Goal: Task Accomplishment & Management: Use online tool/utility

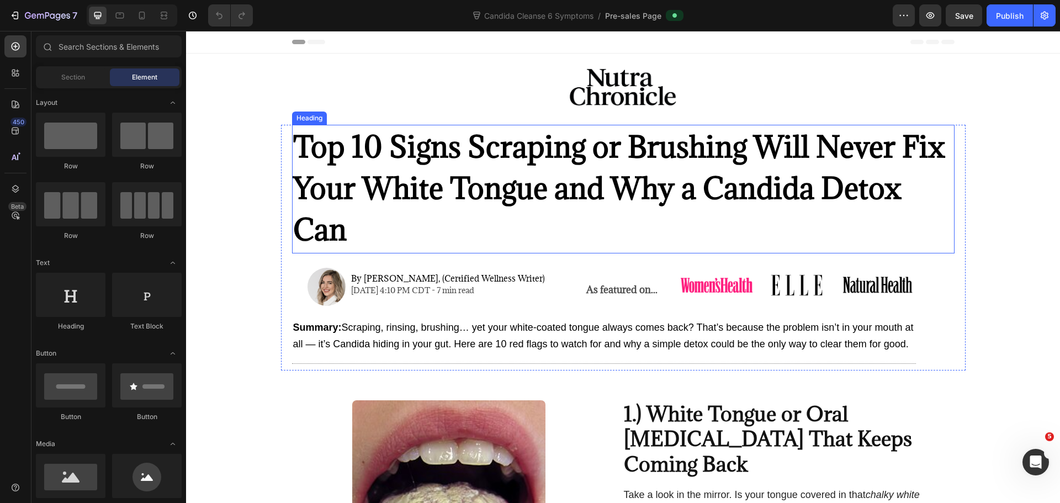
click at [841, 194] on strong "Top 10 Signs Scraping or Brushing Will Never Fix Your White Tongue and Why a Ca…" at bounding box center [619, 188] width 652 height 121
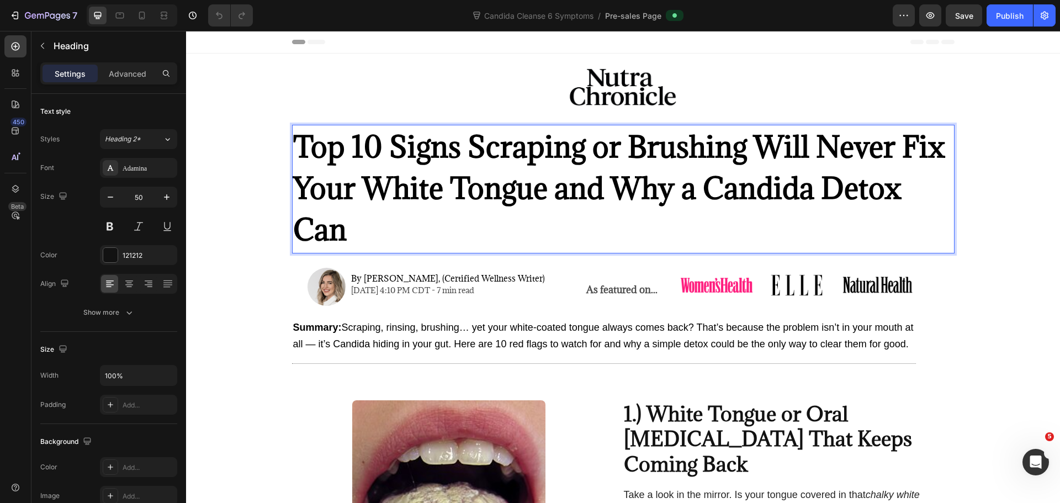
click at [847, 191] on strong "Top 10 Signs Scraping or Brushing Will Never Fix Your White Tongue and Why a Ca…" at bounding box center [619, 188] width 652 height 121
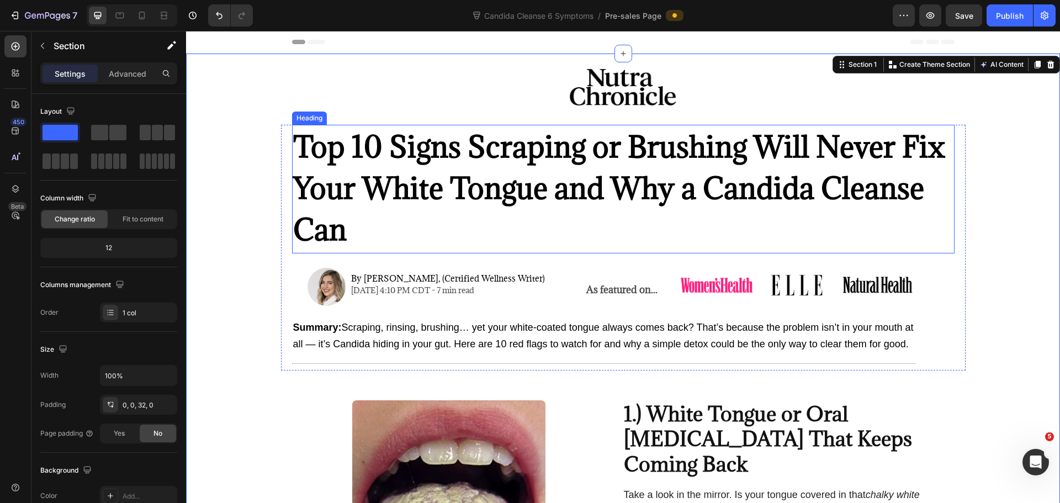
click at [424, 226] on p "⁠⁠⁠⁠⁠⁠⁠ Top 10 Signs Scraping or Brushing Will Never Fix Your White Tongue and …" at bounding box center [623, 188] width 660 height 124
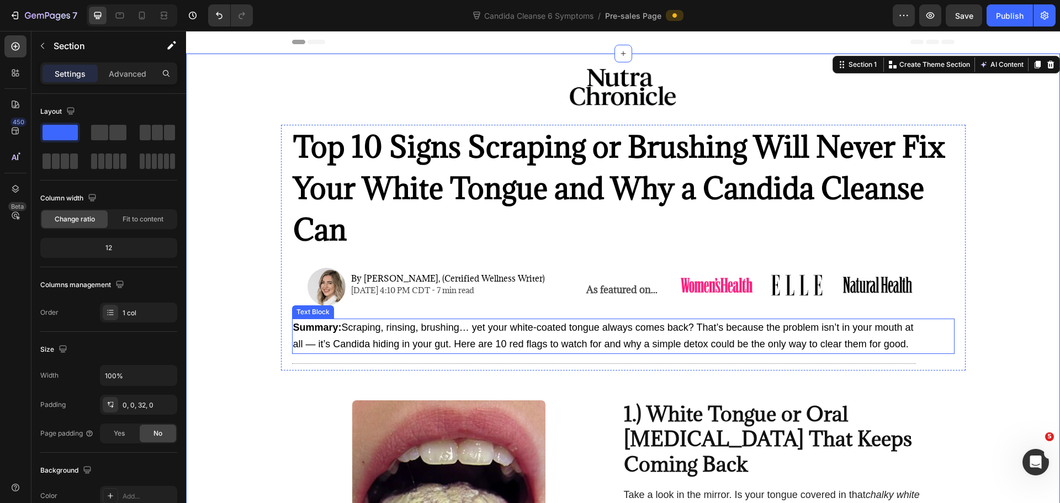
click at [688, 345] on span "Summary: Scraping, rinsing, brushing… yet your white-coated tongue always comes…" at bounding box center [603, 336] width 620 height 28
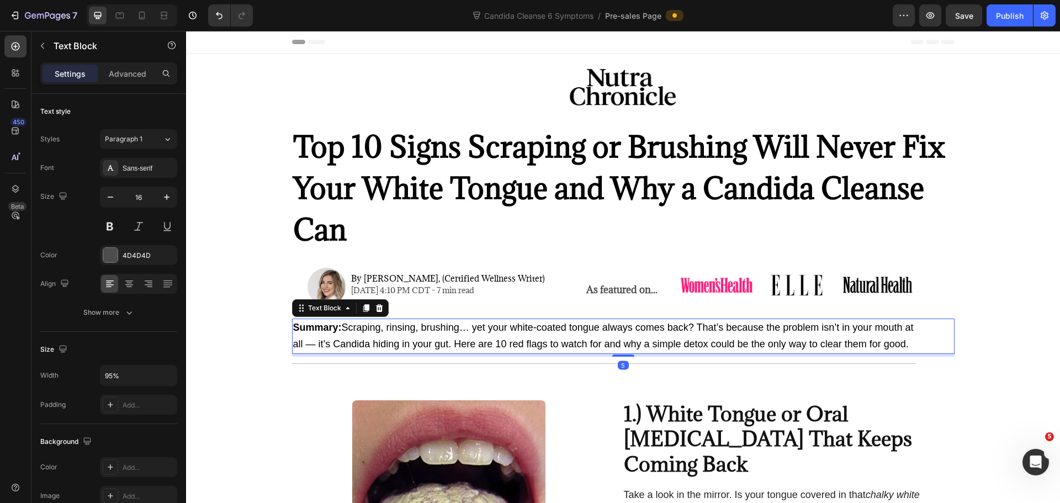
click at [688, 345] on span "Summary: Scraping, rinsing, brushing… yet your white-coated tongue always comes…" at bounding box center [603, 336] width 620 height 28
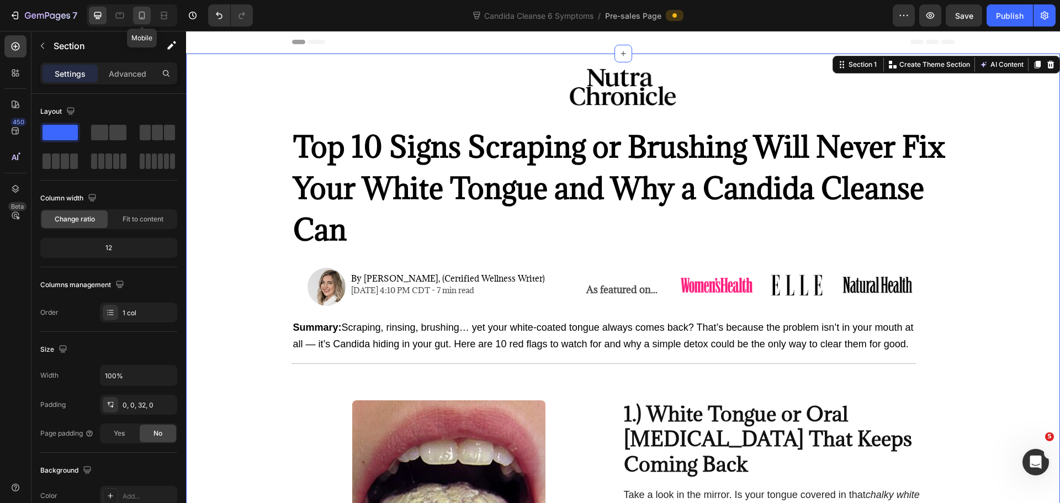
click at [146, 12] on icon at bounding box center [141, 15] width 11 height 11
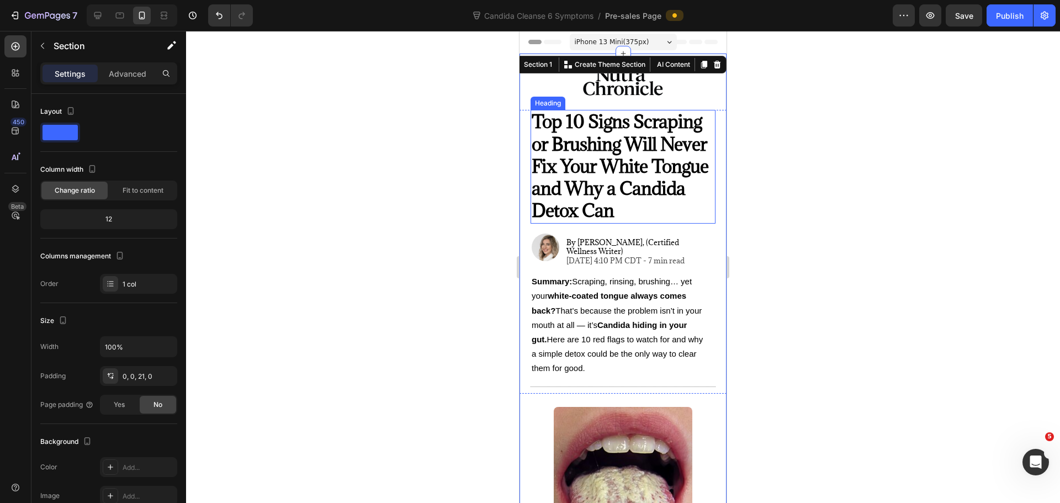
click at [628, 211] on strong "Top 10 Signs Scraping or Brushing Will Never Fix Your White Tongue and Why a Ca…" at bounding box center [620, 166] width 177 height 112
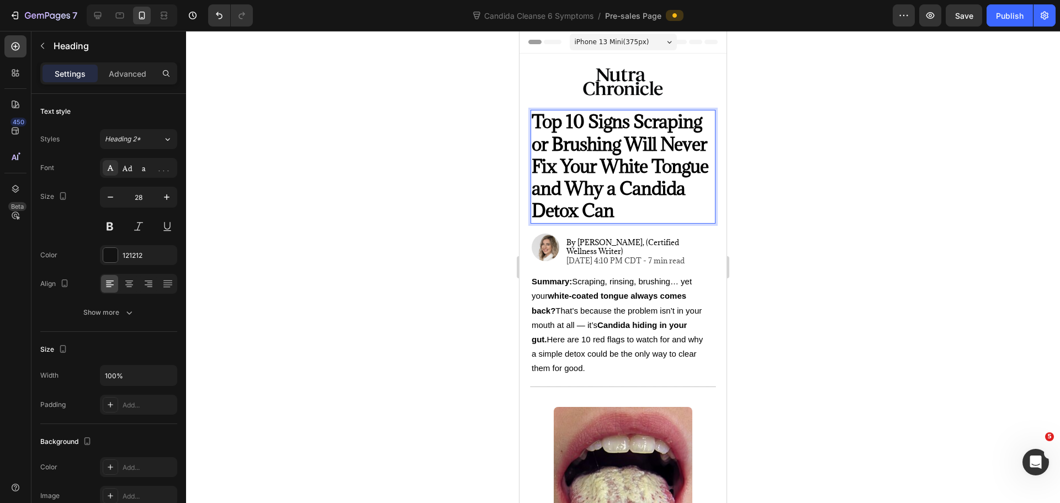
click at [628, 211] on strong "Top 10 Signs Scraping or Brushing Will Never Fix Your White Tongue and Why a Ca…" at bounding box center [620, 166] width 177 height 112
click at [781, 220] on div at bounding box center [623, 267] width 874 height 472
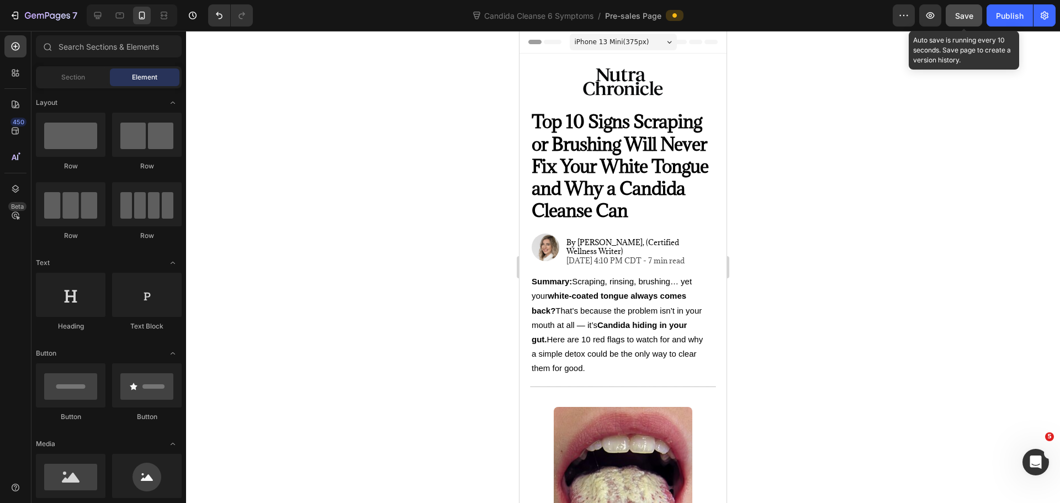
click at [971, 14] on span "Save" at bounding box center [964, 15] width 18 height 9
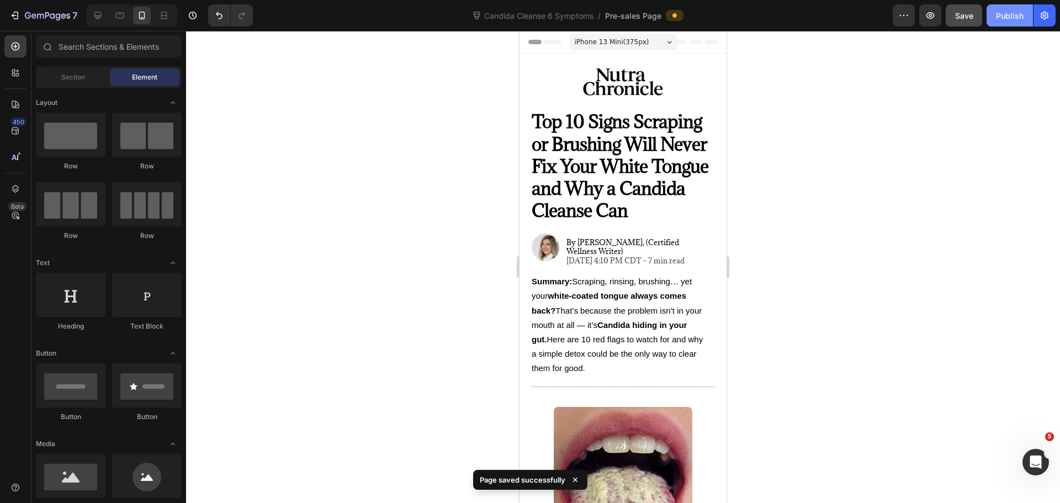
click at [1007, 12] on div "Publish" at bounding box center [1010, 16] width 28 height 12
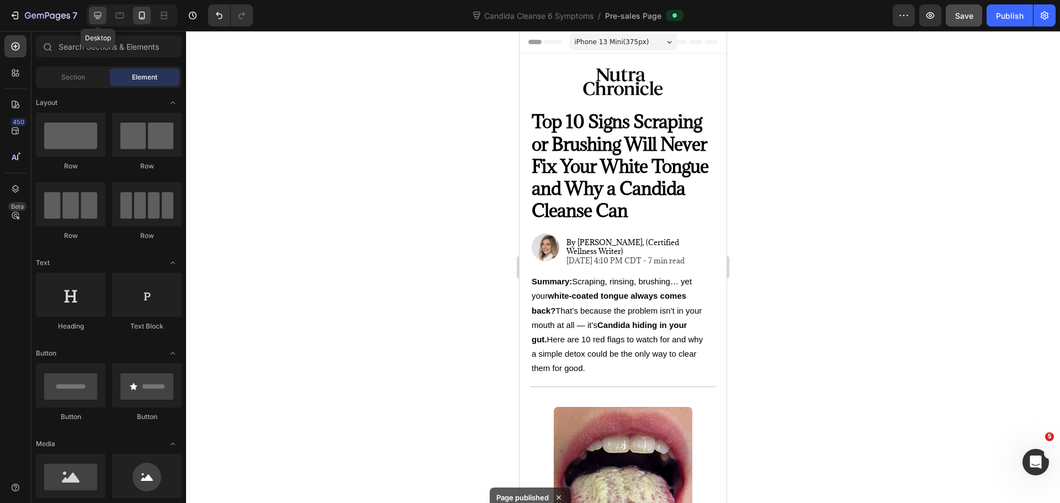
click at [95, 11] on icon at bounding box center [97, 15] width 11 height 11
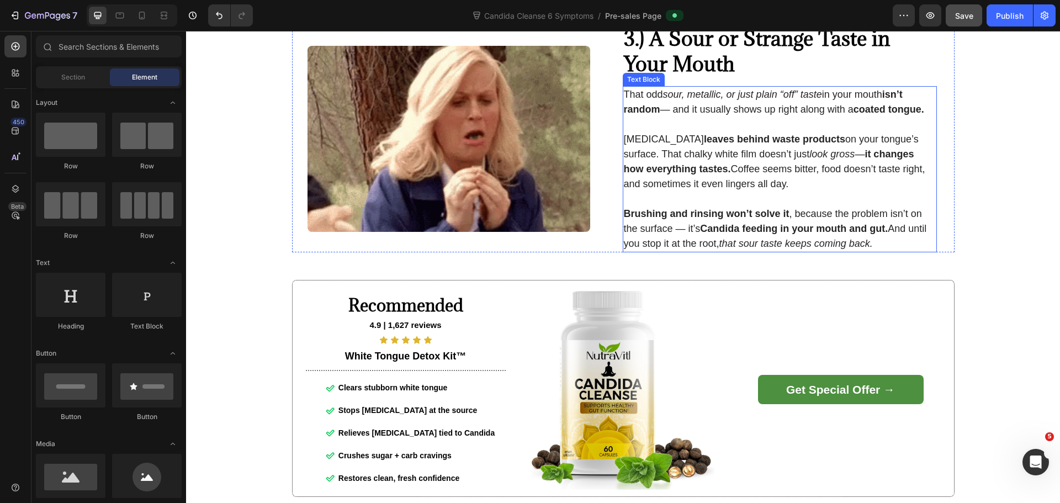
scroll to position [1049, 0]
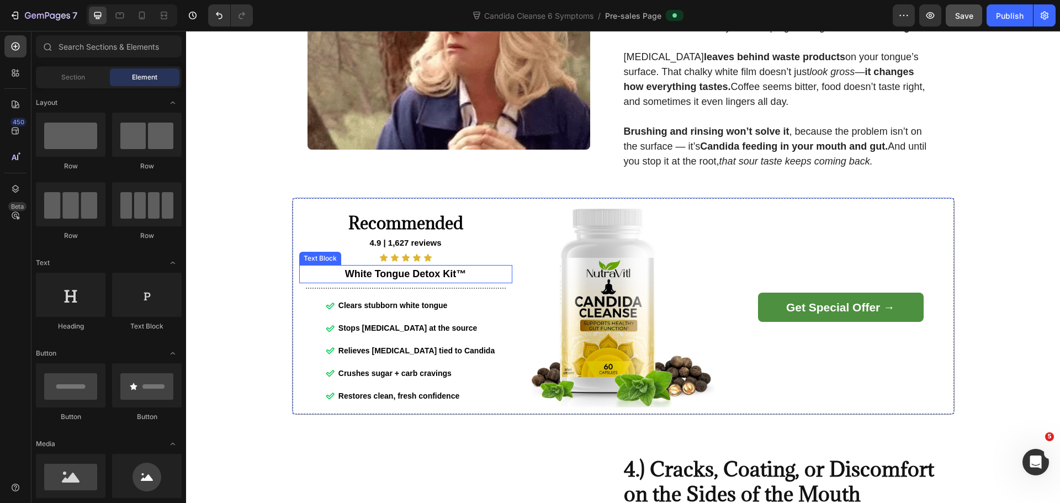
click at [357, 277] on strong "White Tongue Detox Kit™" at bounding box center [405, 273] width 121 height 11
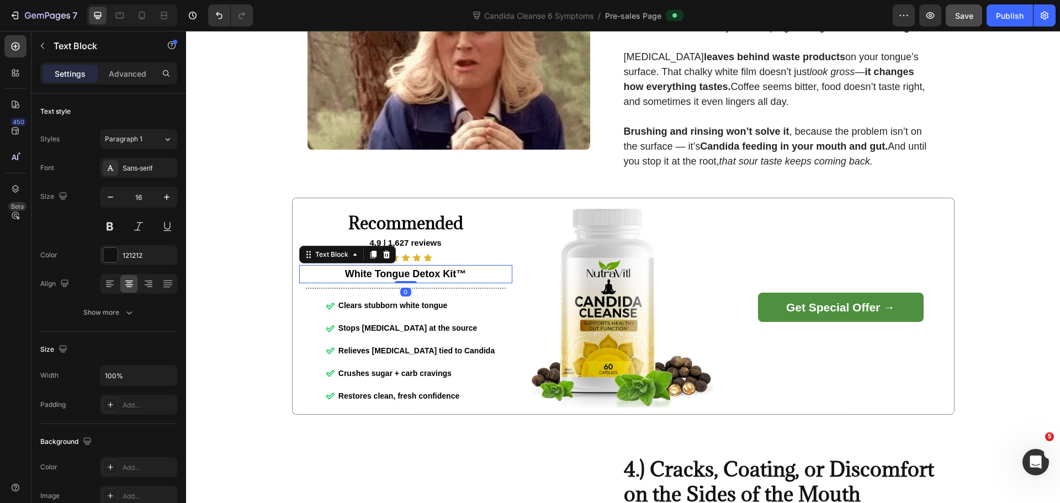
click at [337, 280] on p "White Tongue Detox Kit™" at bounding box center [405, 274] width 211 height 17
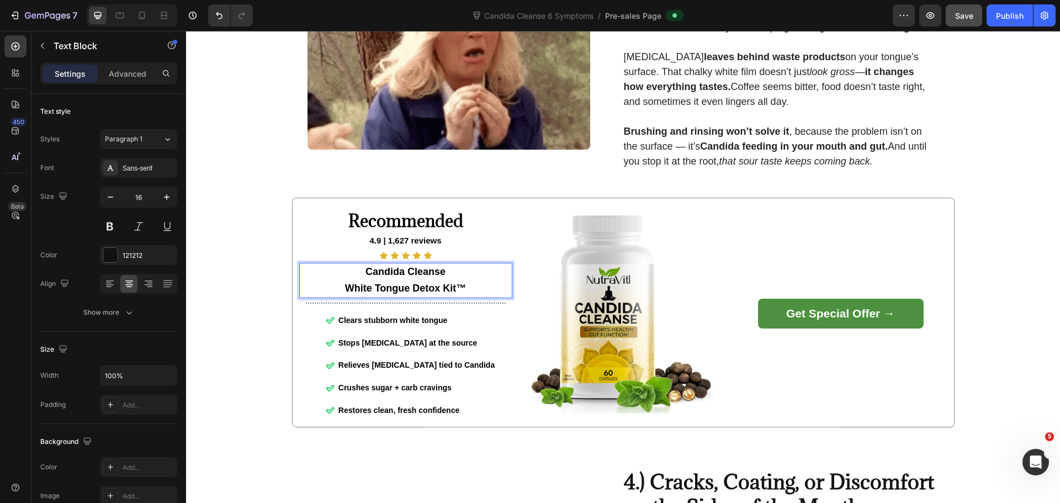
scroll to position [1047, 0]
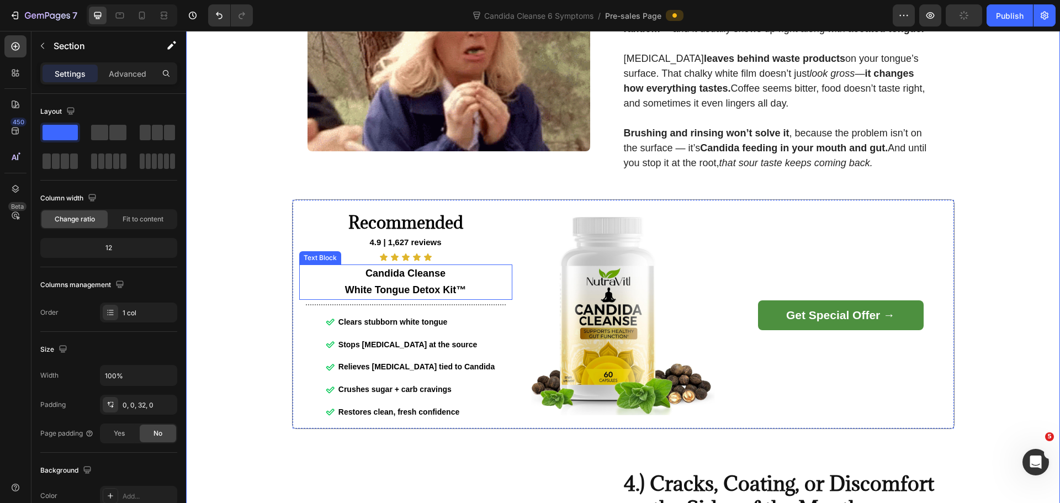
click at [436, 279] on strong "Candida Cleanse" at bounding box center [405, 273] width 80 height 11
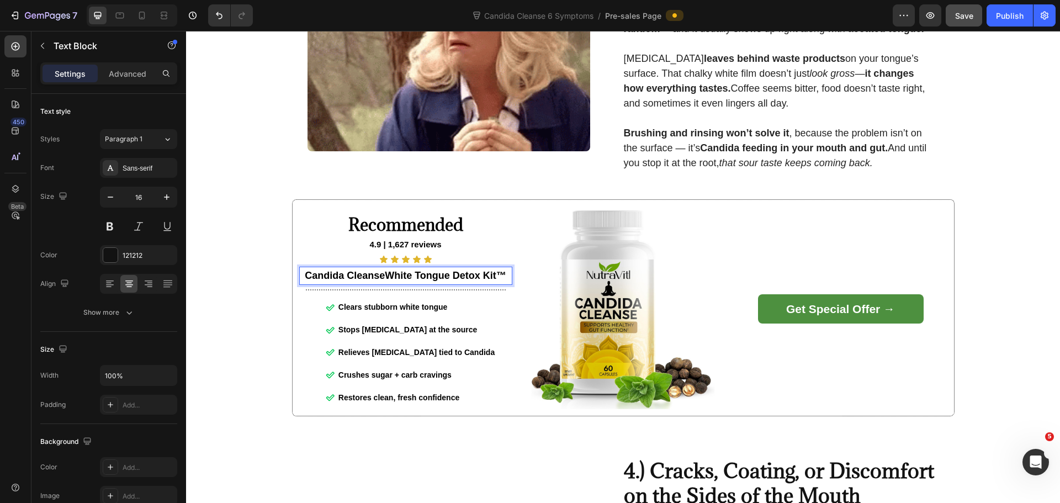
scroll to position [1049, 0]
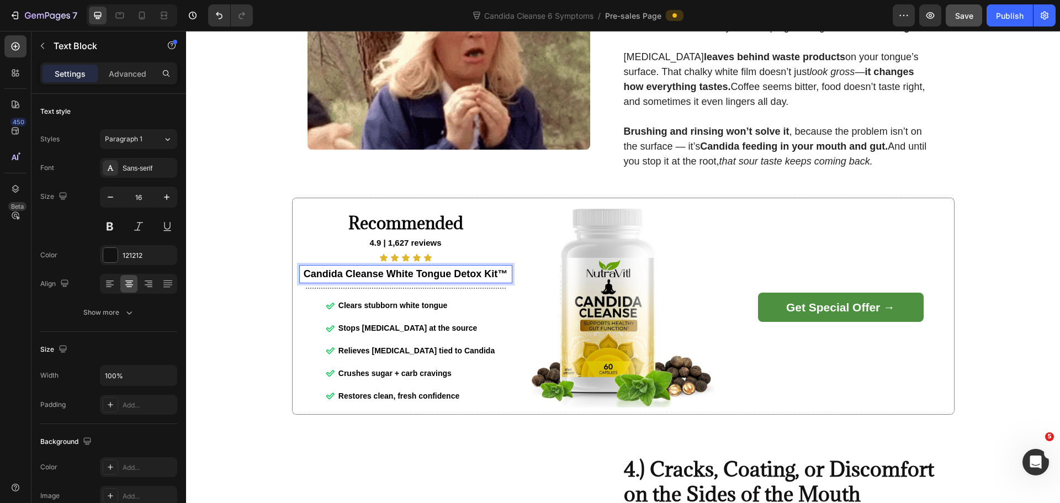
click at [306, 276] on strong "Candida Cleanse White Tongue Detox Kit™" at bounding box center [406, 273] width 204 height 11
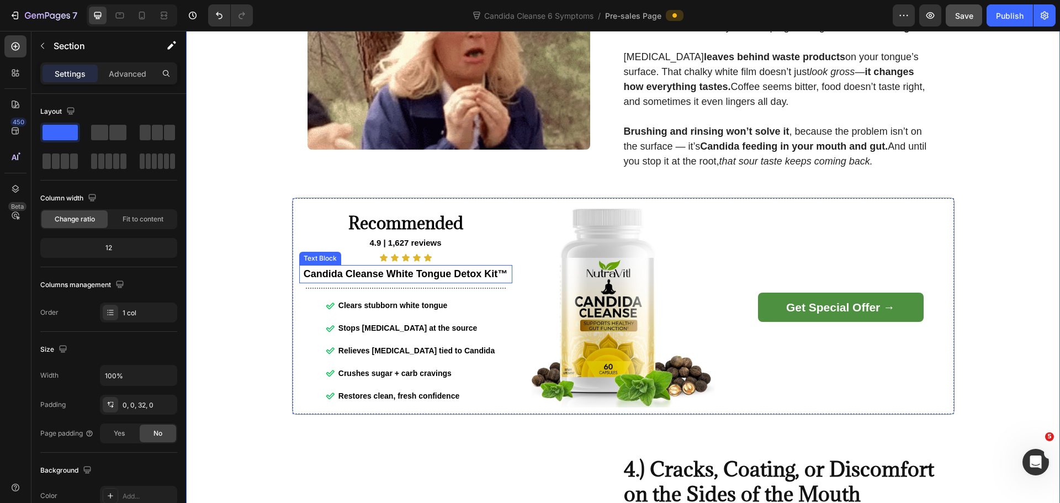
click at [431, 279] on strong "Candida Cleanse White Tongue Detox Kit™" at bounding box center [406, 273] width 204 height 11
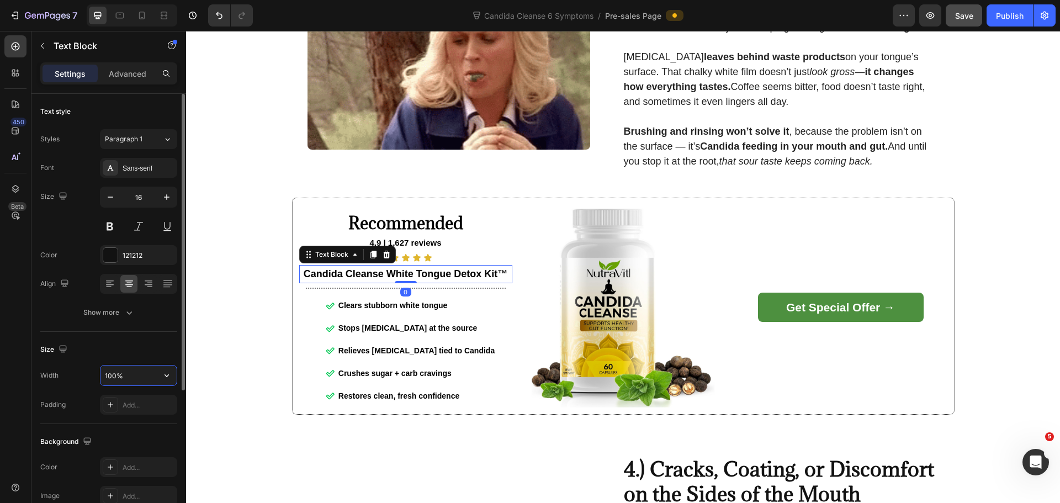
click at [135, 378] on input "100%" at bounding box center [138, 375] width 76 height 20
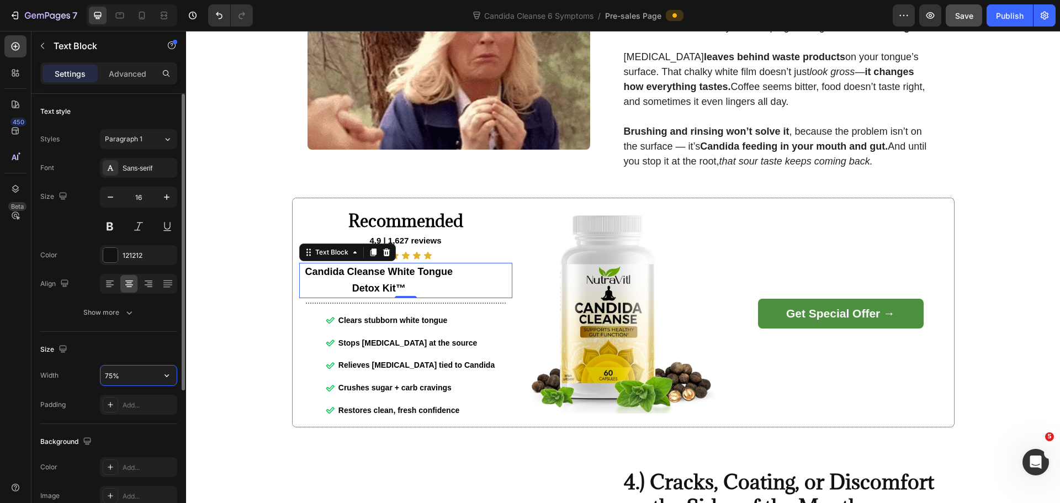
scroll to position [214, 0]
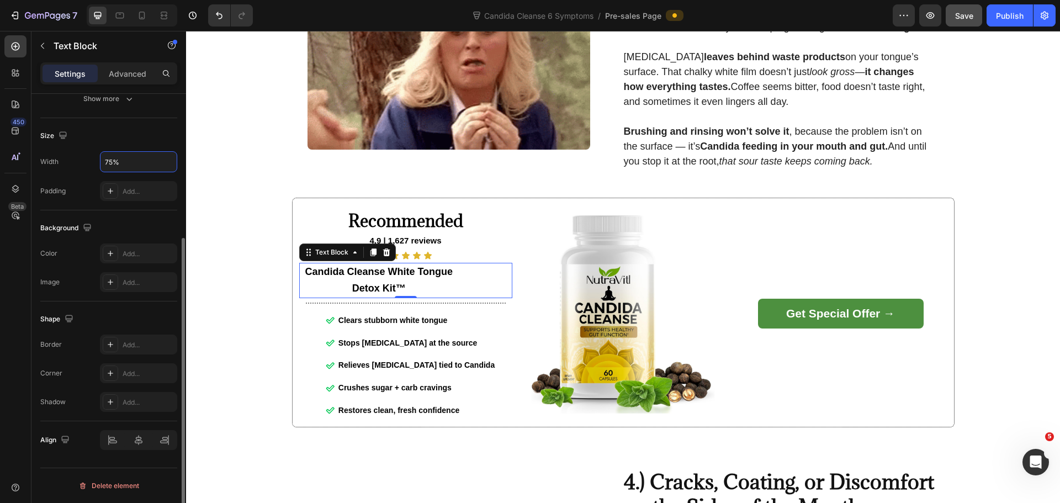
type input "75%"
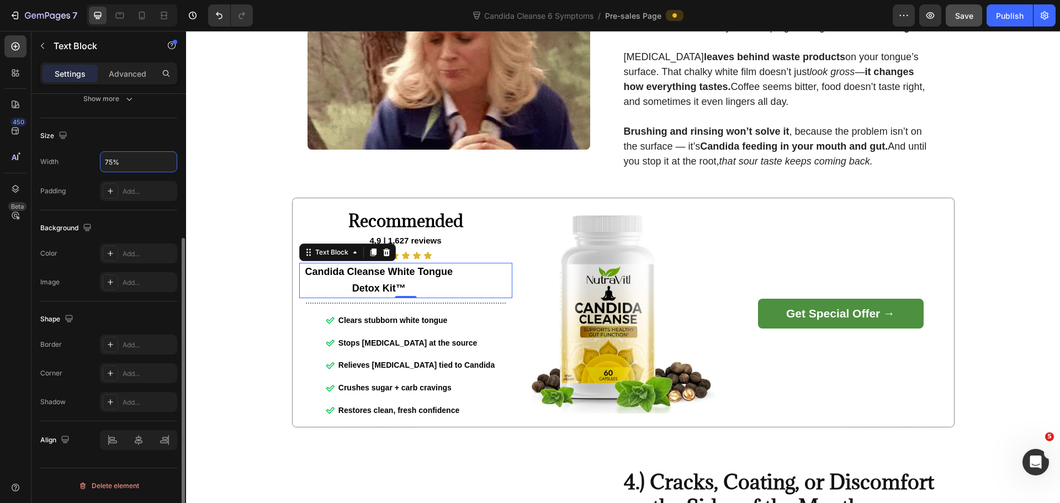
click at [41, 210] on div "Size Width 75% Padding Add..." at bounding box center [108, 164] width 137 height 92
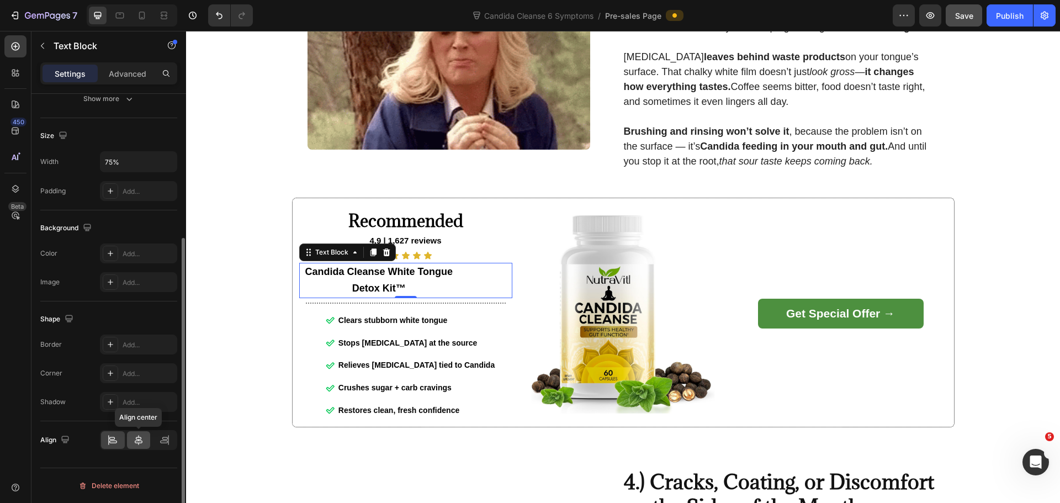
click at [140, 437] on icon at bounding box center [139, 440] width 8 height 10
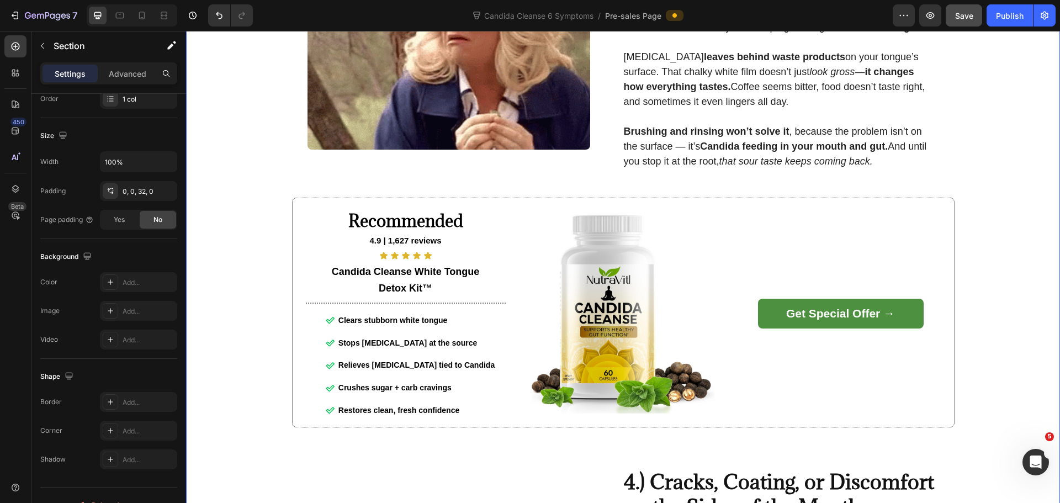
scroll to position [0, 0]
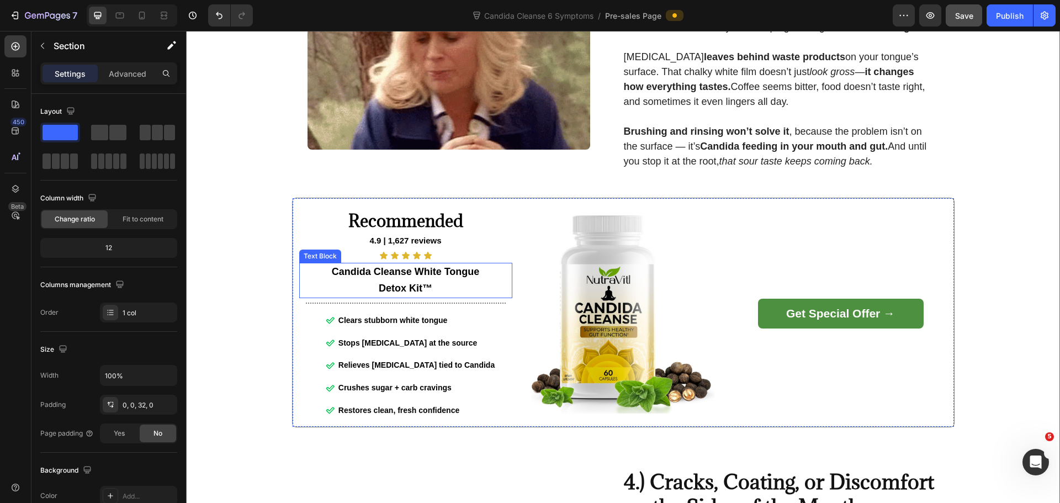
click at [410, 278] on strong "Candida Cleanse White Tongue Detox Kit™" at bounding box center [406, 280] width 148 height 28
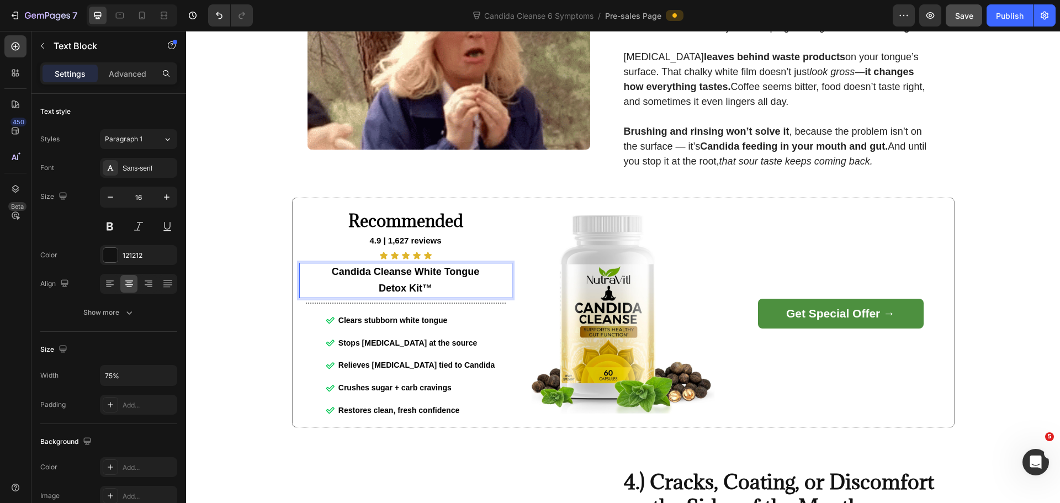
click at [414, 275] on strong "Candida Cleanse White Tongue Detox Kit™" at bounding box center [406, 280] width 148 height 28
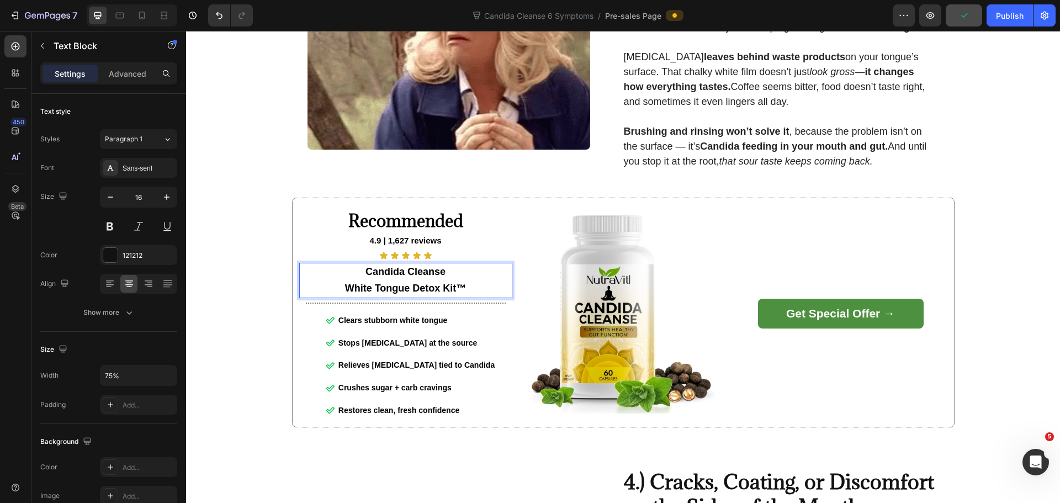
click at [439, 277] on strong "Candida Cleanse" at bounding box center [405, 271] width 80 height 11
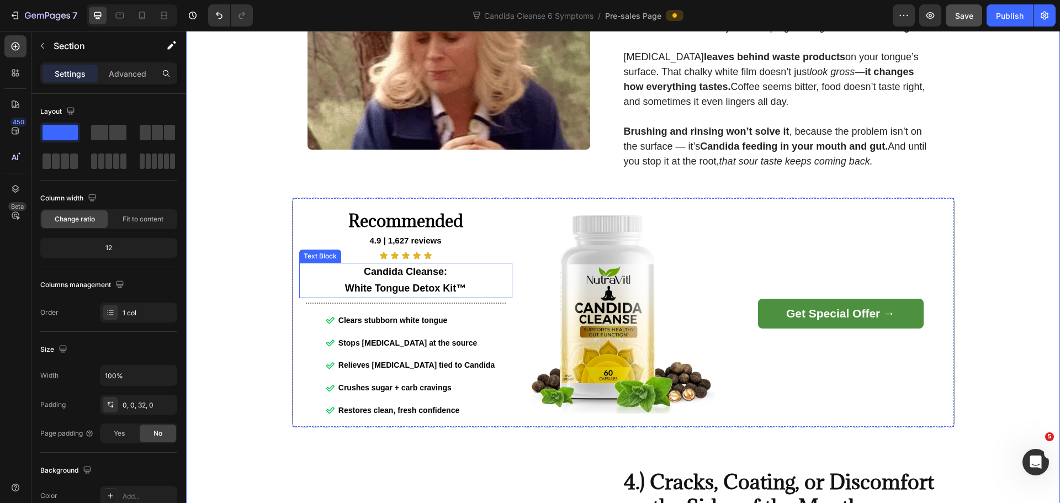
click at [410, 277] on strong "Candida Cleanse:" at bounding box center [405, 271] width 83 height 11
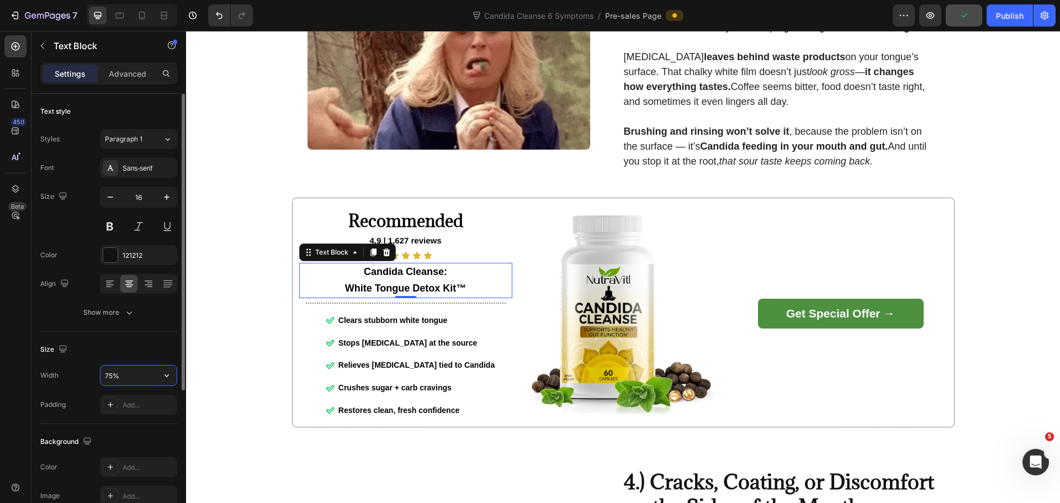
click at [132, 371] on input "75%" at bounding box center [138, 375] width 76 height 20
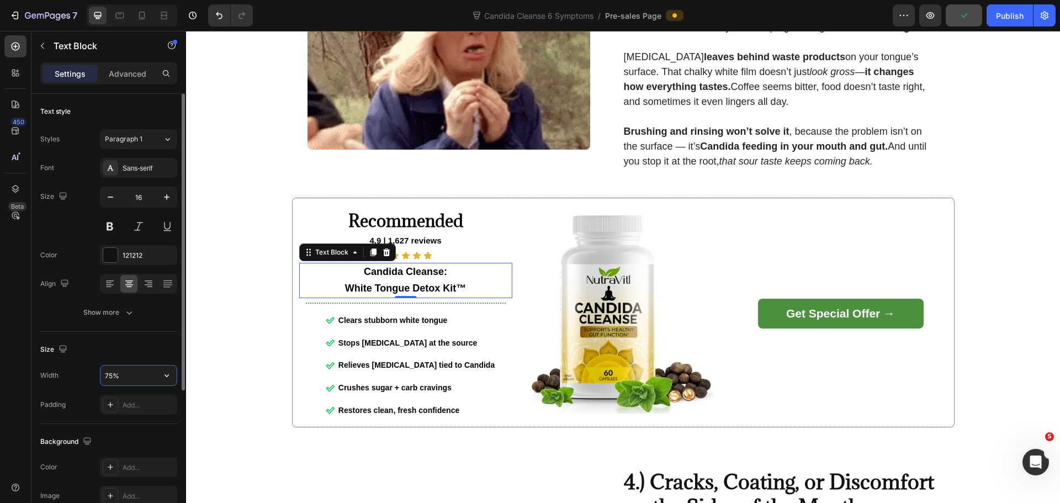
click at [132, 371] on input "75%" at bounding box center [138, 375] width 76 height 20
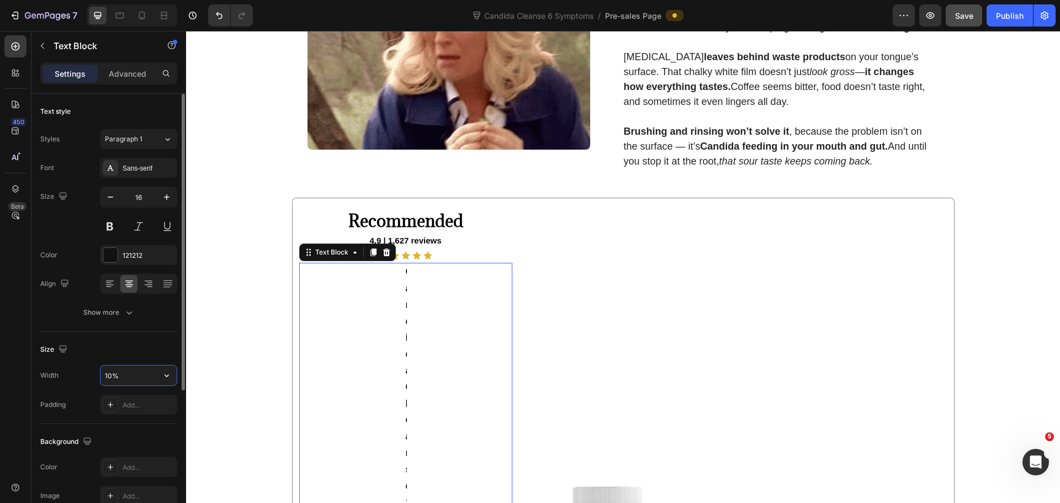
type input "100%"
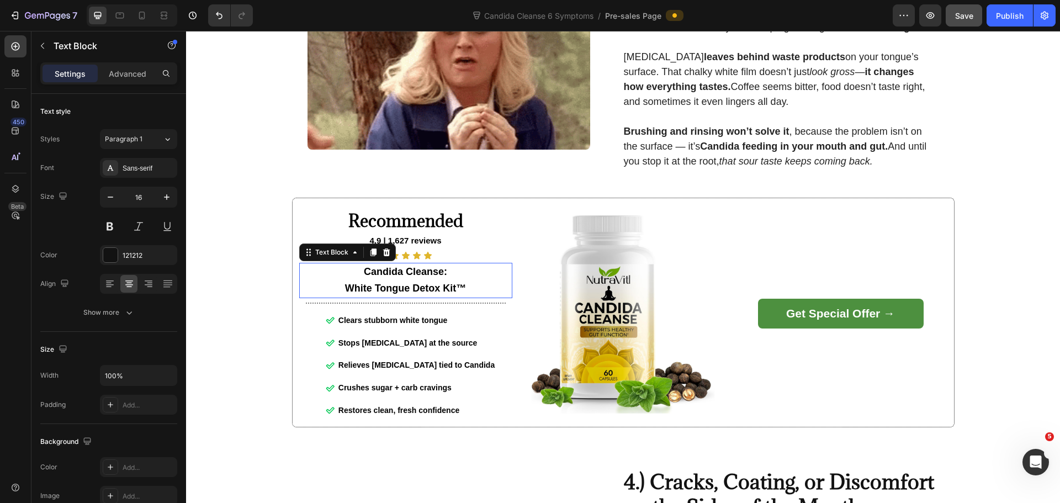
click at [471, 288] on p "White Tongue Detox Kit™" at bounding box center [405, 288] width 211 height 17
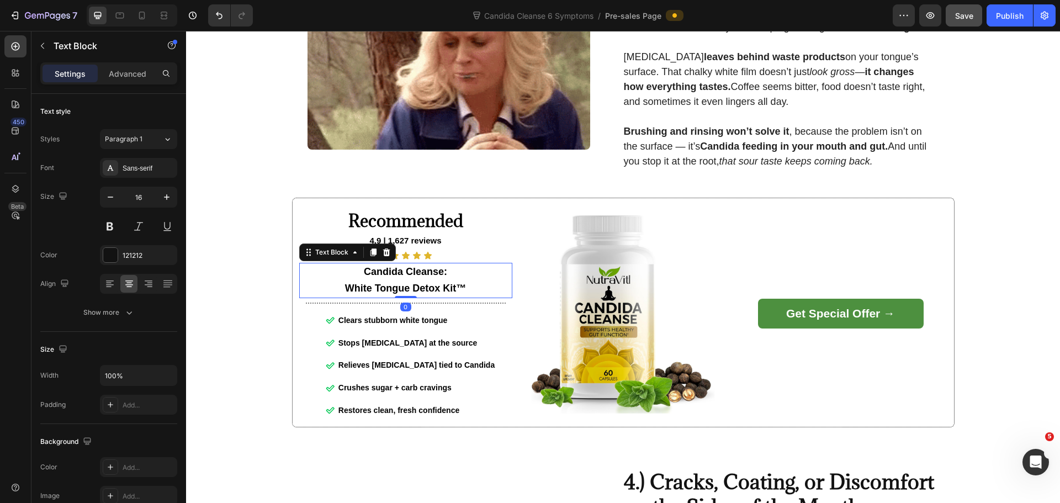
click at [468, 278] on p "Candida Cleanse:" at bounding box center [405, 272] width 211 height 17
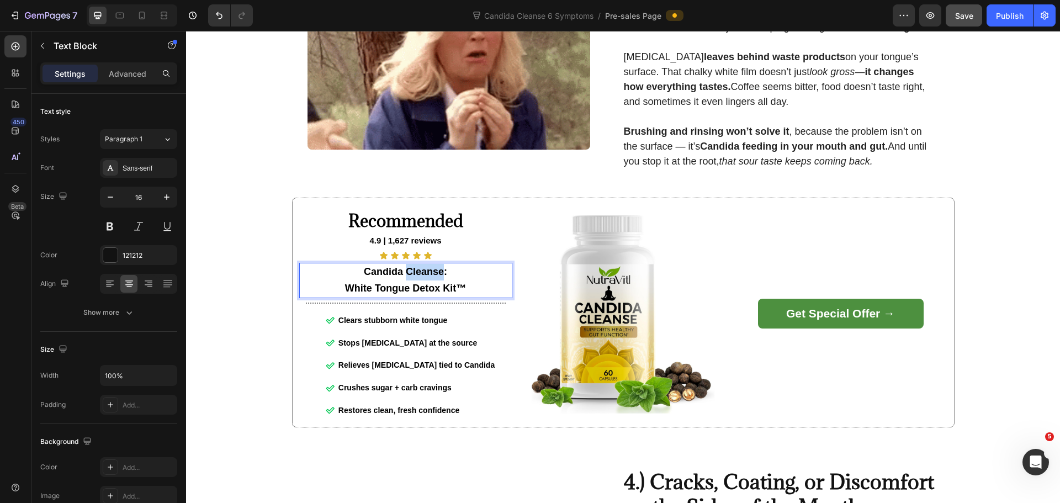
click at [414, 280] on p "Candida Cleanse:" at bounding box center [405, 272] width 211 height 17
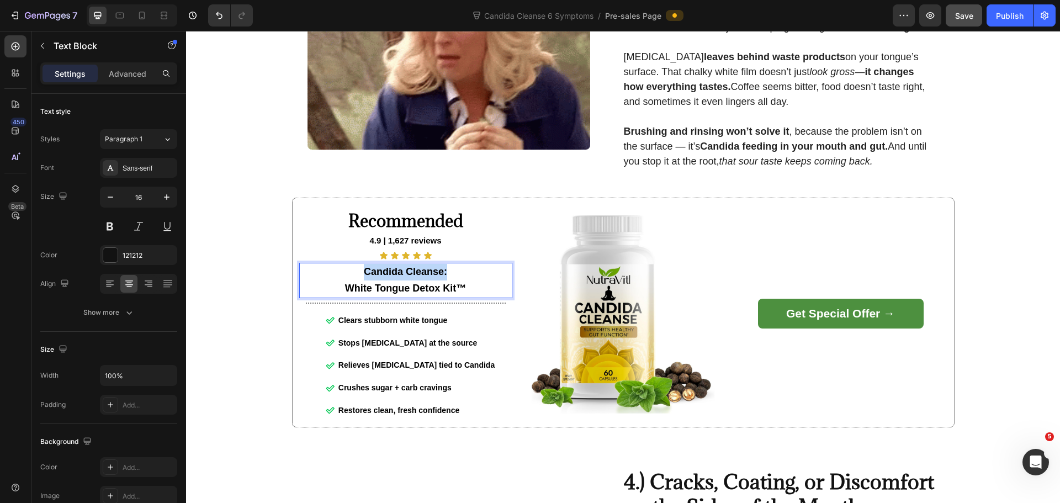
click at [414, 280] on p "Candida Cleanse:" at bounding box center [405, 272] width 211 height 17
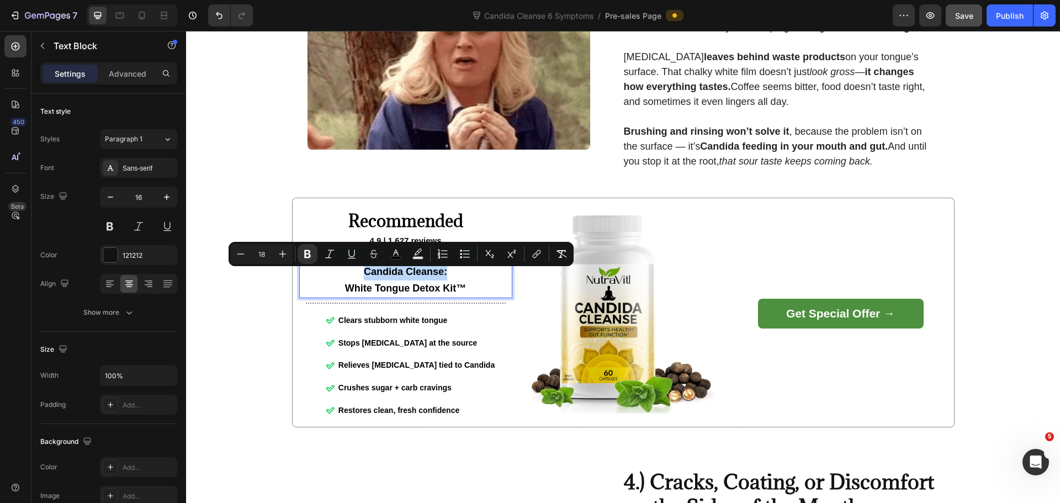
click at [355, 280] on p "Candida Cleanse:" at bounding box center [405, 272] width 211 height 17
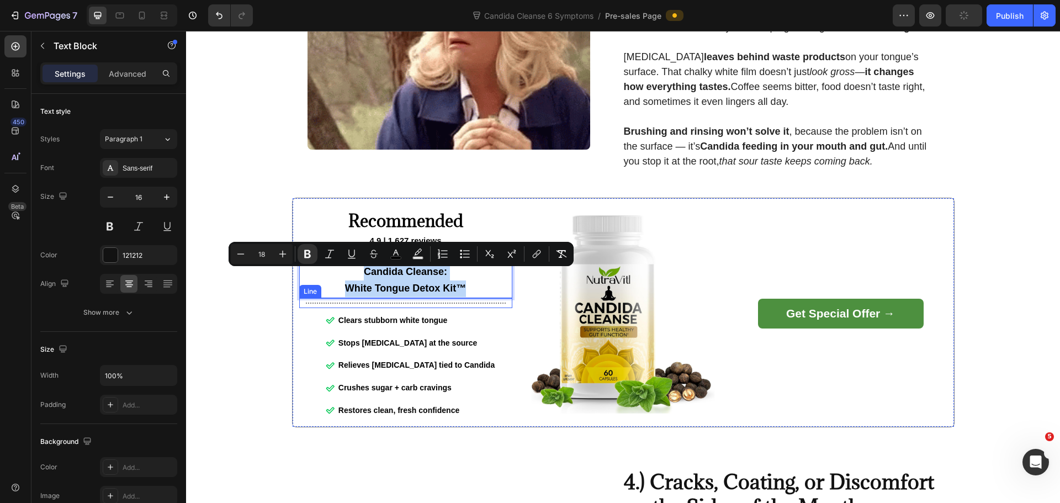
drag, startPoint x: 353, startPoint y: 277, endPoint x: 483, endPoint y: 302, distance: 132.7
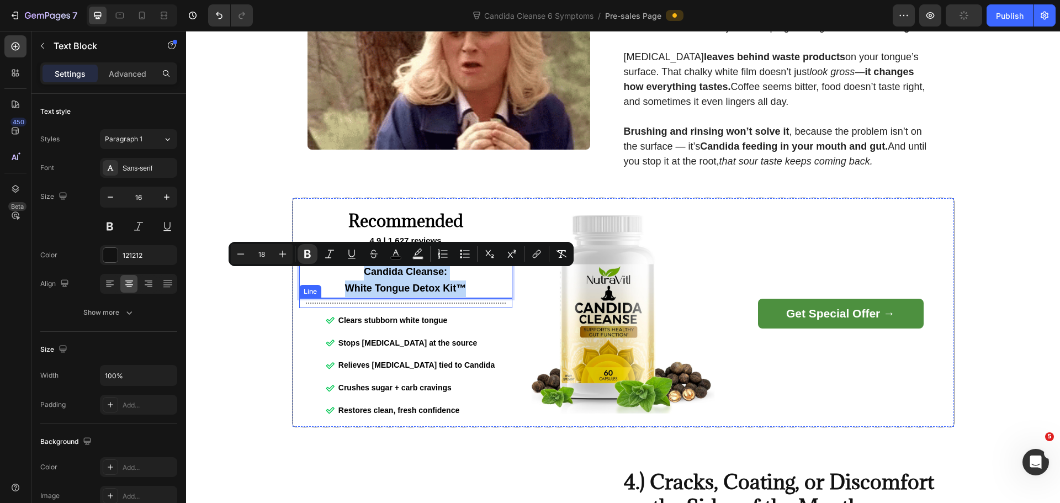
click at [483, 302] on div "Recommended Heading 4.9 | 1,627 reviews Text Block Icon Icon Icon Icon Icon Ico…" at bounding box center [405, 312] width 213 height 215
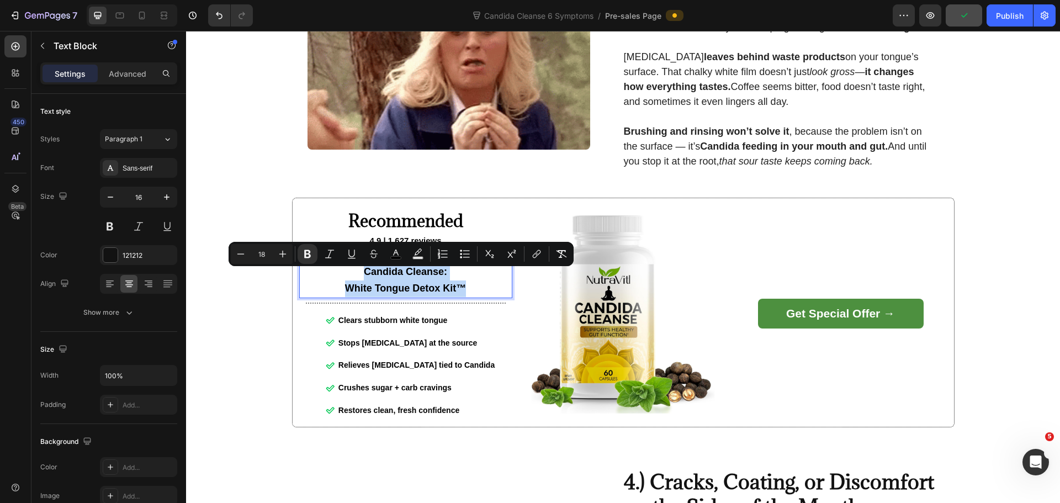
copy div "Candida Cleanse: White Tongue Detox Kit™"
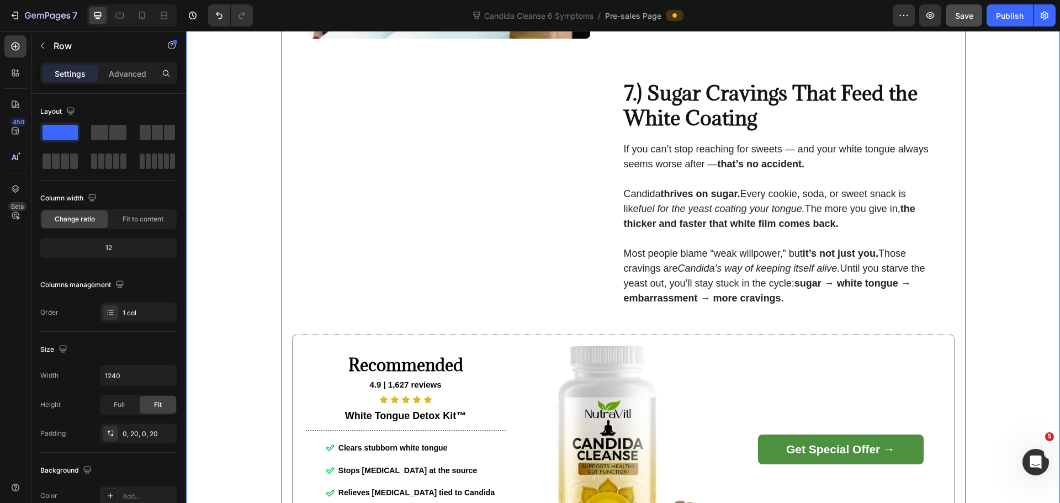
scroll to position [2594, 0]
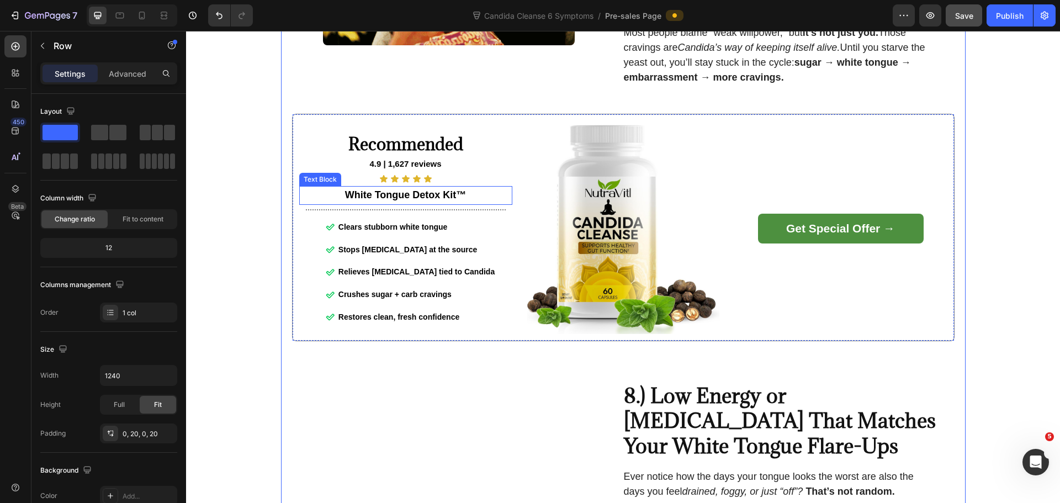
click at [432, 197] on strong "White Tongue Detox Kit™" at bounding box center [405, 194] width 121 height 11
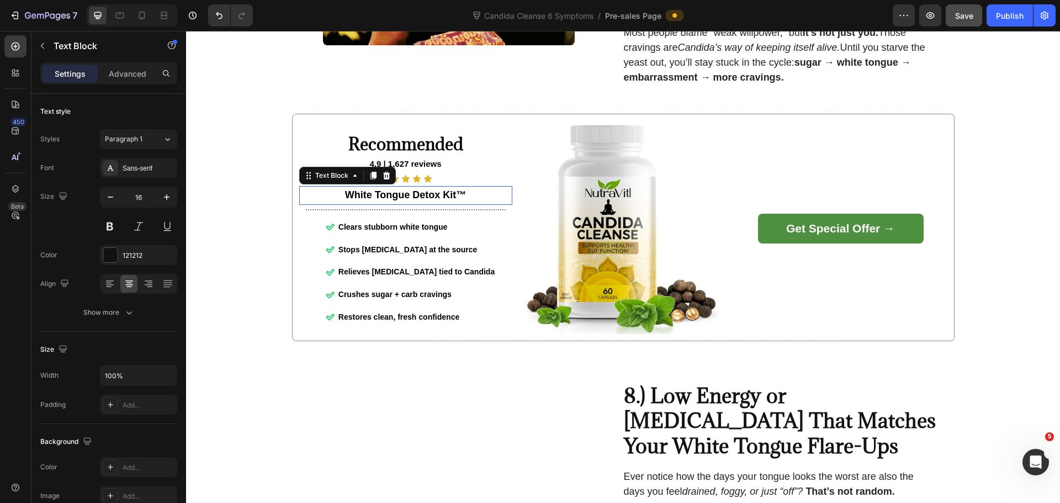
click at [432, 197] on strong "White Tongue Detox Kit™" at bounding box center [405, 194] width 121 height 11
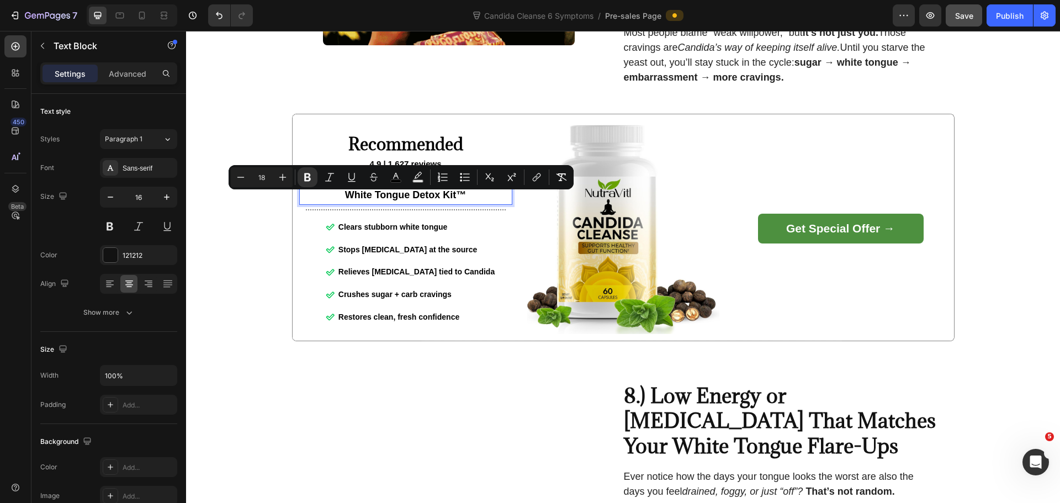
scroll to position [2587, 0]
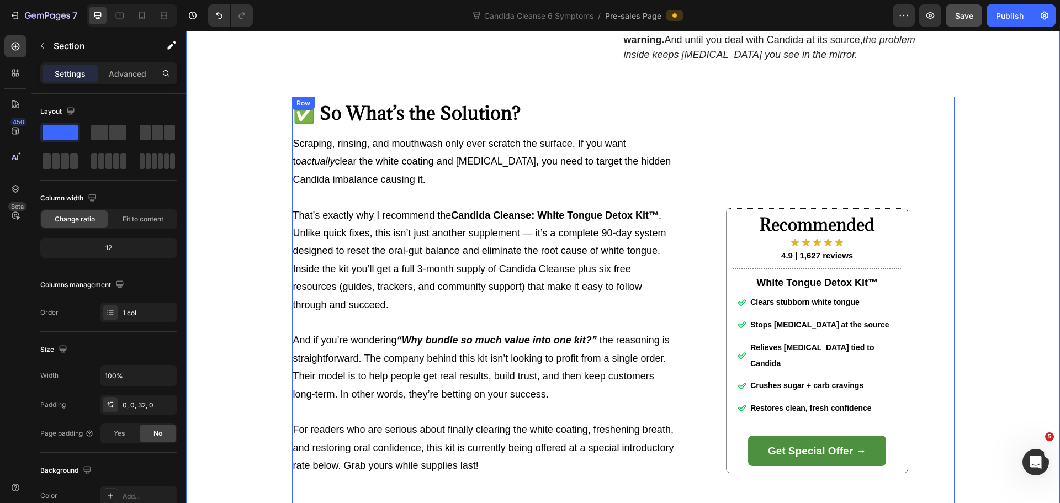
scroll to position [3746, 0]
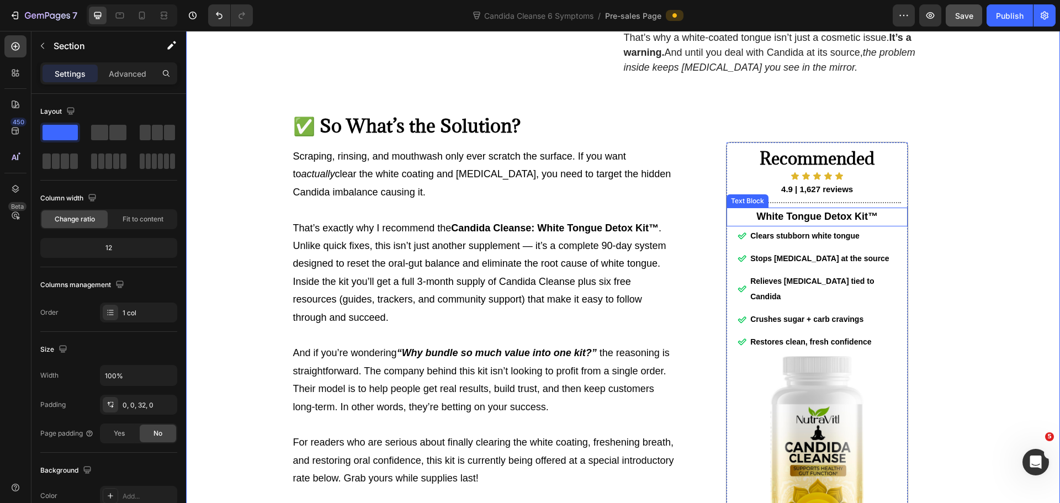
click at [826, 222] on strong "White Tongue Detox Kit™" at bounding box center [816, 216] width 121 height 11
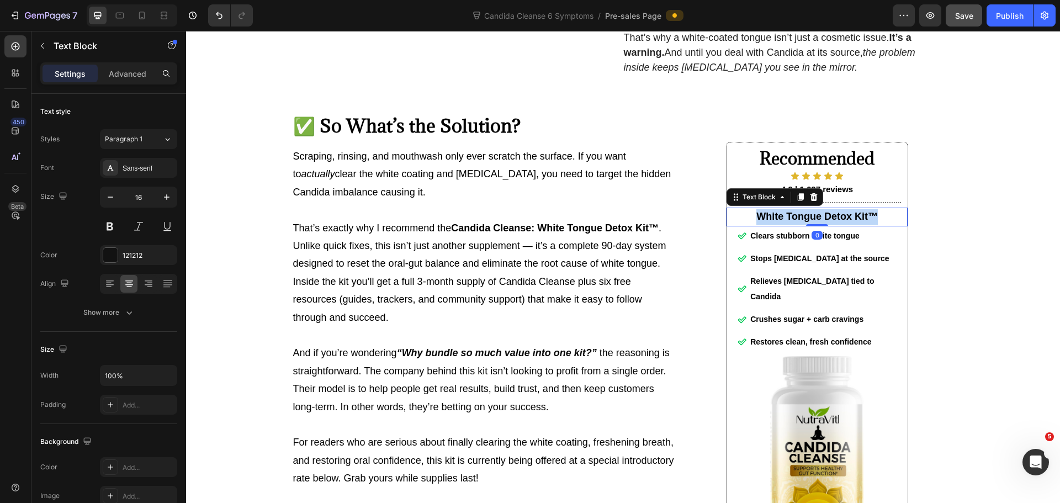
click at [826, 222] on strong "White Tongue Detox Kit™" at bounding box center [816, 216] width 121 height 11
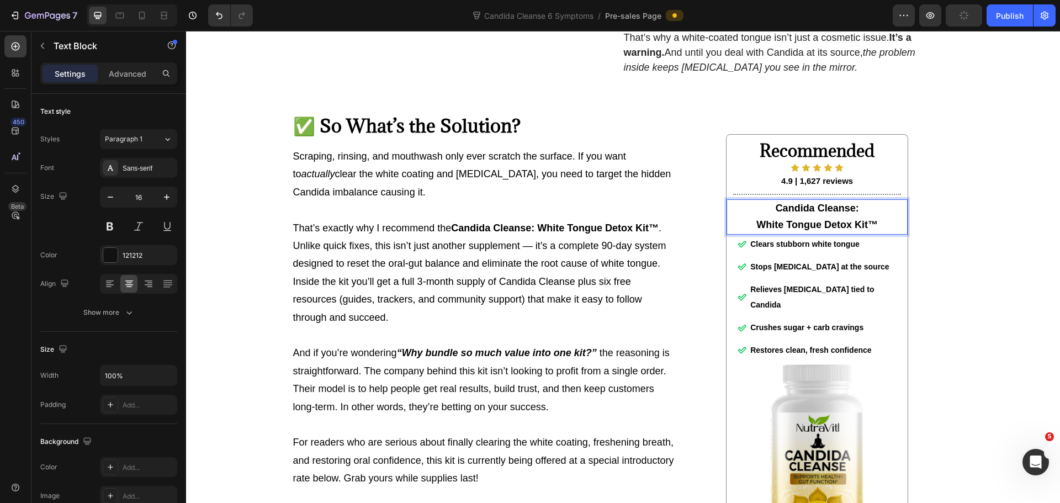
scroll to position [3737, 0]
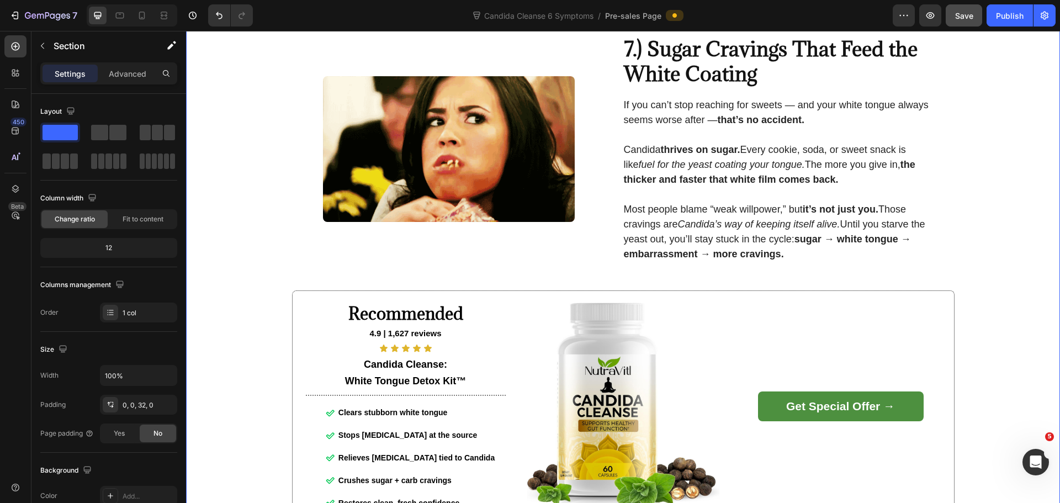
scroll to position [2413, 0]
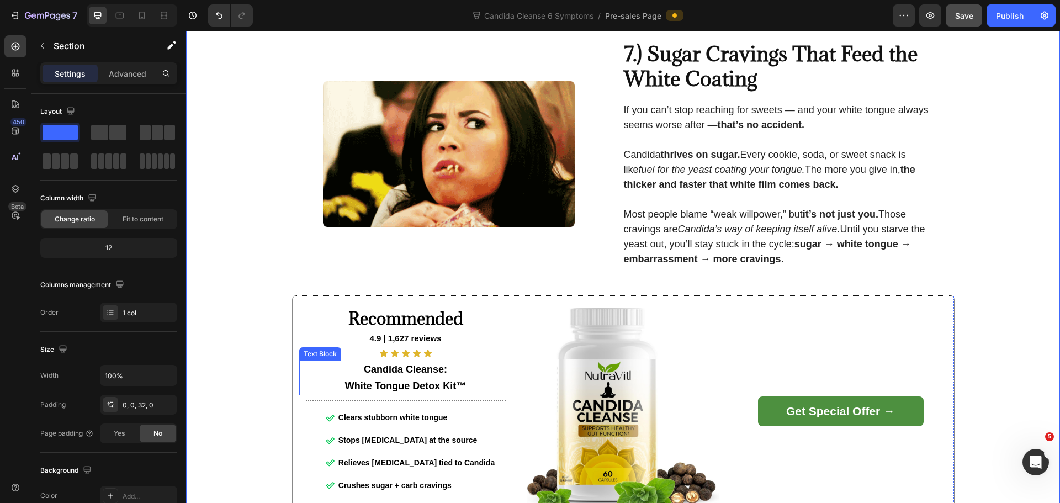
click at [326, 373] on p "Candida Cleanse:" at bounding box center [405, 370] width 211 height 17
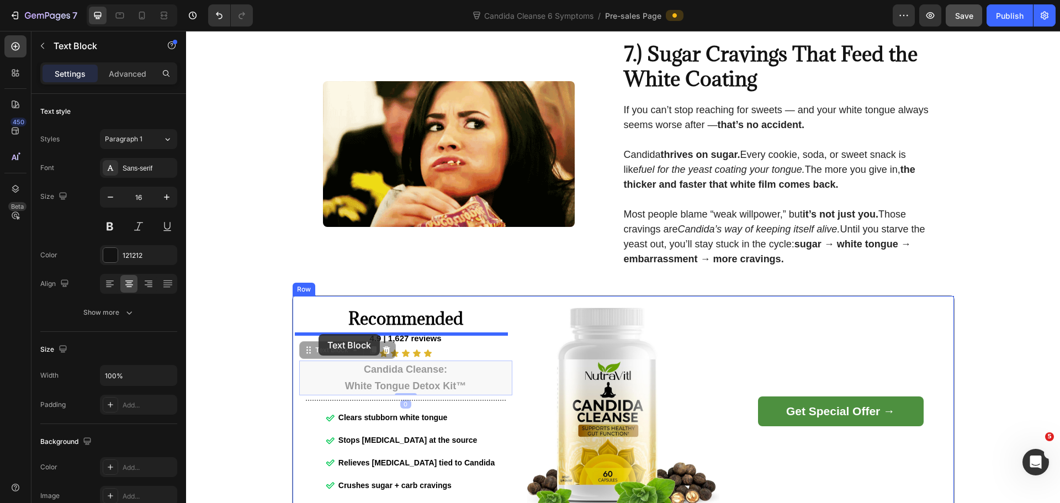
drag, startPoint x: 302, startPoint y: 356, endPoint x: 318, endPoint y: 334, distance: 27.3
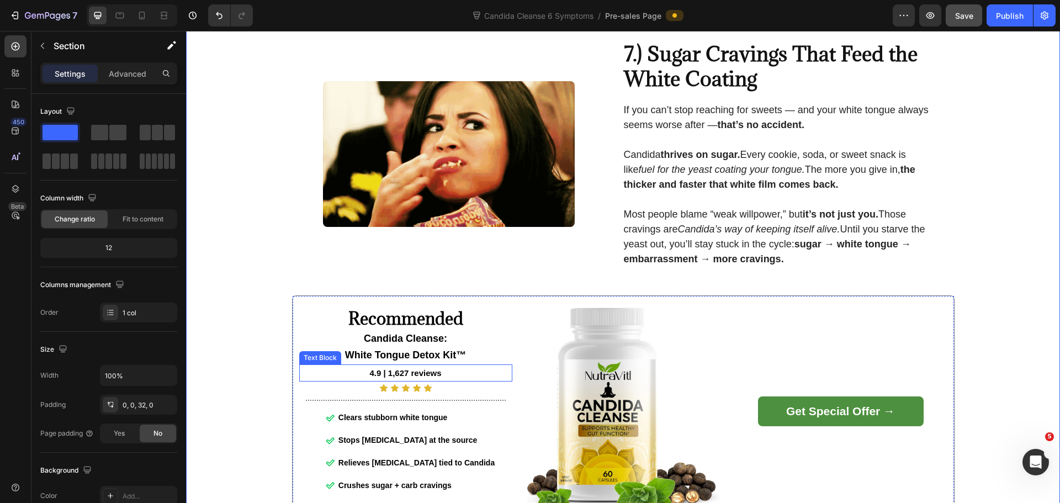
click at [321, 377] on p "4.9 | 1,627 reviews" at bounding box center [405, 372] width 211 height 15
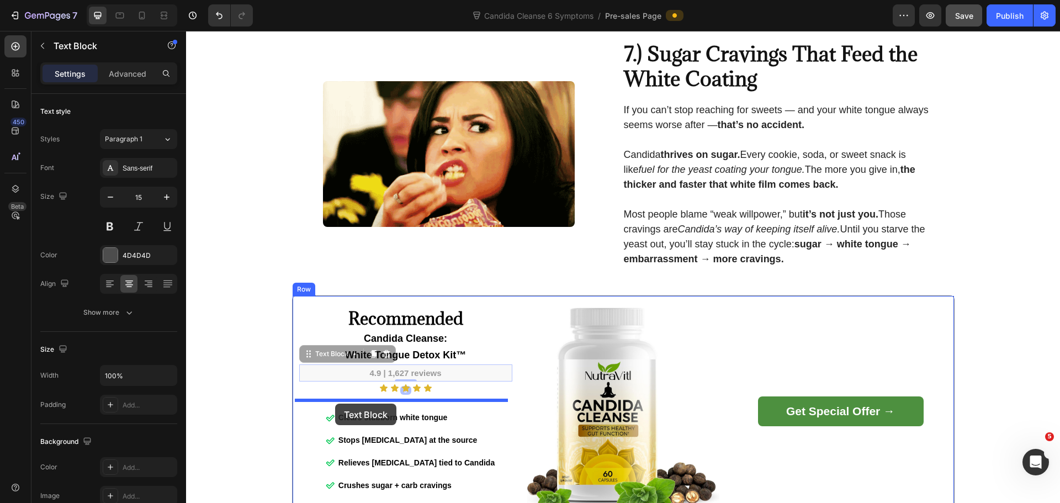
drag, startPoint x: 304, startPoint y: 361, endPoint x: 335, endPoint y: 403, distance: 52.6
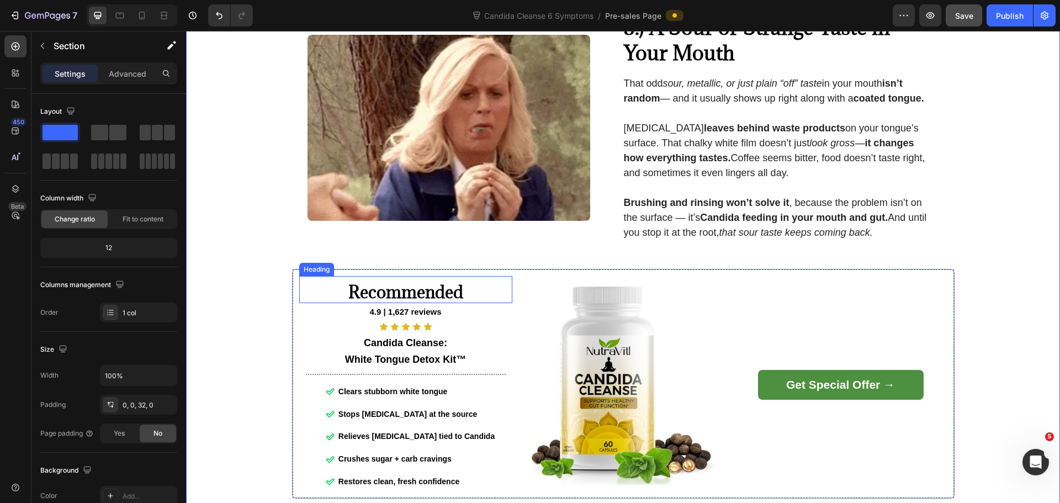
scroll to position [1088, 0]
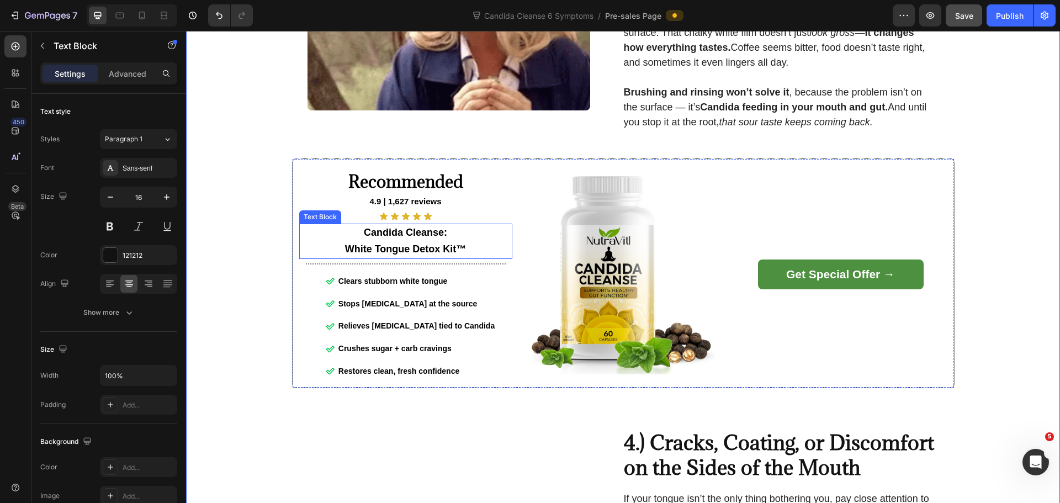
click at [421, 248] on strong "White Tongue Detox Kit™" at bounding box center [405, 248] width 121 height 11
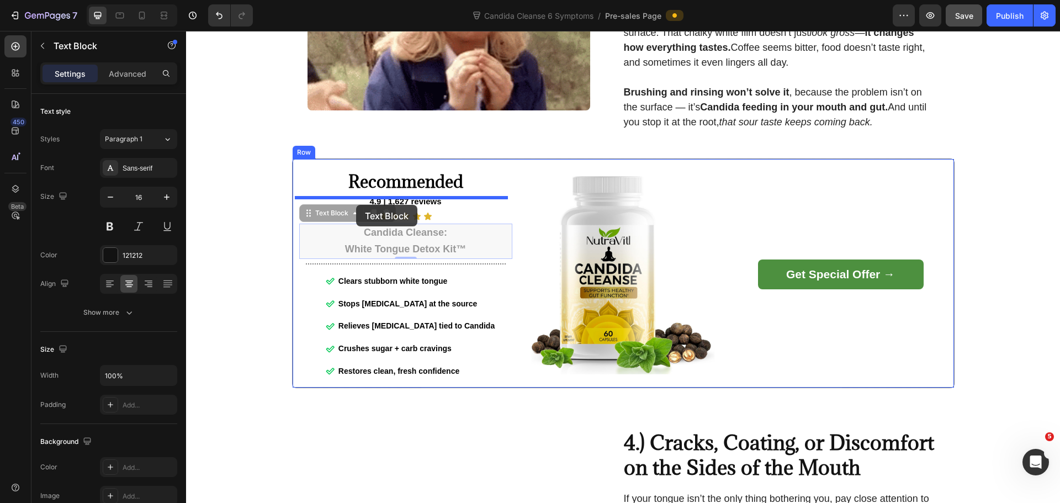
drag, startPoint x: 303, startPoint y: 221, endPoint x: 356, endPoint y: 205, distance: 55.5
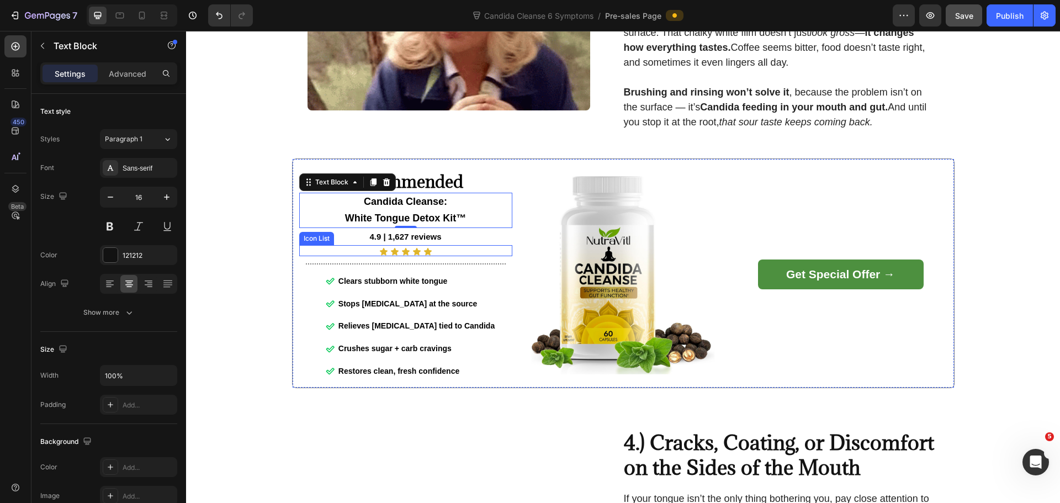
click at [347, 253] on div "Icon Icon Icon Icon Icon" at bounding box center [405, 251] width 213 height 9
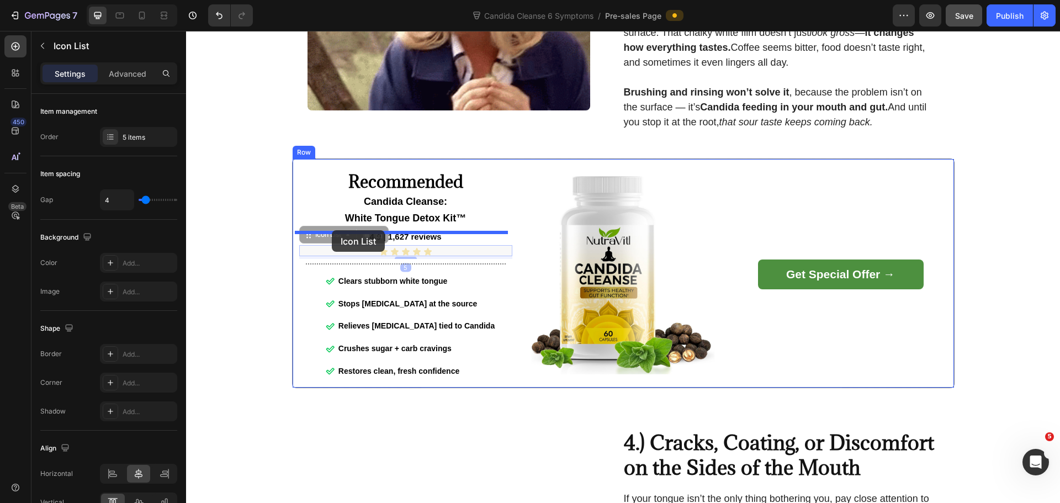
drag, startPoint x: 306, startPoint y: 240, endPoint x: 332, endPoint y: 230, distance: 27.8
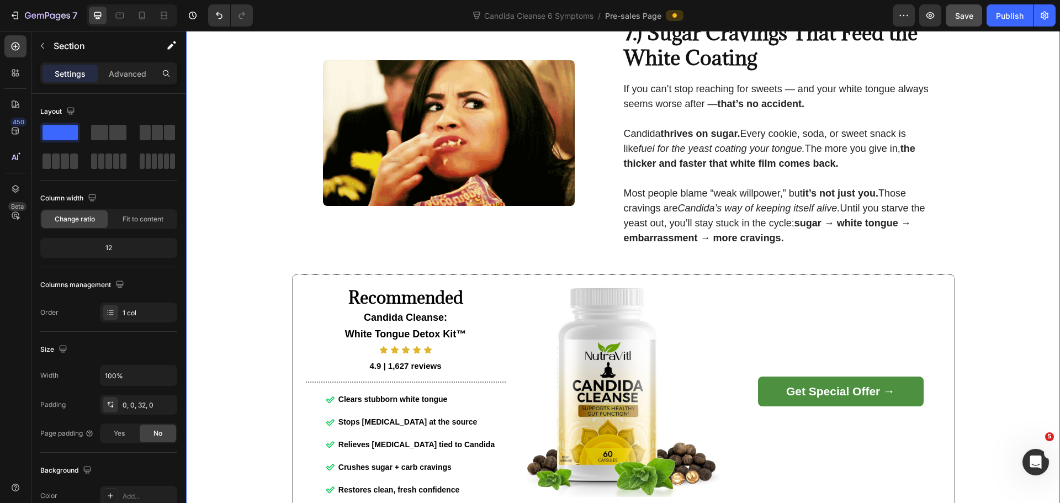
scroll to position [2413, 0]
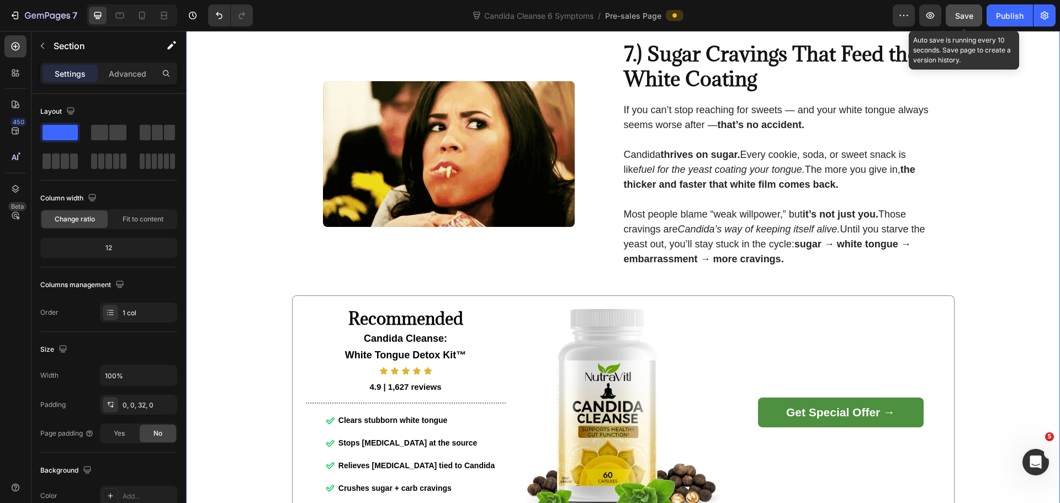
click at [959, 17] on span "Save" at bounding box center [964, 15] width 18 height 9
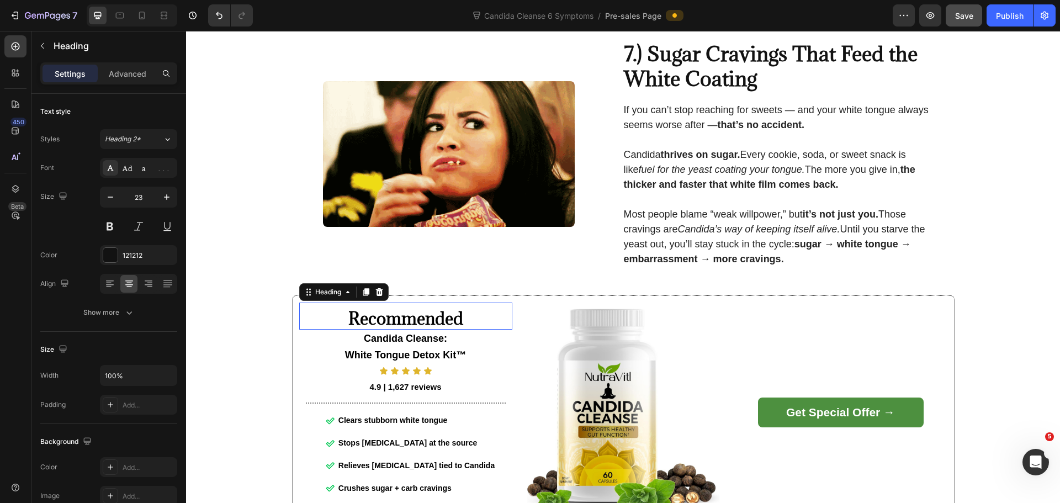
click at [450, 325] on strong "Recommended" at bounding box center [405, 318] width 115 height 22
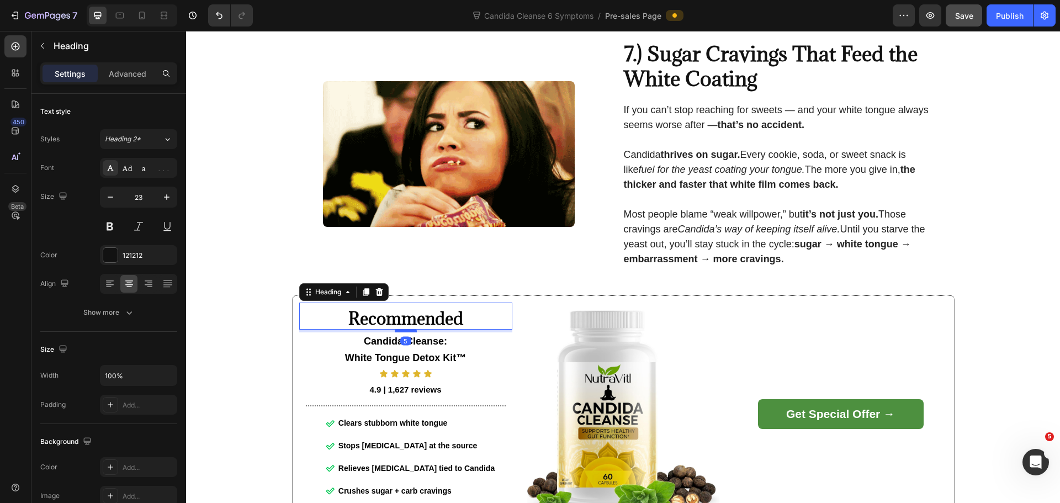
click at [406, 332] on div at bounding box center [406, 330] width 22 height 3
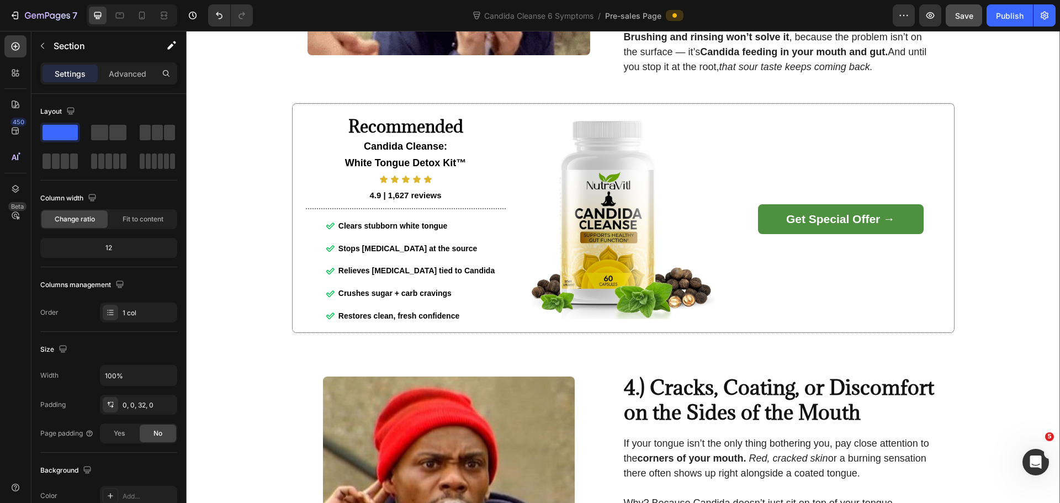
scroll to position [1088, 0]
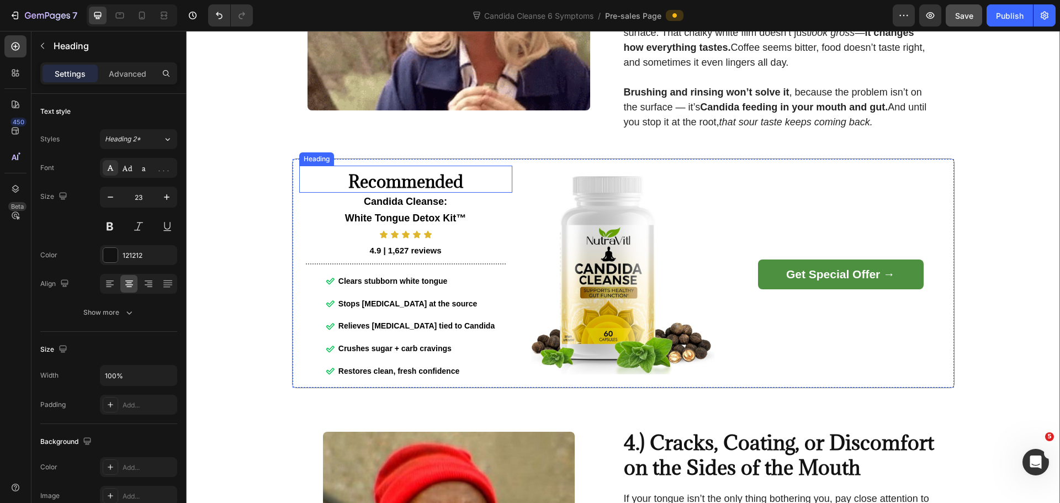
click at [426, 186] on strong "Recommended" at bounding box center [405, 182] width 115 height 22
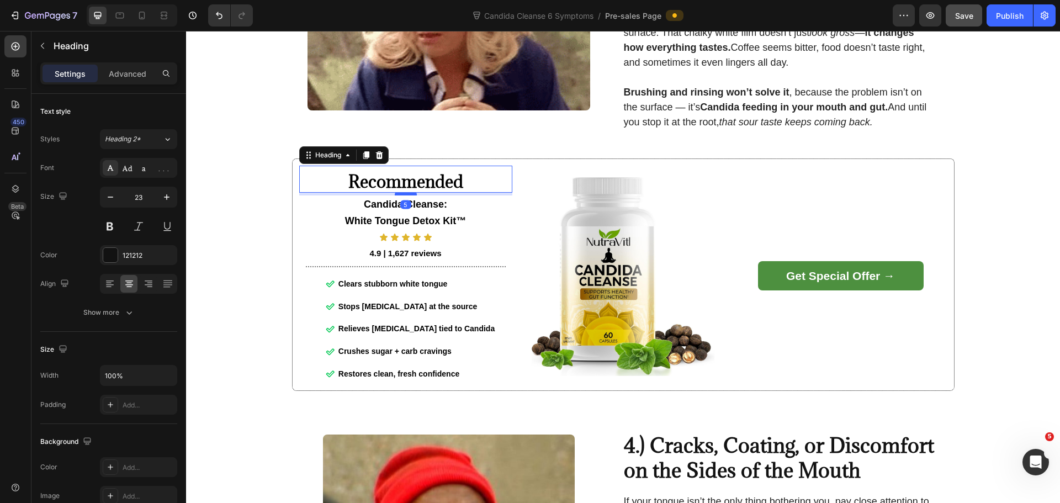
click at [403, 195] on div at bounding box center [406, 193] width 22 height 3
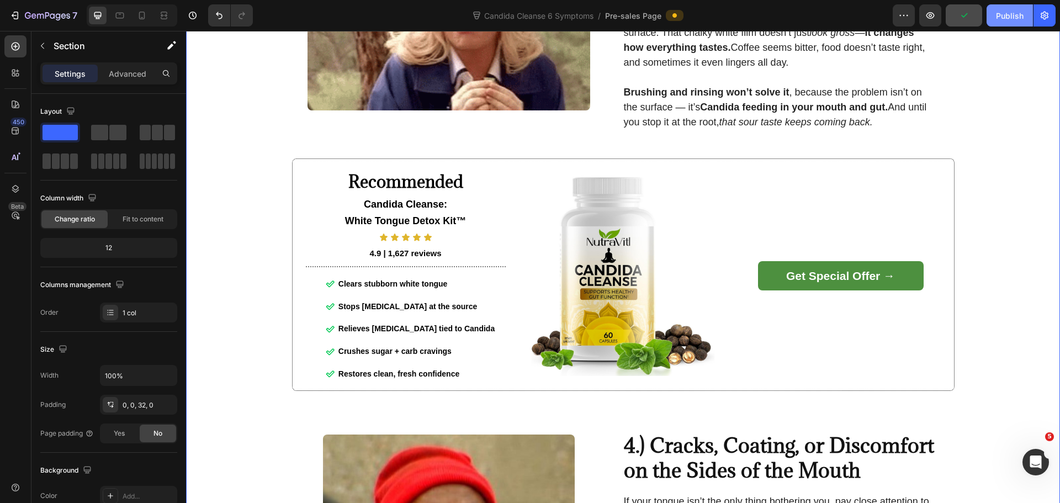
click at [1002, 12] on div "Publish" at bounding box center [1010, 16] width 28 height 12
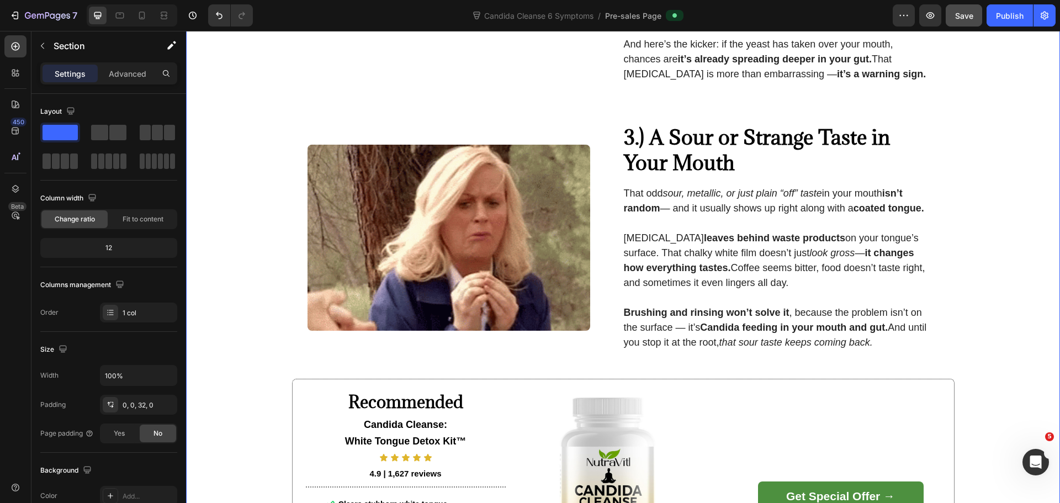
scroll to position [867, 0]
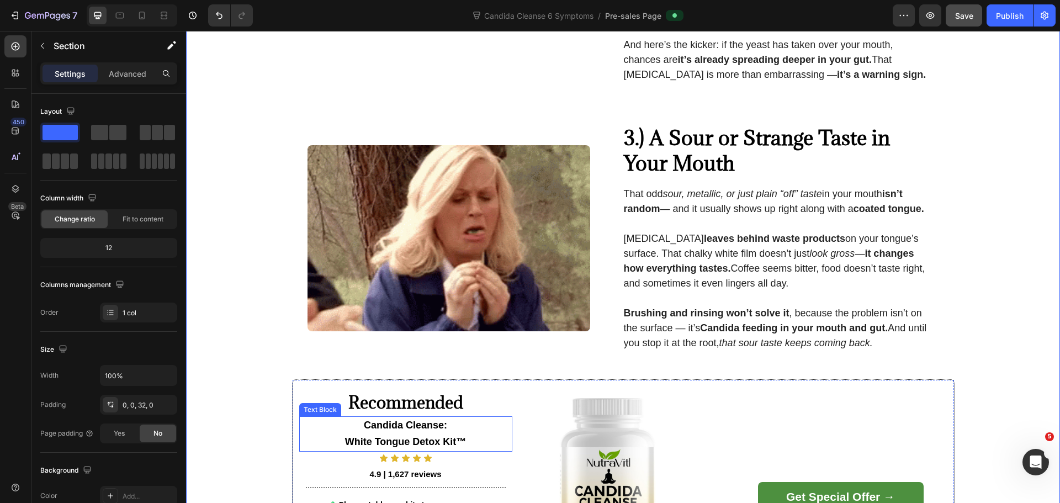
click at [417, 430] on strong "Candida Cleanse:" at bounding box center [405, 424] width 83 height 11
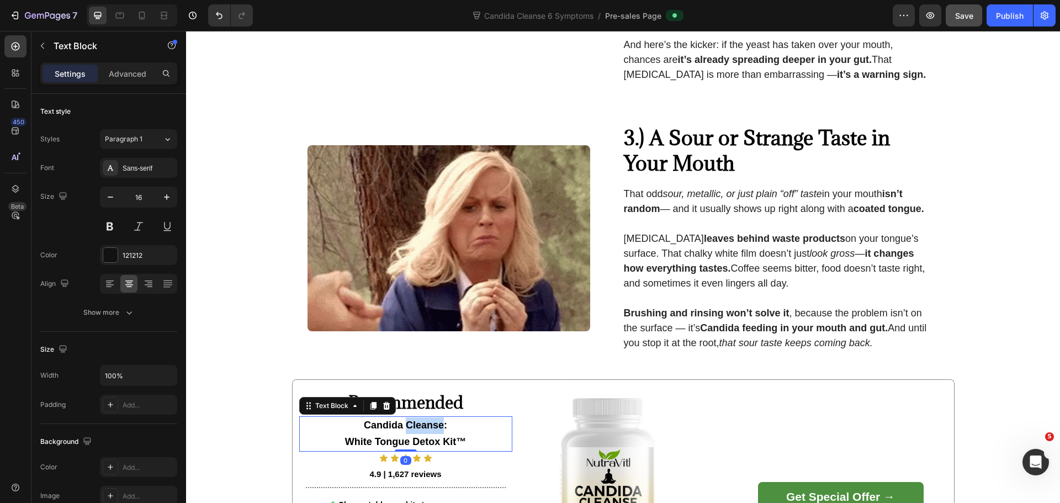
click at [417, 430] on strong "Candida Cleanse:" at bounding box center [405, 424] width 83 height 11
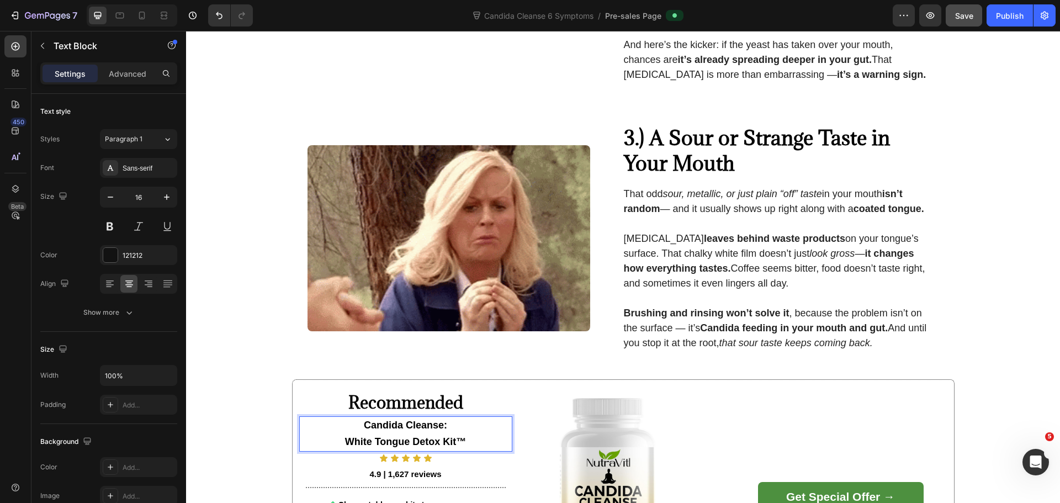
click at [410, 445] on strong "White Tongue Detox Kit™" at bounding box center [405, 441] width 121 height 11
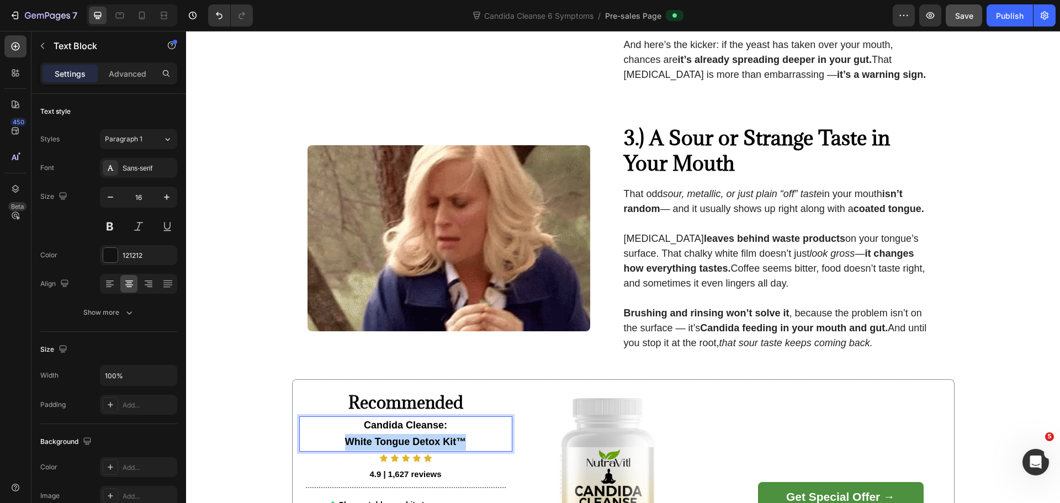
click at [410, 445] on strong "White Tongue Detox Kit™" at bounding box center [405, 441] width 121 height 11
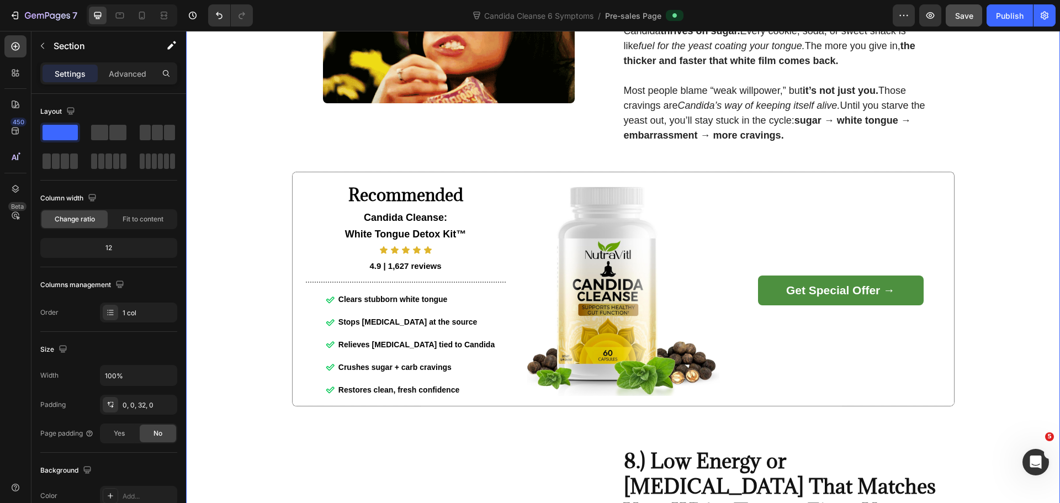
scroll to position [2594, 0]
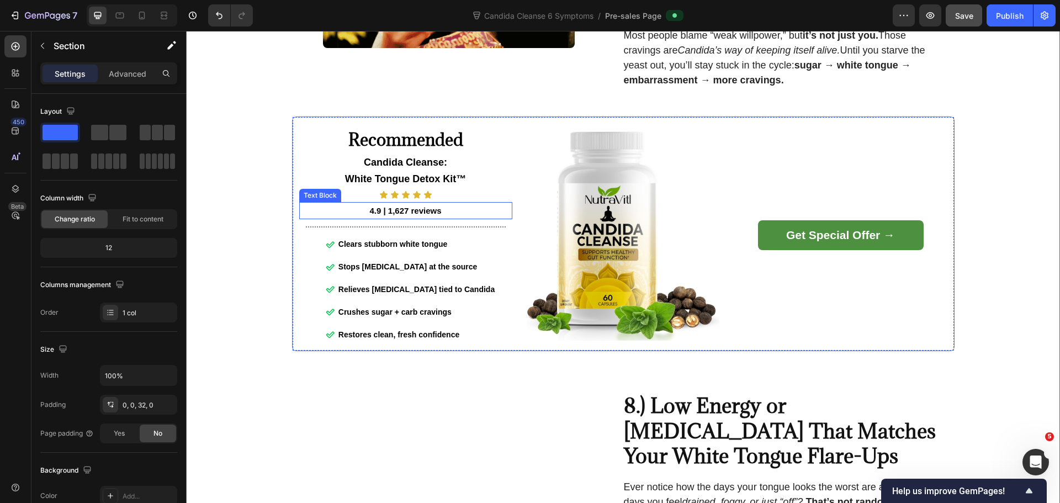
click at [376, 215] on strong "4.9 | 1,627 reviews" at bounding box center [405, 210] width 72 height 9
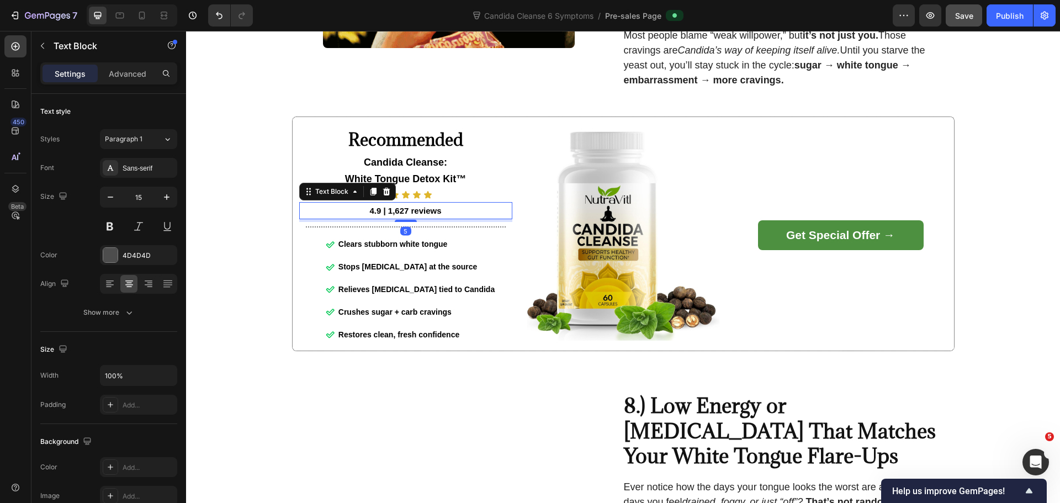
click at [376, 215] on strong "4.9 | 1,627 reviews" at bounding box center [405, 210] width 72 height 9
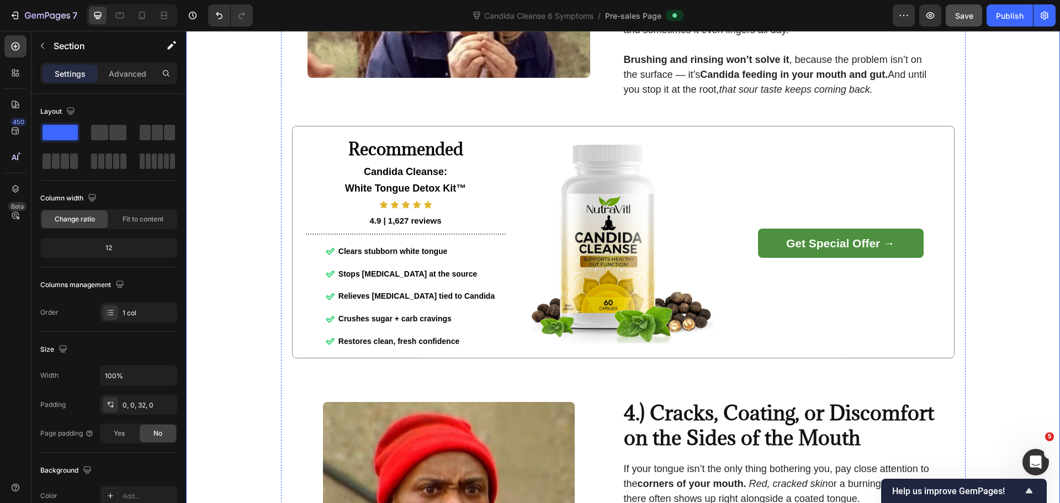
scroll to position [938, 0]
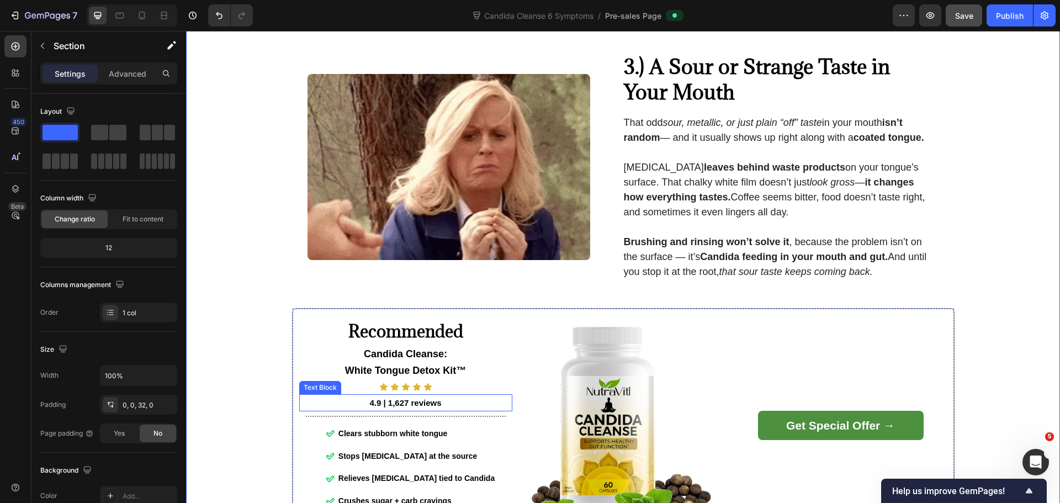
click at [375, 407] on strong "4.9 | 1,627 reviews" at bounding box center [405, 402] width 72 height 9
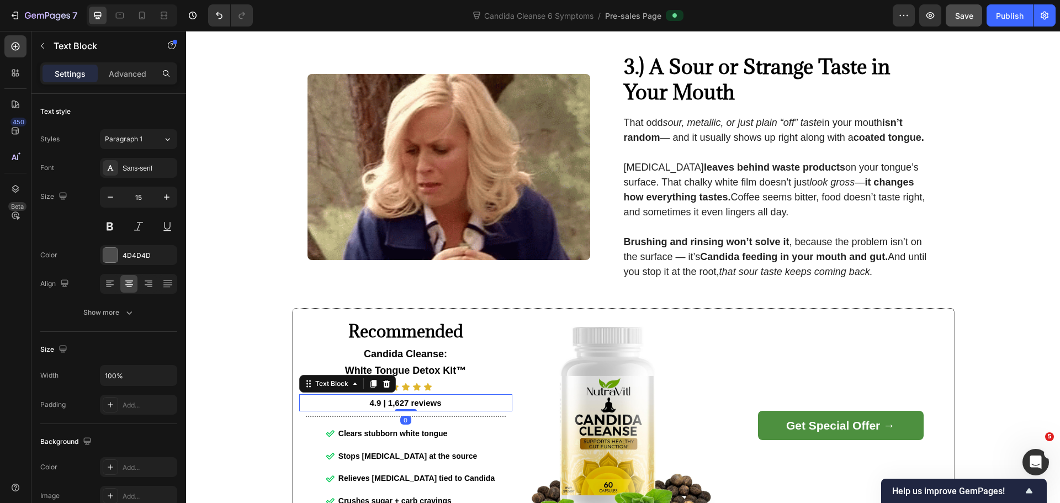
click at [375, 403] on strong "4.9 | 1,627 reviews" at bounding box center [405, 402] width 72 height 9
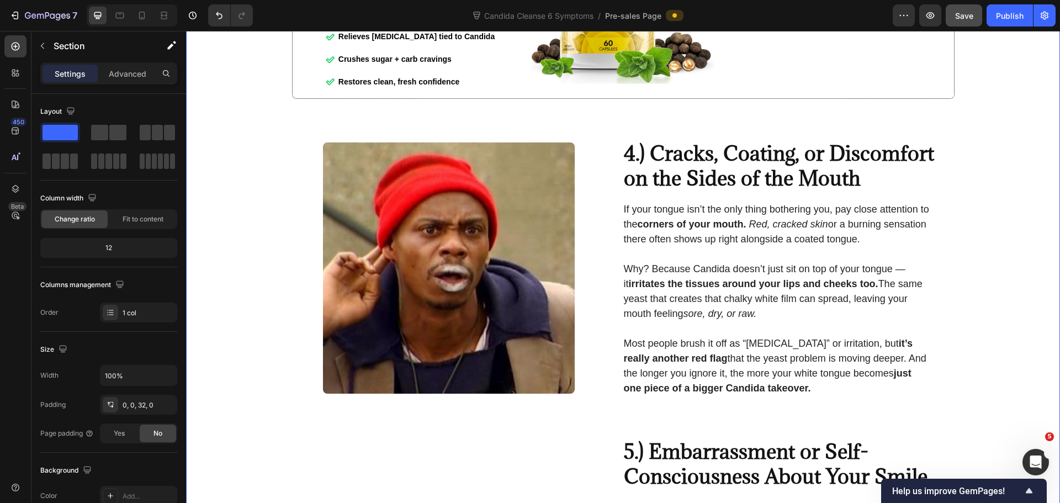
scroll to position [1214, 0]
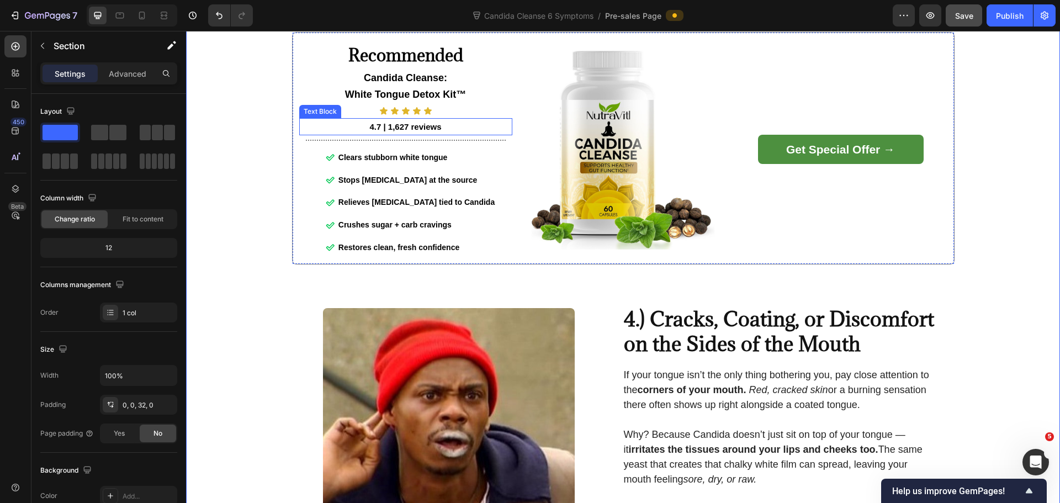
click at [375, 130] on strong "4.7 | 1,627 reviews" at bounding box center [405, 126] width 72 height 9
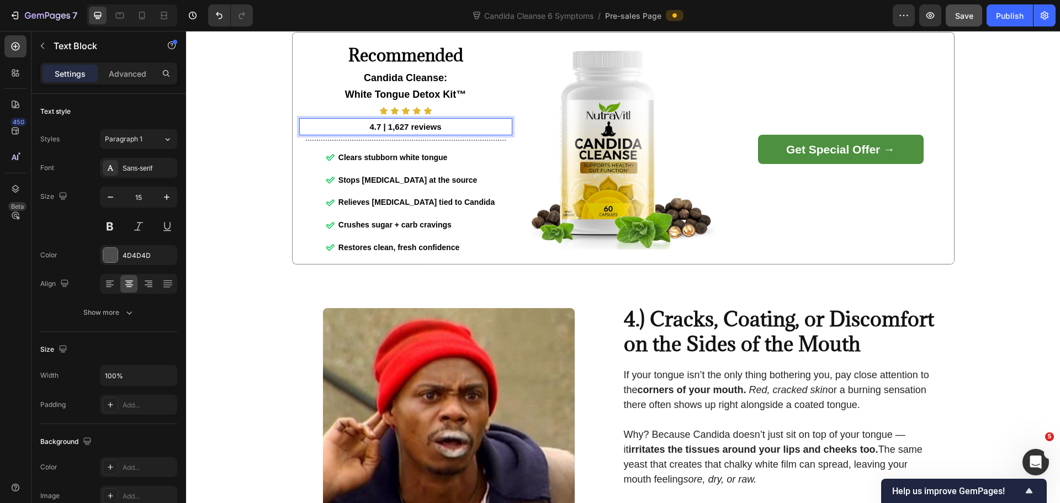
click at [376, 131] on strong "4.7 | 1,627 reviews" at bounding box center [405, 126] width 72 height 9
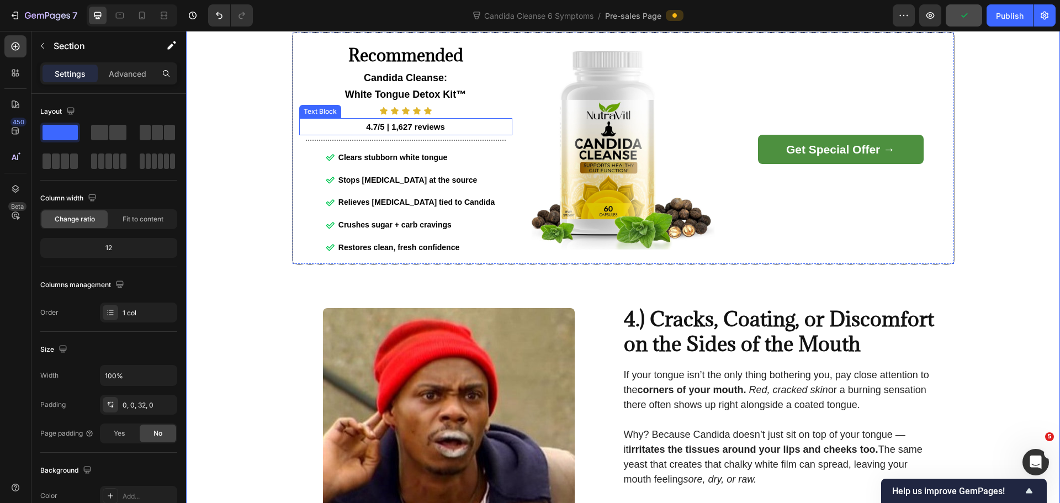
click at [372, 130] on strong "4.7/5 | 1,627 reviews" at bounding box center [405, 126] width 79 height 9
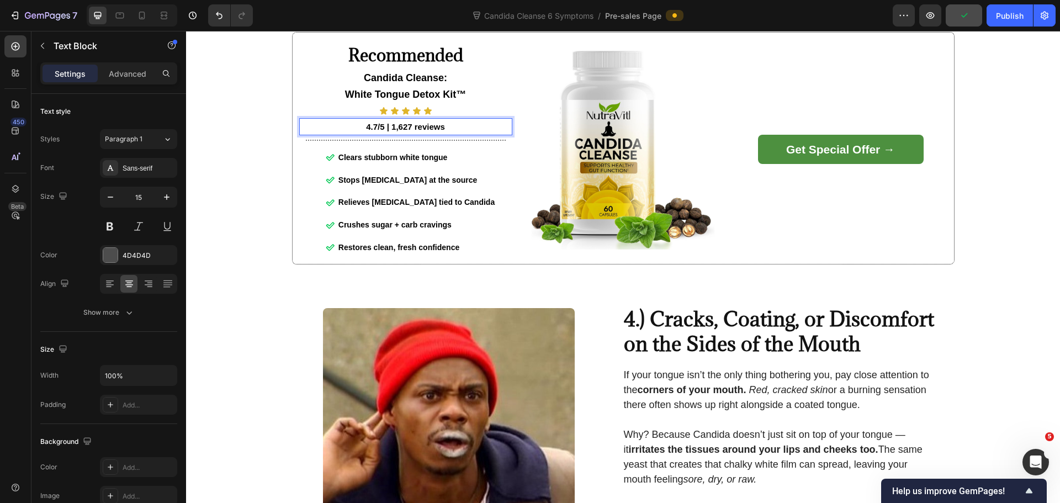
click at [375, 131] on strong "4.7/5 | 1,627 reviews" at bounding box center [405, 126] width 79 height 9
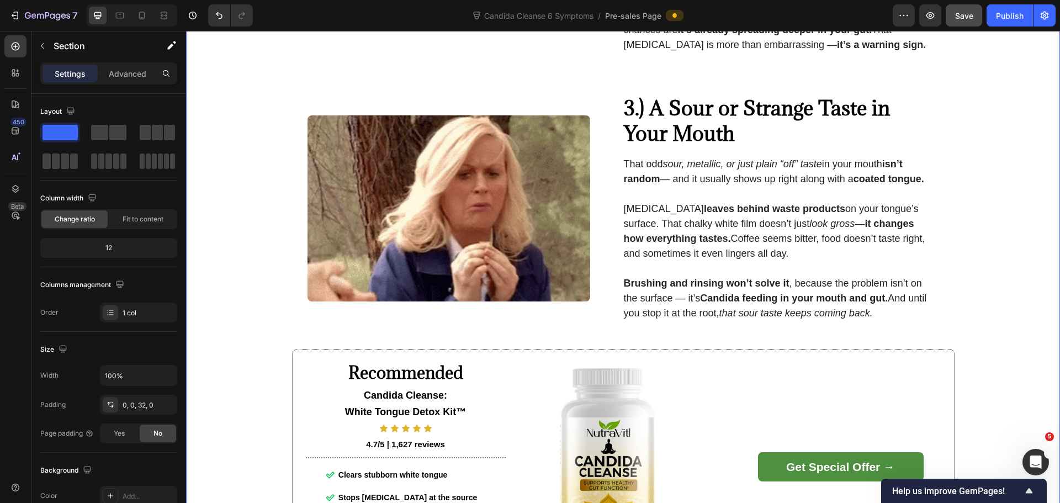
scroll to position [1159, 0]
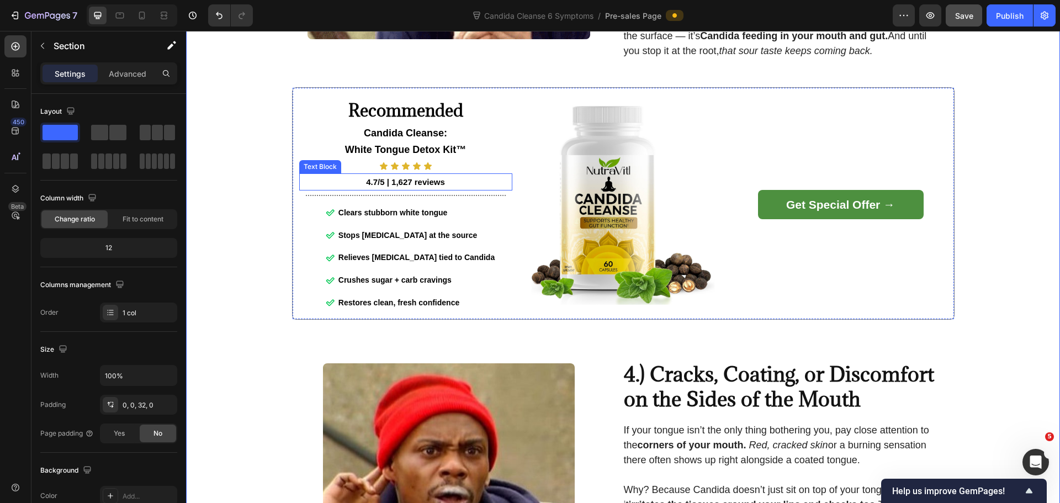
click at [401, 186] on strong "4.7/5 | 1,627 reviews" at bounding box center [405, 181] width 79 height 9
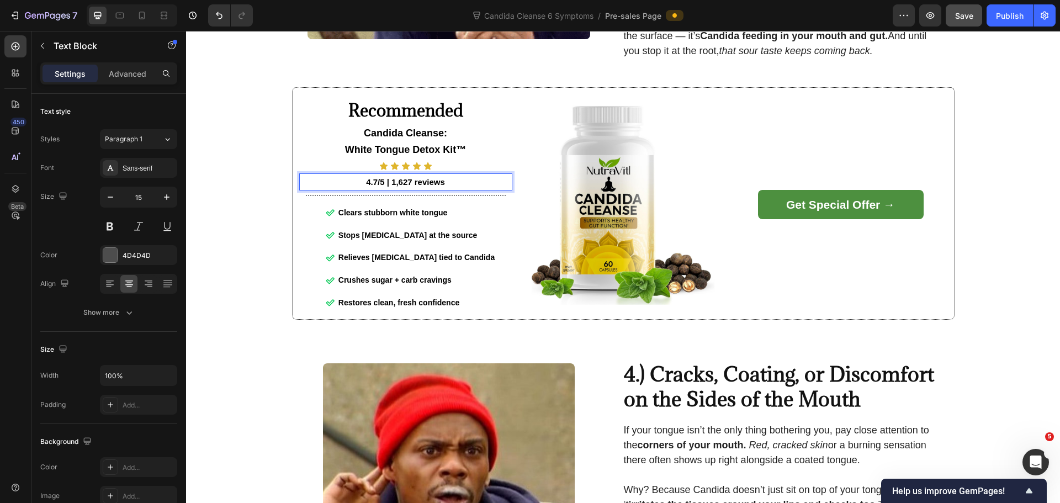
click at [405, 186] on strong "4.7/5 | 1,627 reviews" at bounding box center [405, 181] width 79 height 9
click at [407, 186] on strong "4.7/5 | 1,627 reviews" at bounding box center [405, 181] width 79 height 9
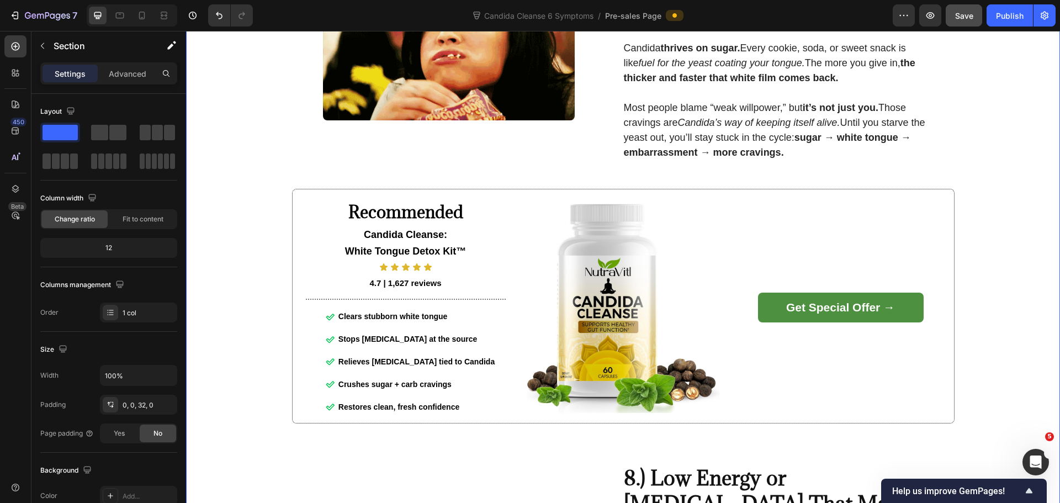
scroll to position [2594, 0]
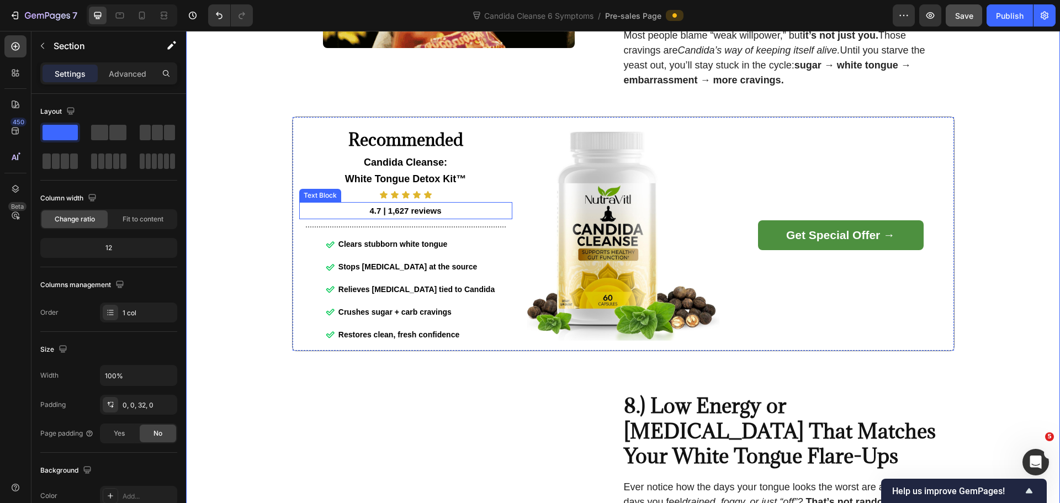
click at [376, 215] on strong "4.7 | 1,627 reviews" at bounding box center [405, 210] width 72 height 9
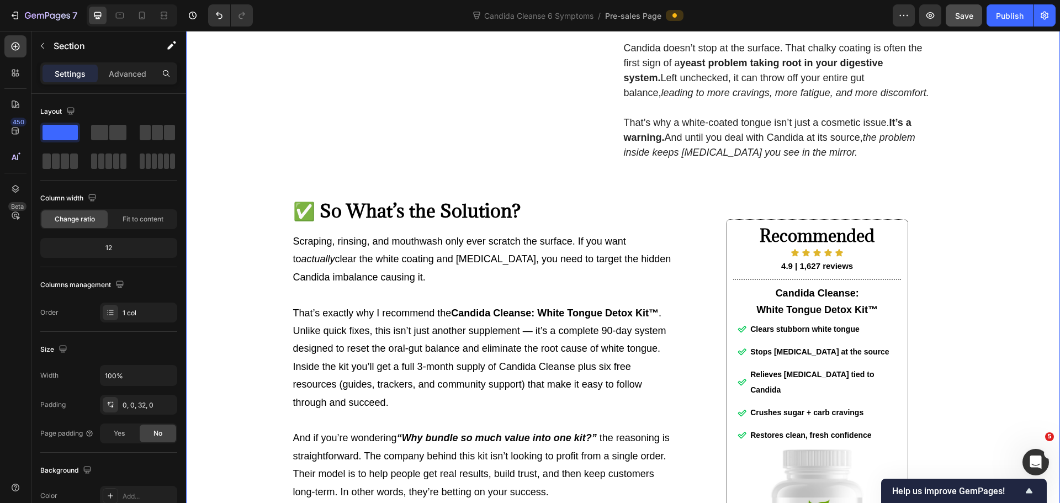
scroll to position [3753, 0]
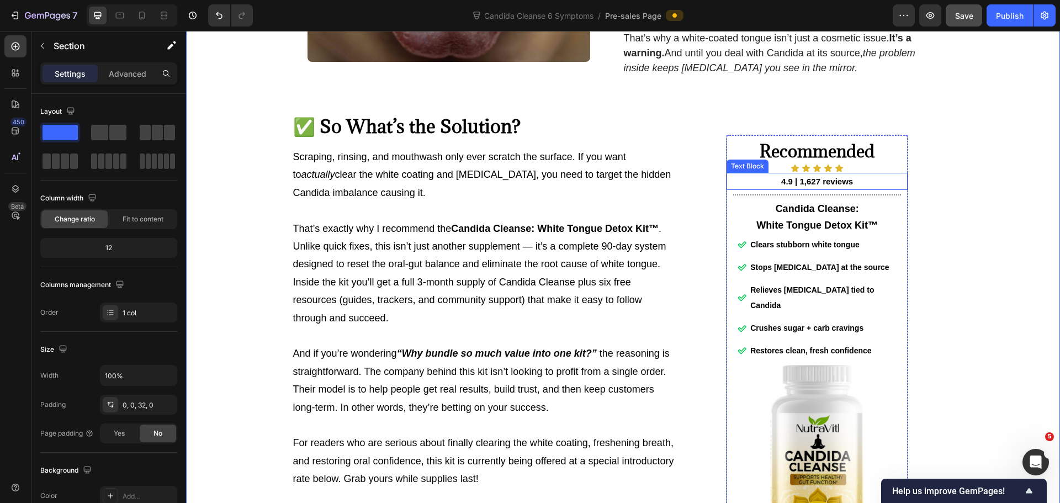
click at [781, 186] on strong "4.9 | 1,627 reviews" at bounding box center [817, 181] width 72 height 9
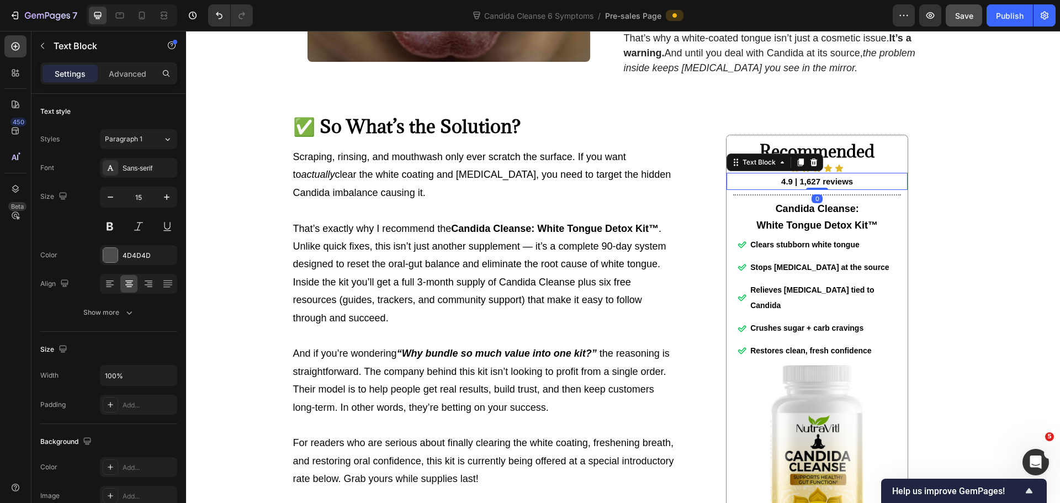
click at [783, 186] on strong "4.9 | 1,627 reviews" at bounding box center [817, 181] width 72 height 9
click at [785, 186] on strong "4.9 | 1,627 reviews" at bounding box center [817, 181] width 72 height 9
click at [787, 186] on strong "4.9 | 1,627 reviews" at bounding box center [817, 181] width 72 height 9
click at [818, 186] on strong "4.7/5 | 1,627 reviews" at bounding box center [817, 181] width 79 height 9
click at [932, 192] on div "Recommended Heading Icon Icon Icon Icon Icon Icon List 4.7/5 | 345 reviews Text…" at bounding box center [817, 365] width 274 height 511
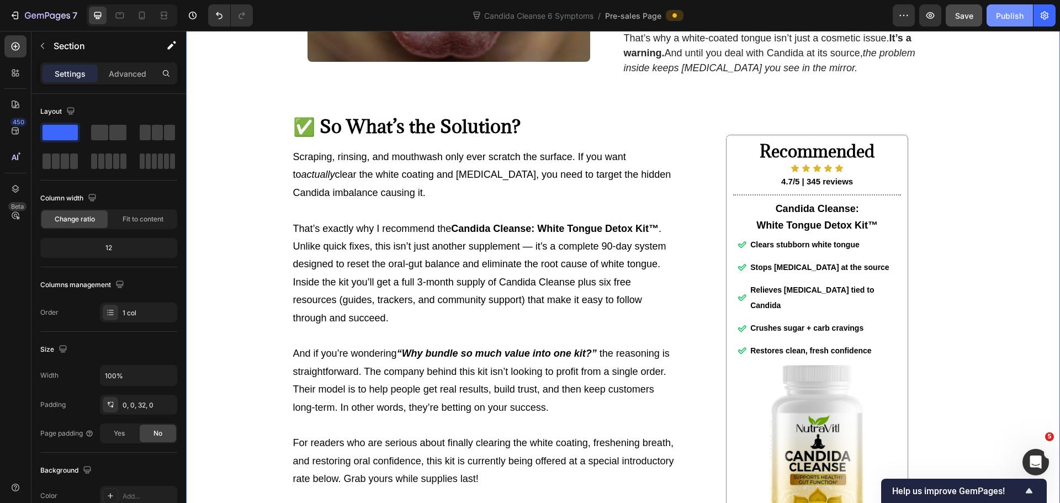
click at [1009, 22] on button "Publish" at bounding box center [1009, 15] width 46 height 22
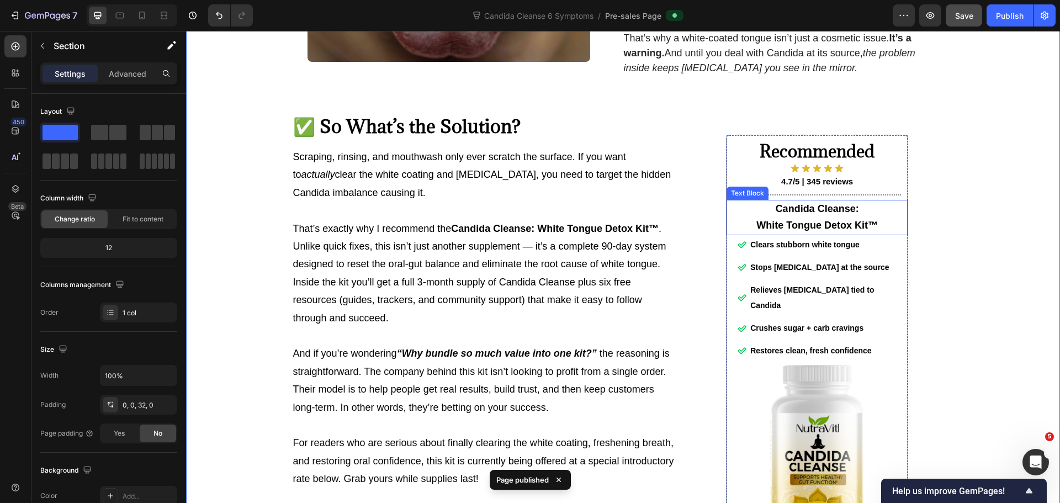
click at [780, 217] on p "Candida Cleanse:" at bounding box center [816, 209] width 179 height 17
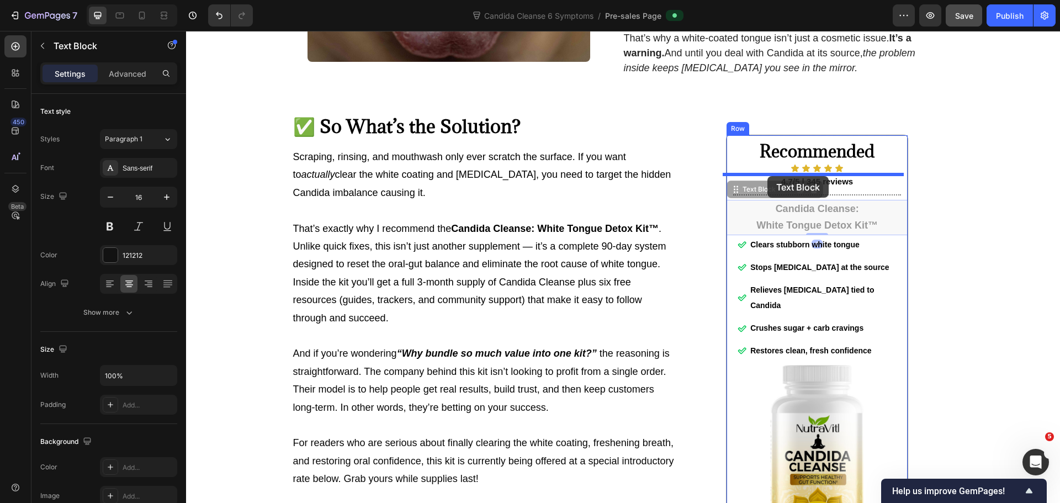
drag, startPoint x: 730, startPoint y: 206, endPoint x: 767, endPoint y: 176, distance: 47.9
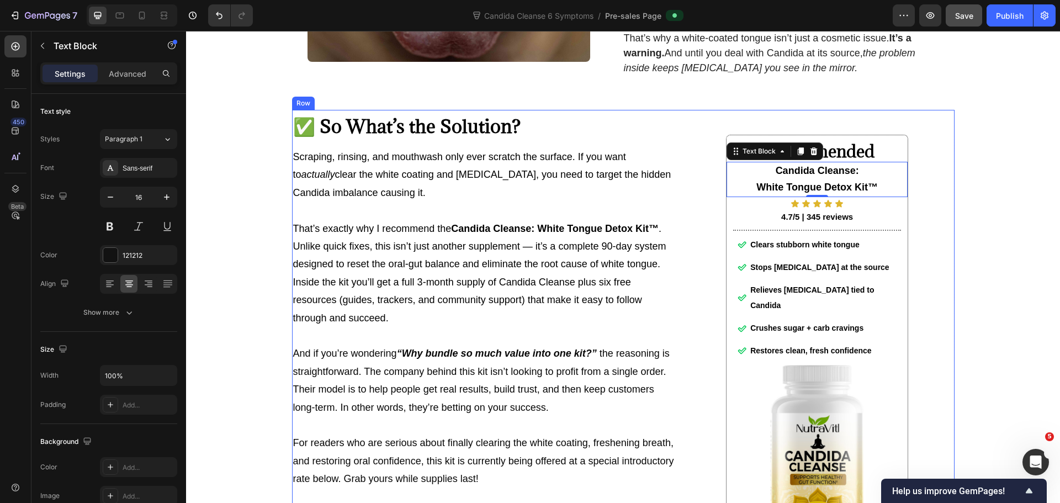
click at [949, 196] on div "Recommended Heading Candida Cleanse: White Tongue Detox Kit™ Text Block 0 Icon …" at bounding box center [817, 365] width 274 height 511
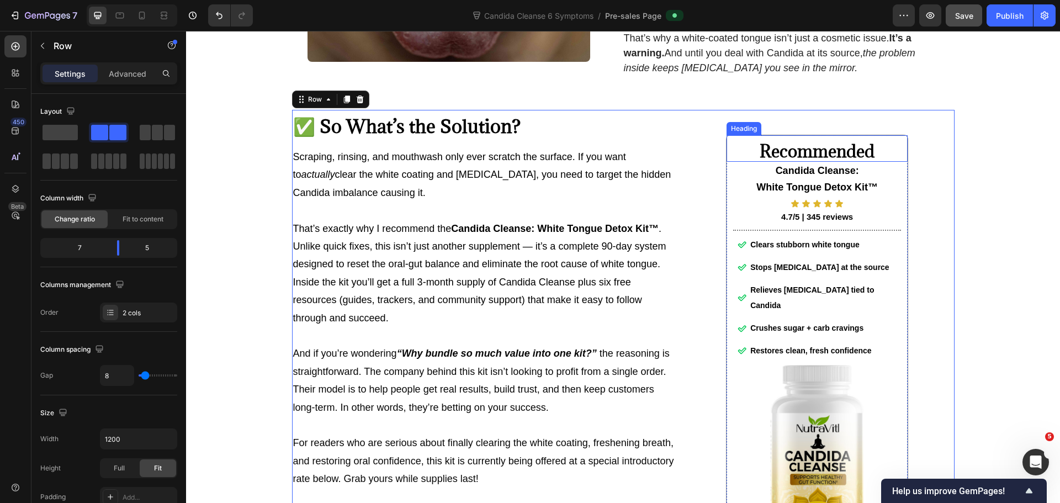
click at [821, 162] on strong "Recommended" at bounding box center [817, 151] width 115 height 22
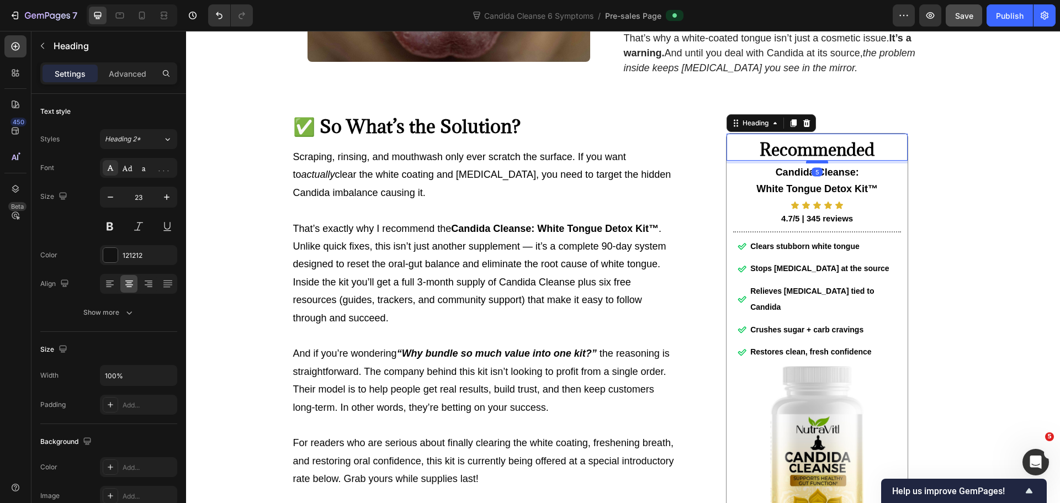
click at [815, 176] on div "Recommended Heading 5 Candida Cleanse: White Tongue Detox Kit™ Text Block Icon …" at bounding box center [816, 366] width 181 height 464
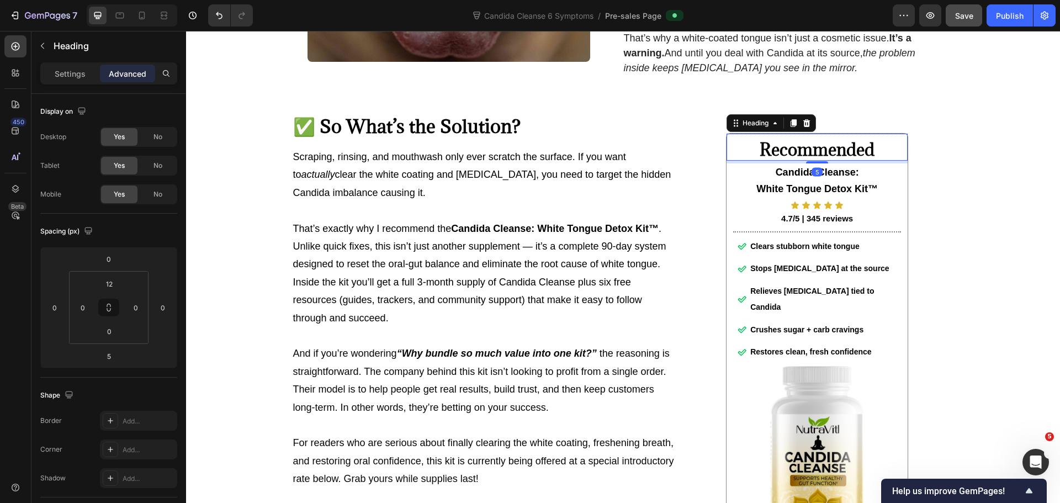
click at [901, 161] on h2 "Recommended" at bounding box center [816, 150] width 181 height 20
click at [932, 116] on div "Recommended Heading 5 Candida Cleanse: White Tongue Detox Kit™ Text Block Icon …" at bounding box center [817, 365] width 274 height 511
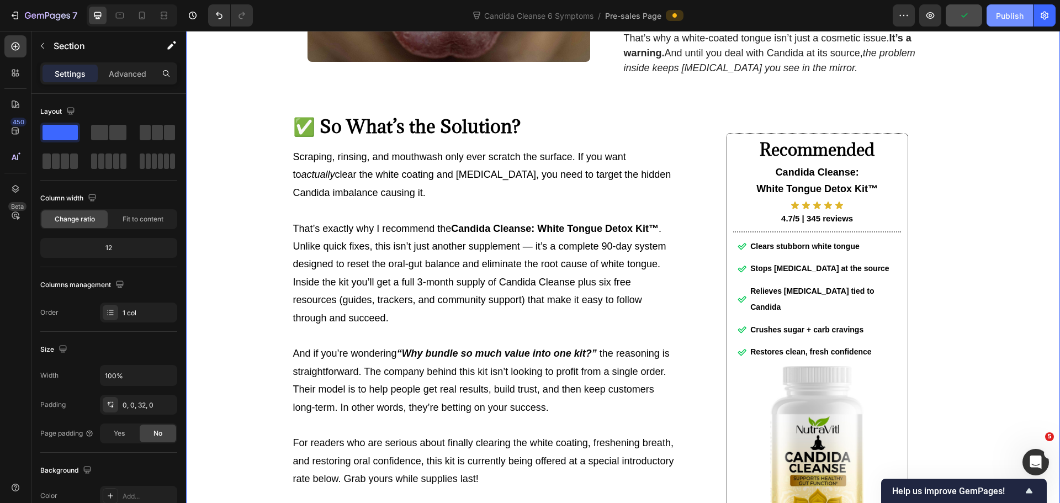
click at [1003, 19] on div "Publish" at bounding box center [1010, 16] width 28 height 12
click at [731, 338] on div "Clears stubborn white tongue Stops [MEDICAL_DATA] at the source Relieves [MEDIC…" at bounding box center [816, 299] width 181 height 125
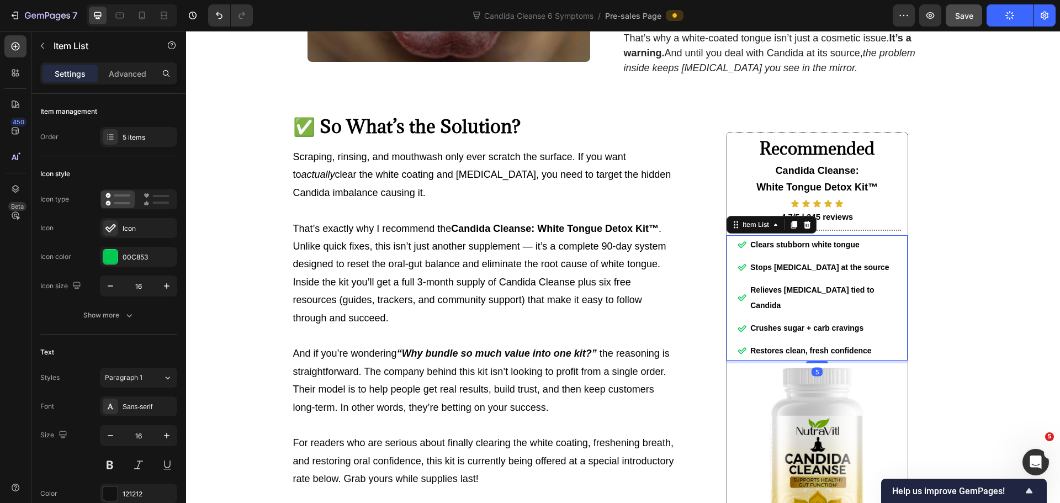
click at [819, 360] on div "⁠⁠⁠⁠⁠⁠⁠ Recommended Heading Candida Cleanse: White Tongue Detox Kit™ Text Block…" at bounding box center [816, 365] width 181 height 467
type input "100%"
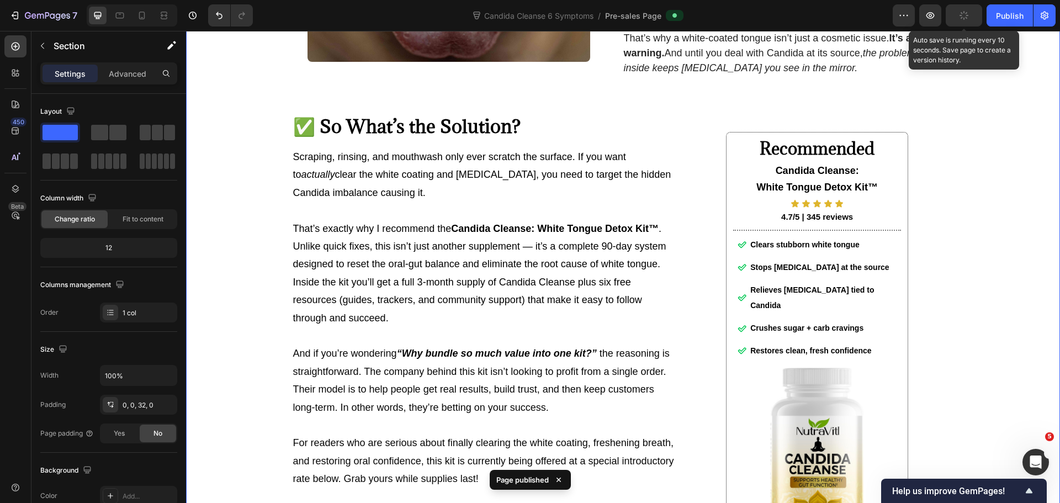
click at [965, 15] on icon "button" at bounding box center [963, 15] width 11 height 11
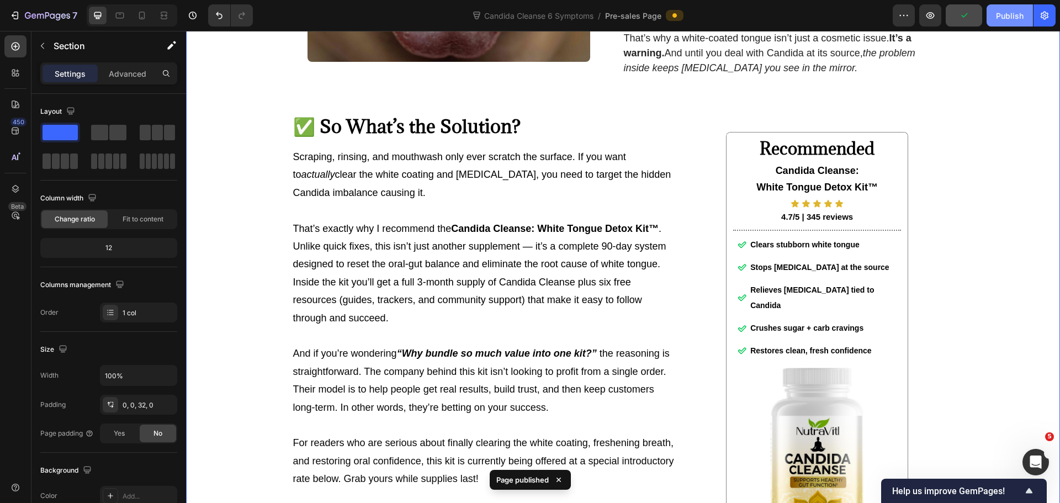
click at [1006, 18] on div "Publish" at bounding box center [1010, 16] width 28 height 12
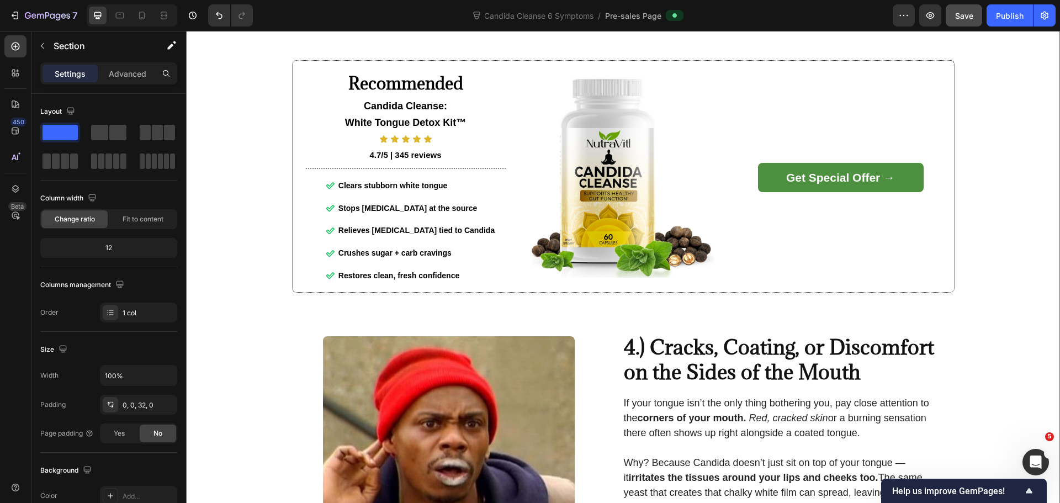
scroll to position [1187, 0]
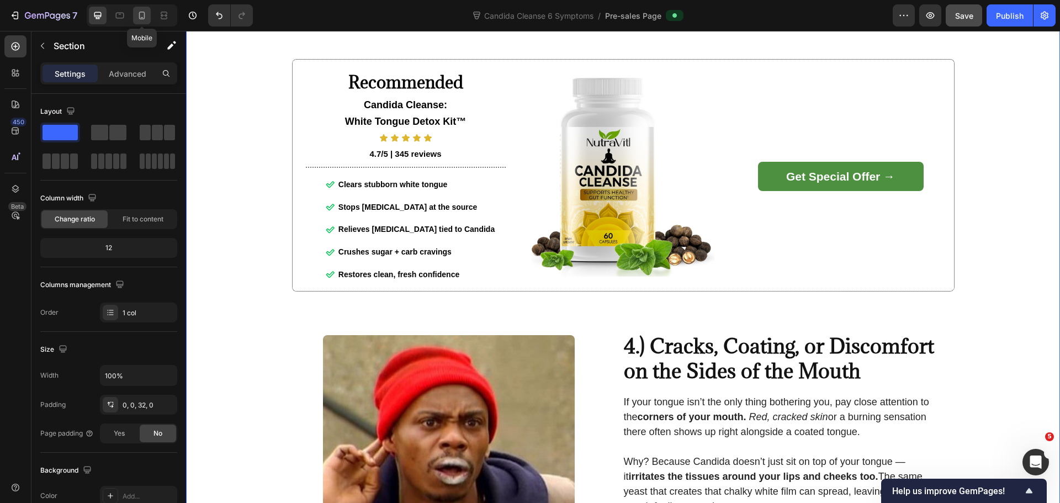
click at [139, 12] on icon at bounding box center [141, 15] width 11 height 11
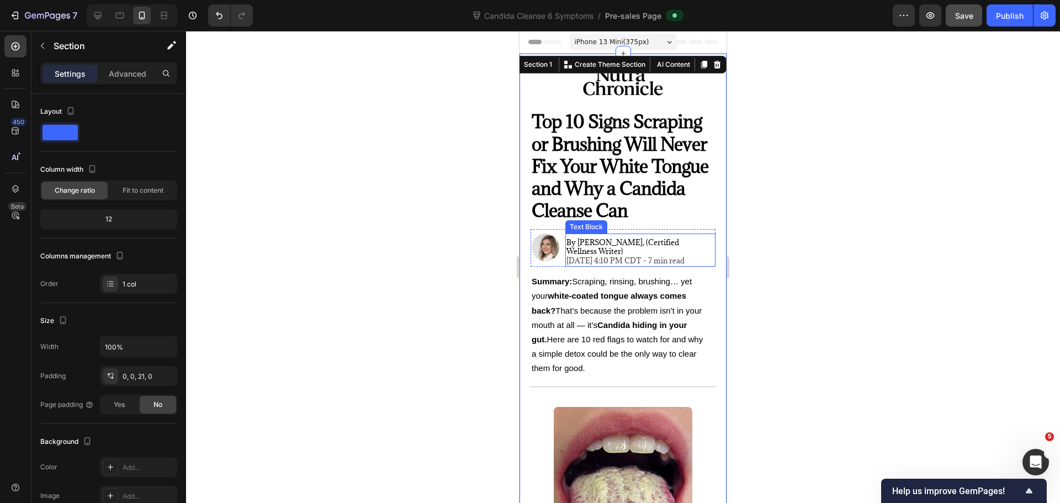
click at [656, 256] on span "[DATE] 4:10 PM CDT - 7 min read" at bounding box center [625, 261] width 118 height 10
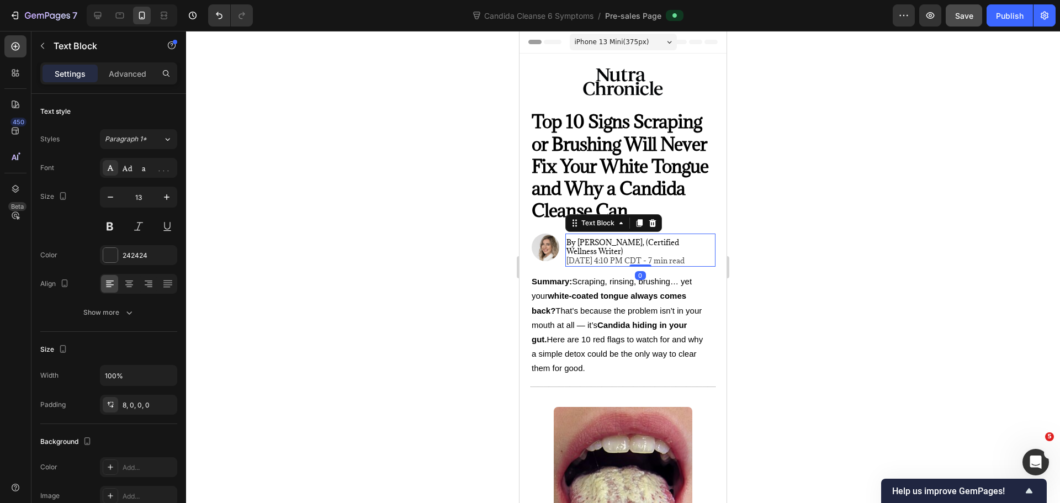
click at [812, 226] on div at bounding box center [623, 267] width 874 height 472
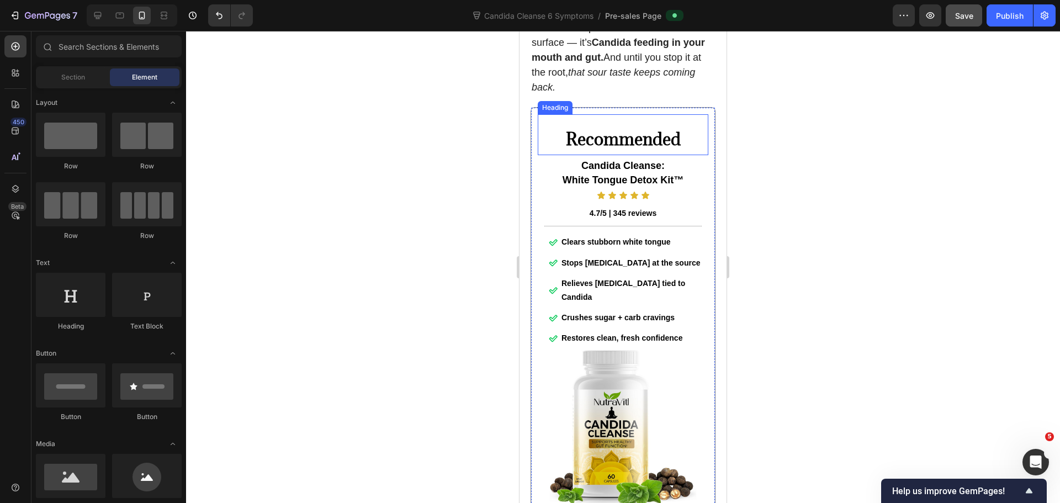
scroll to position [1877, 0]
click at [645, 133] on strong "Recommended" at bounding box center [623, 139] width 115 height 22
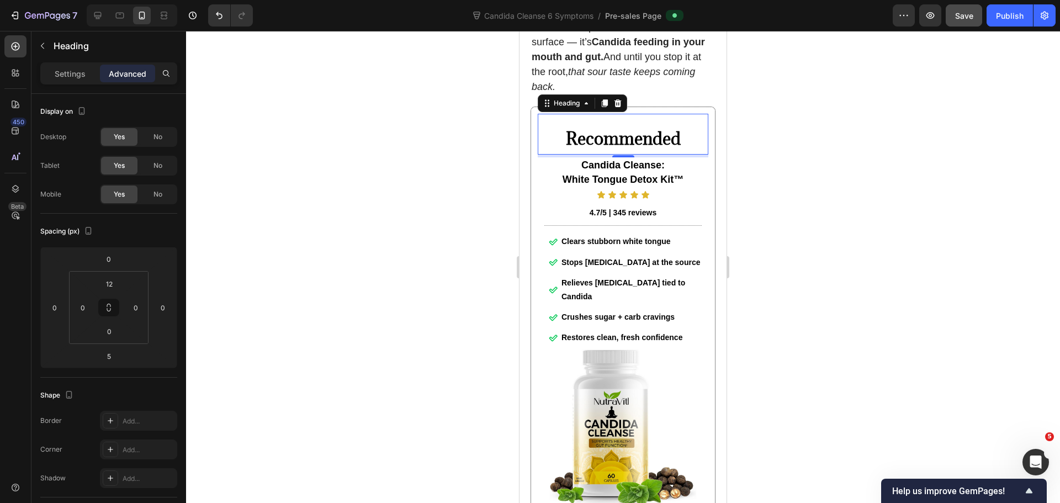
click at [827, 129] on div at bounding box center [623, 267] width 874 height 472
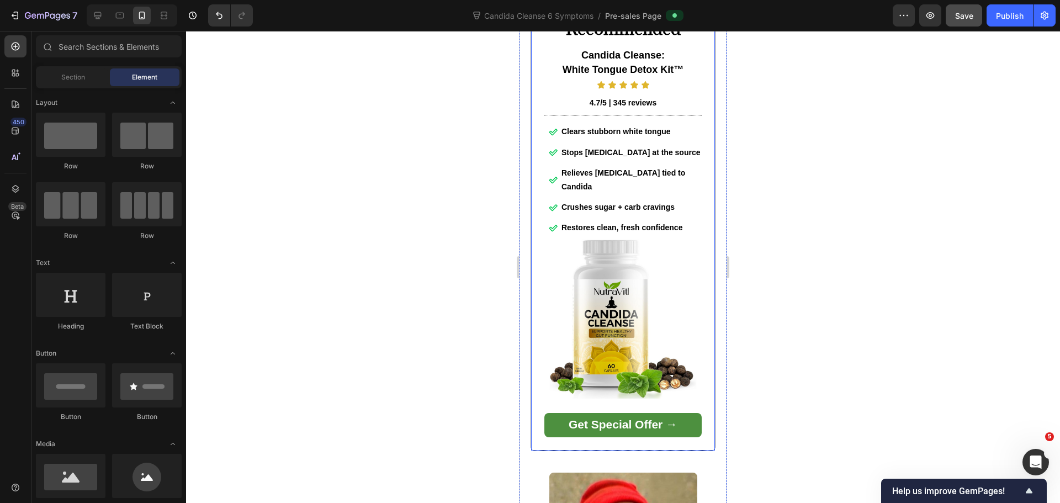
scroll to position [1987, 0]
click at [543, 203] on div "Clears stubborn white tongue Stops [MEDICAL_DATA] at the source Relieves [MEDIC…" at bounding box center [623, 179] width 171 height 113
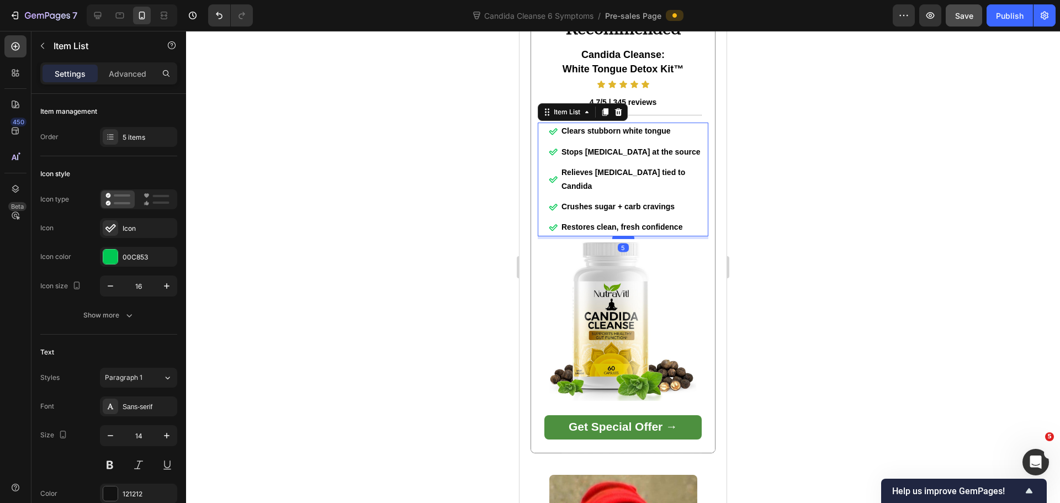
drag, startPoint x: 624, startPoint y: 215, endPoint x: 1286, endPoint y: 242, distance: 661.8
click at [623, 236] on div at bounding box center [623, 237] width 22 height 3
type input "100%"
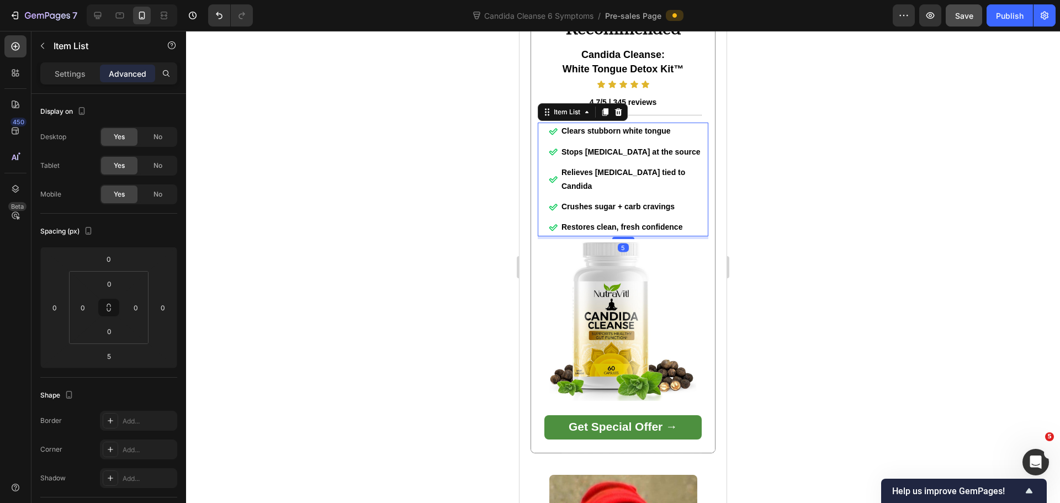
click at [800, 209] on div at bounding box center [623, 267] width 874 height 472
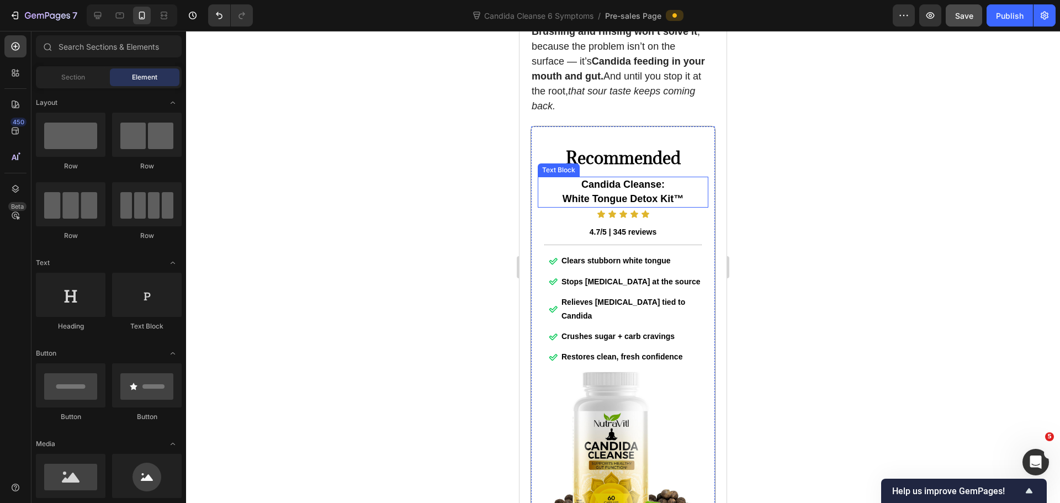
scroll to position [1877, 0]
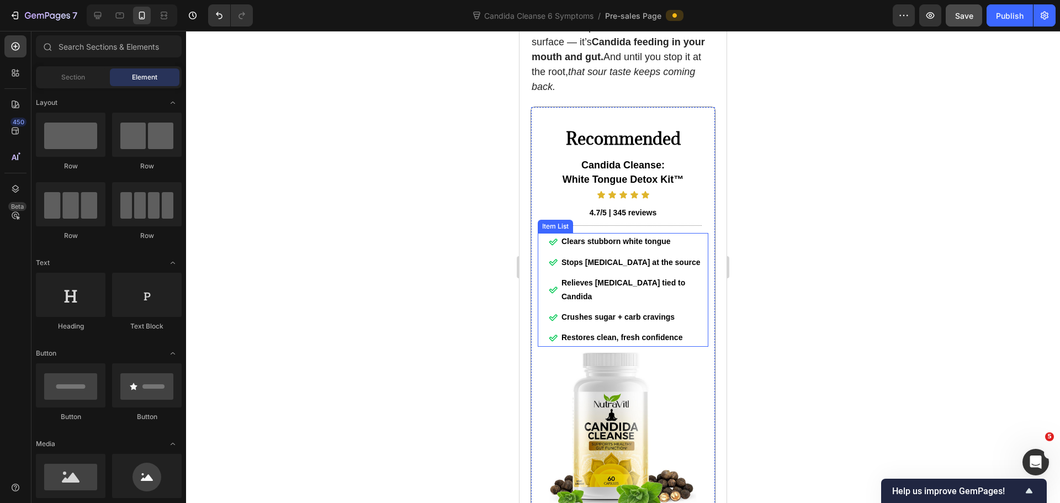
click at [551, 318] on div "Clears stubborn white tongue Stops [MEDICAL_DATA] at the source Relieves [MEDIC…" at bounding box center [623, 289] width 171 height 113
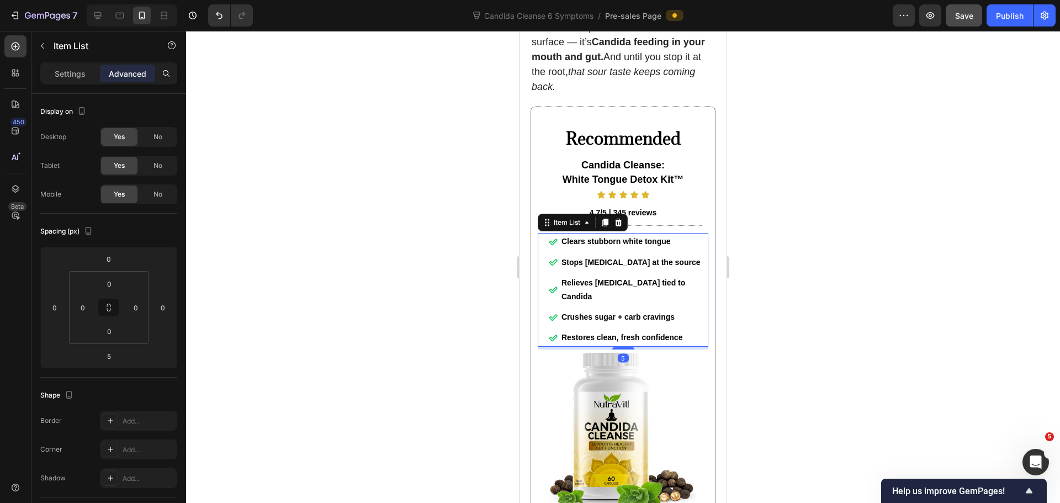
click at [843, 268] on div at bounding box center [623, 267] width 874 height 472
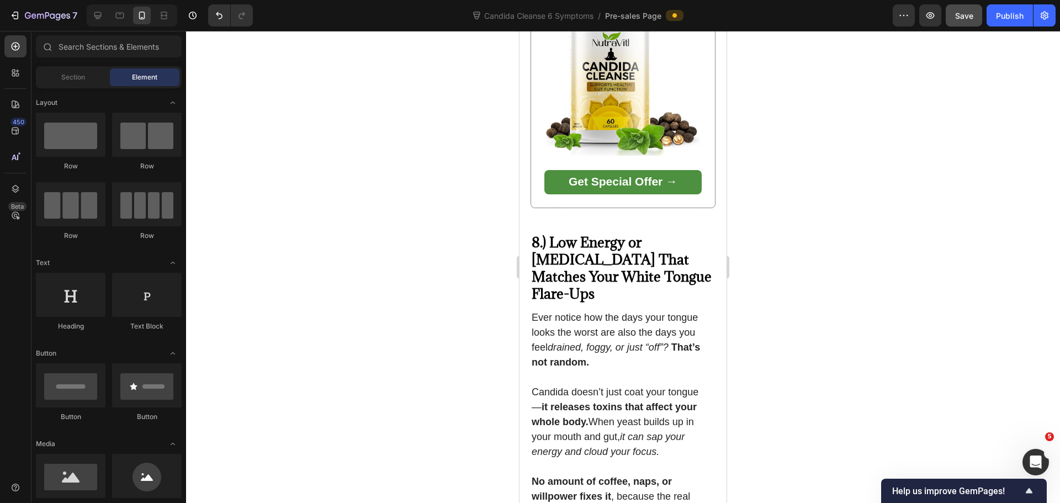
scroll to position [4416, 0]
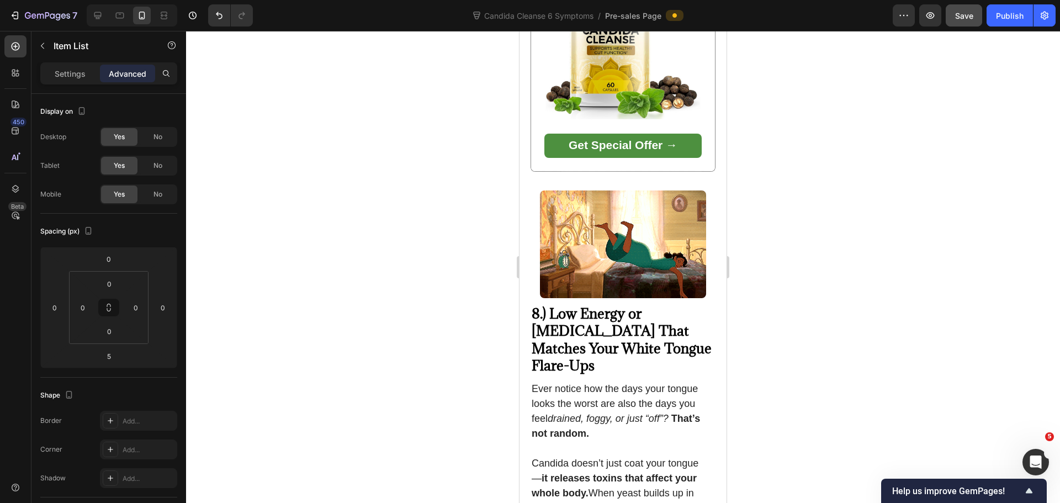
click at [844, 223] on div at bounding box center [623, 267] width 874 height 472
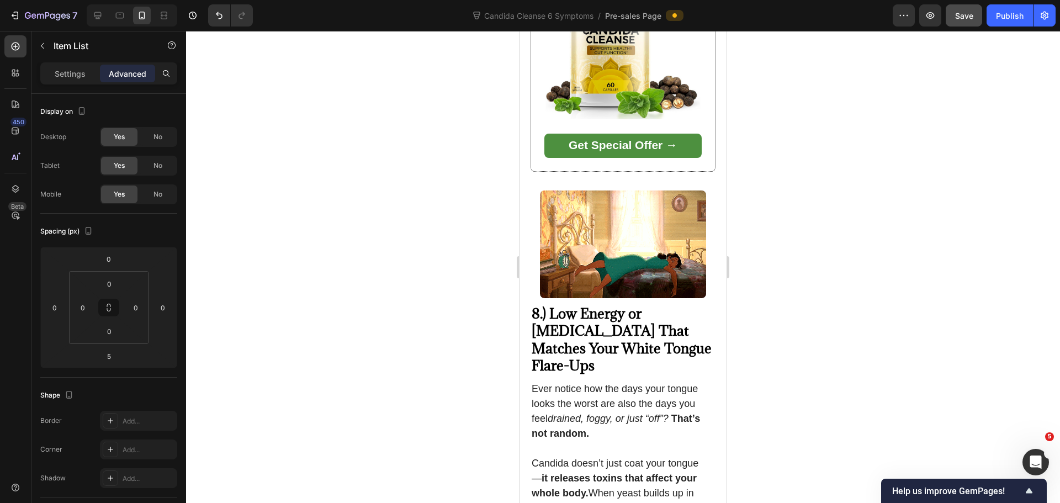
click at [770, 153] on div at bounding box center [623, 267] width 874 height 472
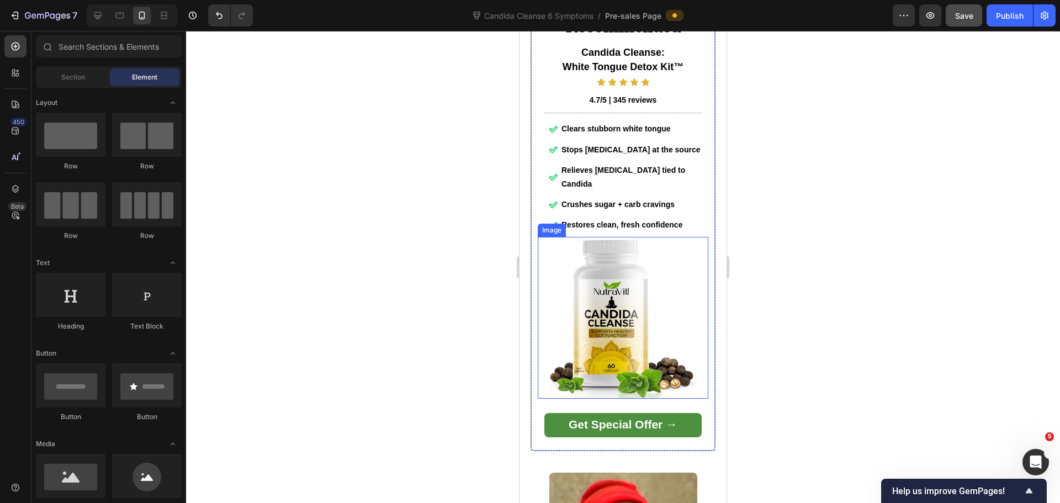
scroll to position [1987, 0]
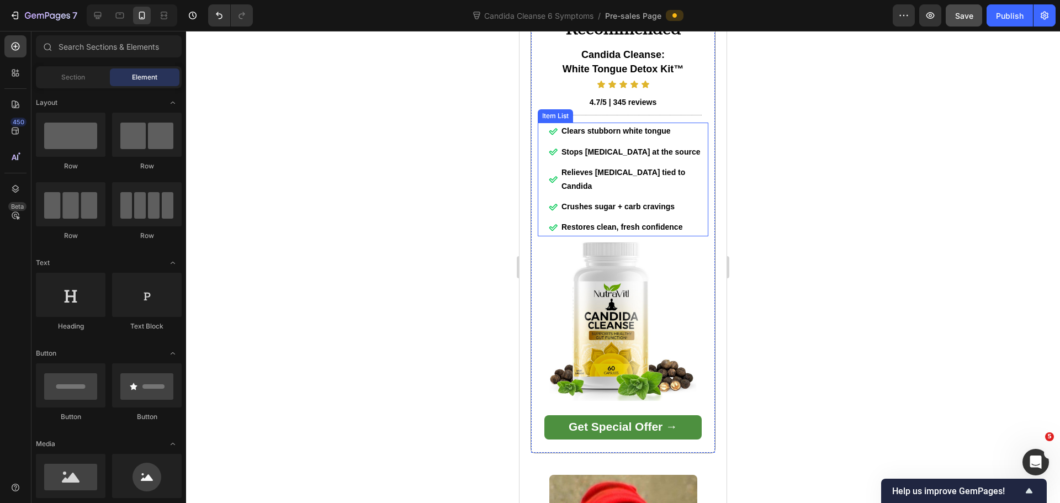
click at [545, 177] on div "Clears stubborn white tongue Stops [MEDICAL_DATA] at the source Relieves [MEDIC…" at bounding box center [623, 179] width 171 height 113
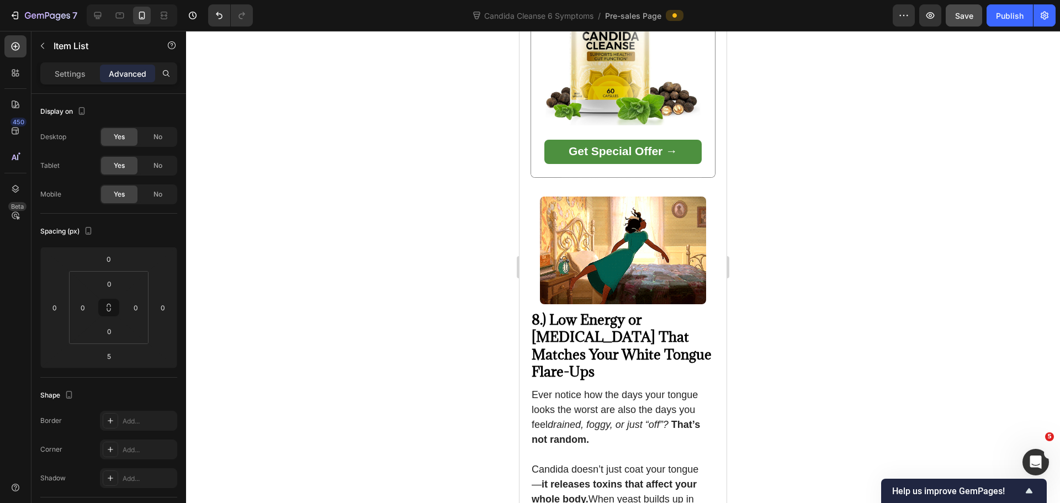
scroll to position [4416, 0]
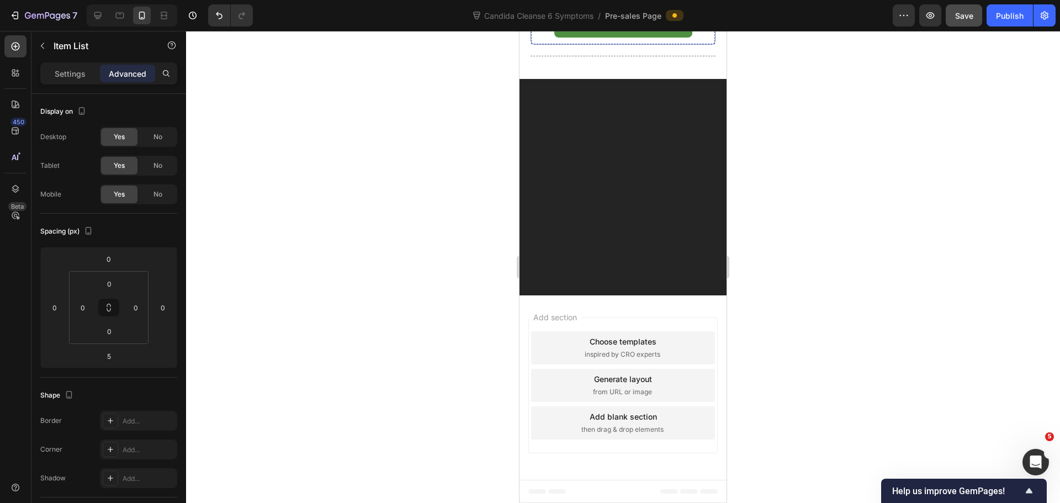
scroll to position [7010, 0]
click at [1018, 12] on div "Publish" at bounding box center [1010, 16] width 28 height 12
click at [815, 307] on div at bounding box center [623, 267] width 874 height 472
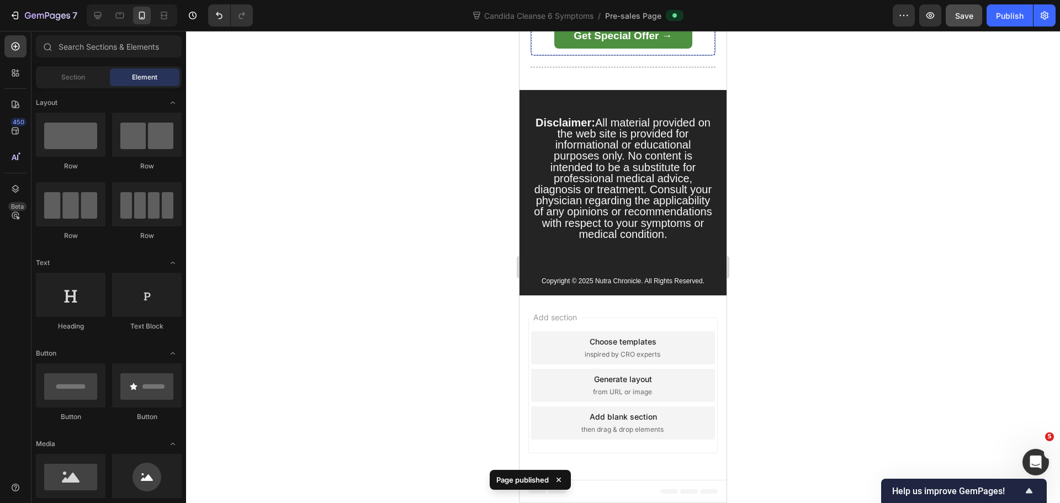
scroll to position [7120, 0]
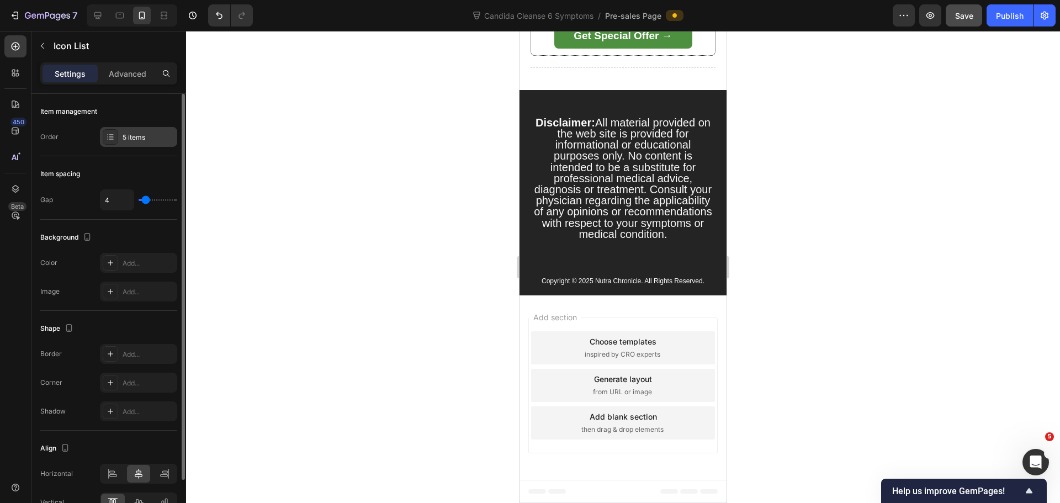
click at [105, 134] on div at bounding box center [110, 136] width 15 height 15
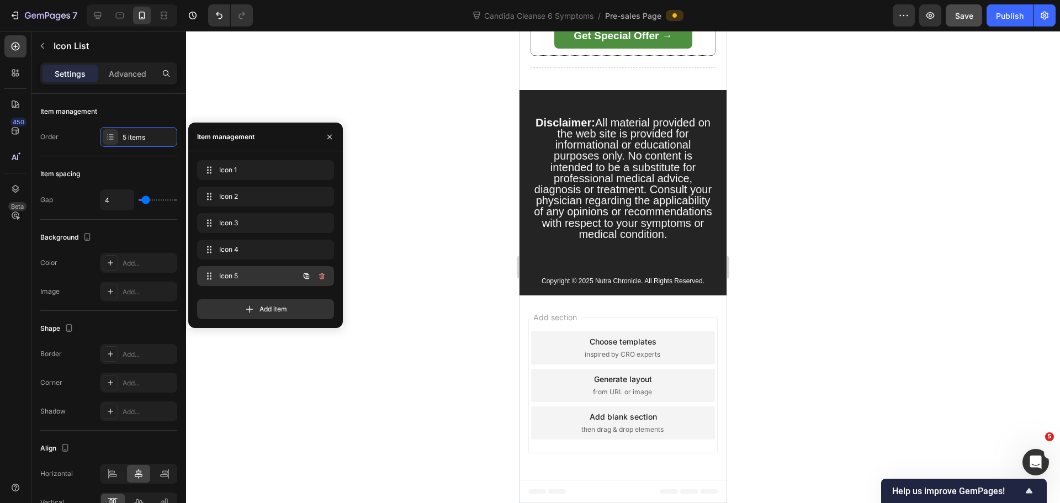
click at [217, 274] on div "Icon 5 Icon 5" at bounding box center [249, 275] width 97 height 15
click at [232, 276] on span "Icon 5" at bounding box center [250, 276] width 62 height 10
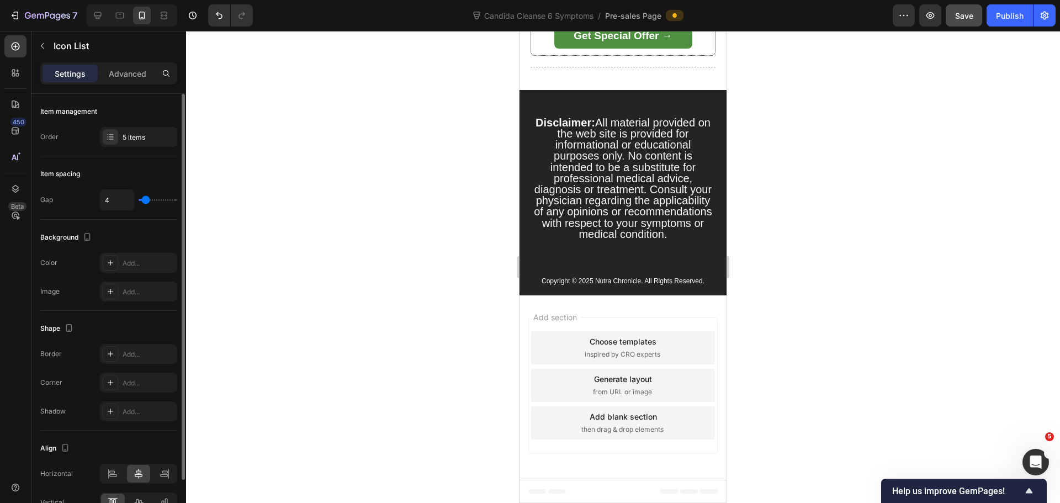
click at [55, 173] on div "Item spacing" at bounding box center [60, 174] width 40 height 10
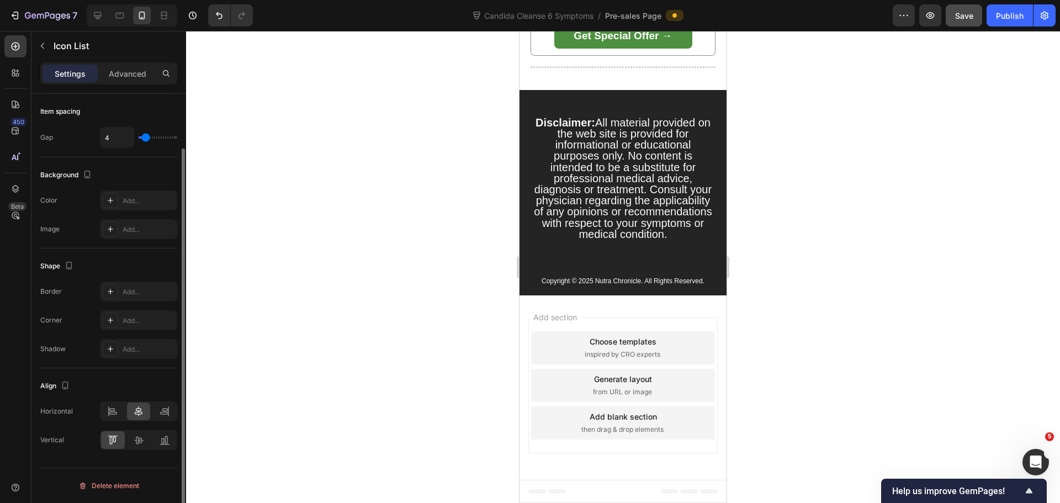
scroll to position [0, 0]
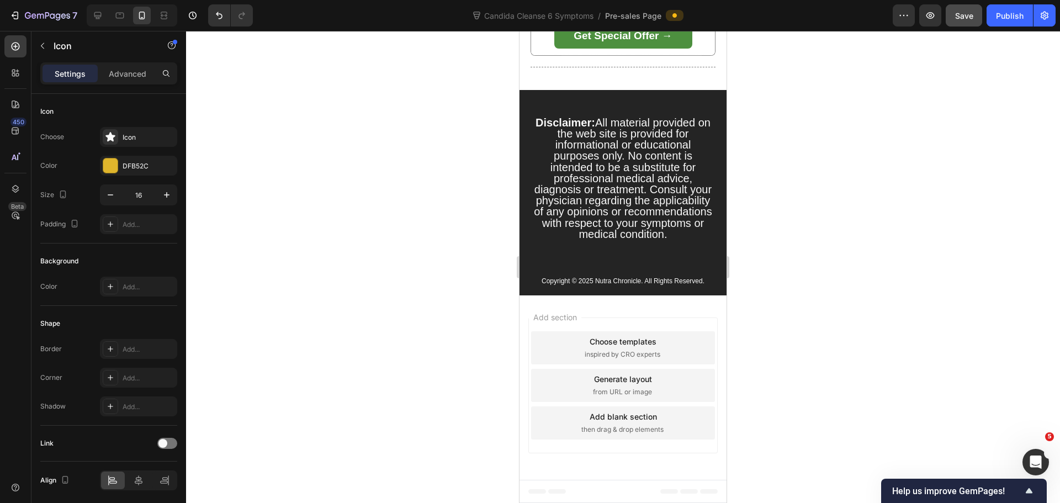
click at [125, 142] on div "Icon" at bounding box center [138, 137] width 77 height 20
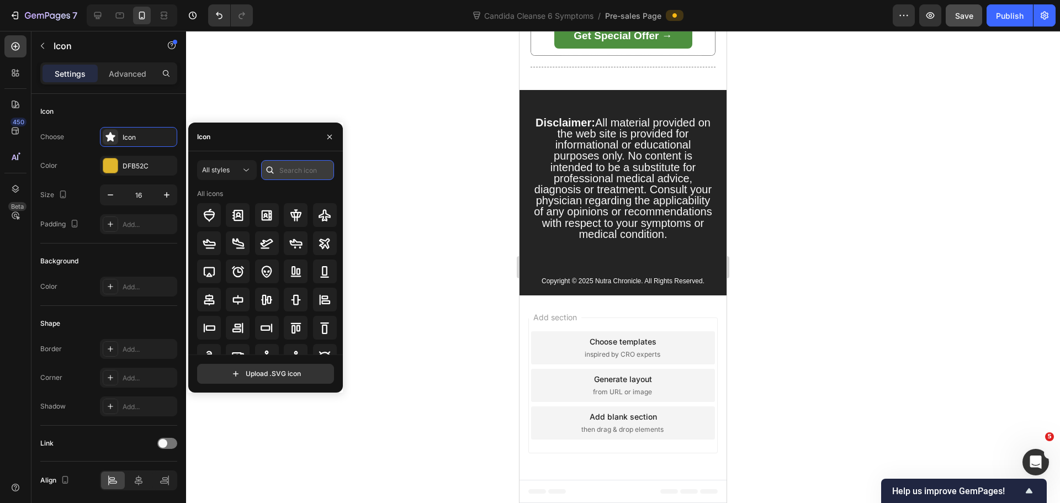
click at [296, 169] on input "text" at bounding box center [297, 170] width 73 height 20
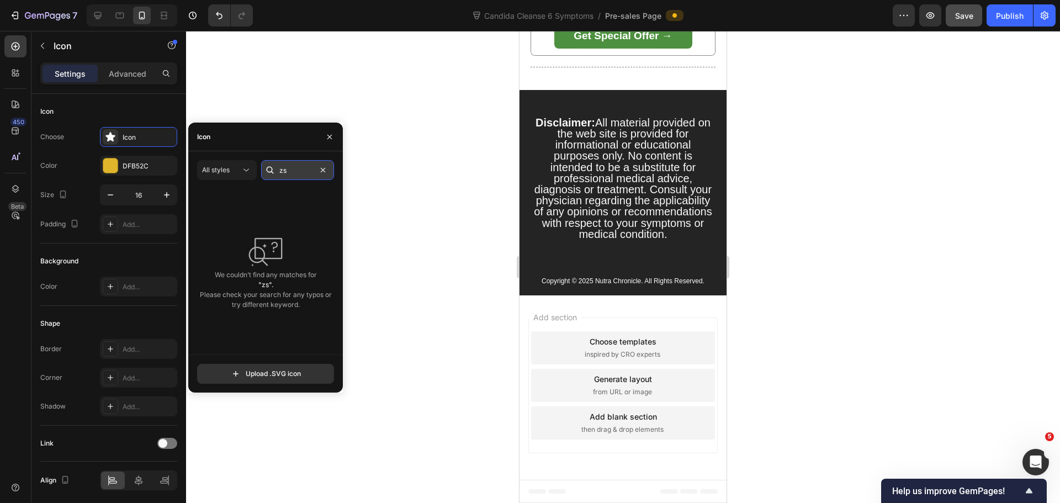
type input "z"
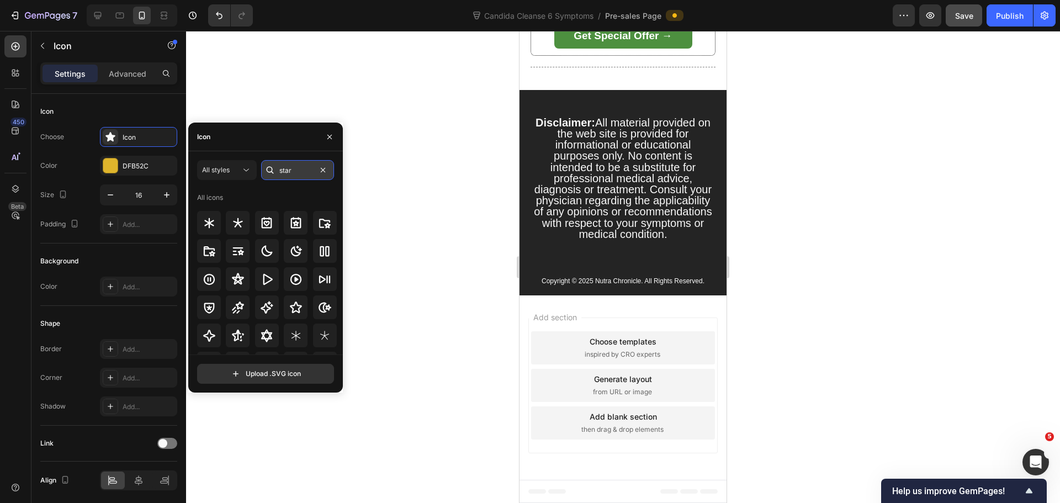
click at [311, 170] on input "star" at bounding box center [297, 170] width 73 height 20
click at [222, 179] on button "All styles" at bounding box center [227, 170] width 60 height 20
click at [300, 173] on input "star" at bounding box center [297, 170] width 73 height 20
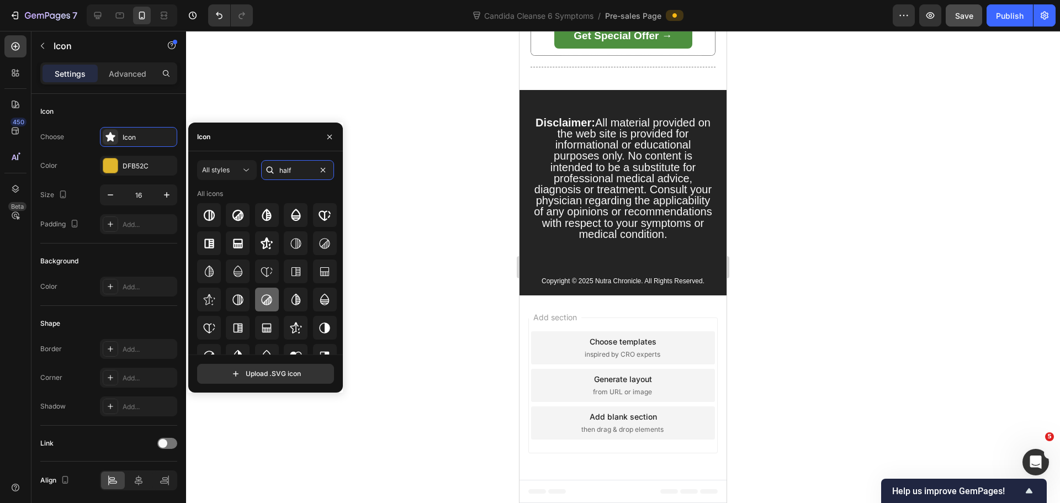
scroll to position [41, 0]
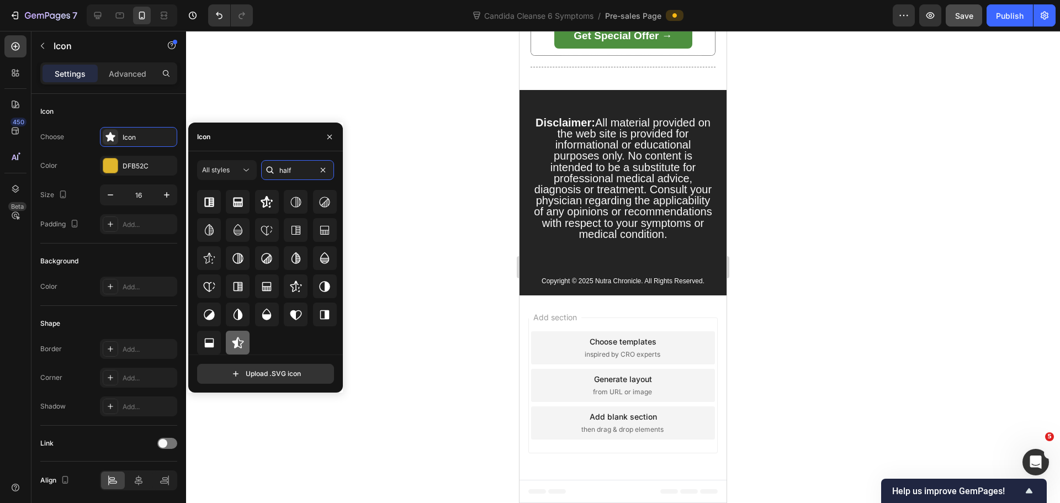
type input "half"
click at [241, 345] on icon at bounding box center [237, 342] width 13 height 13
click at [397, 251] on div at bounding box center [623, 267] width 874 height 472
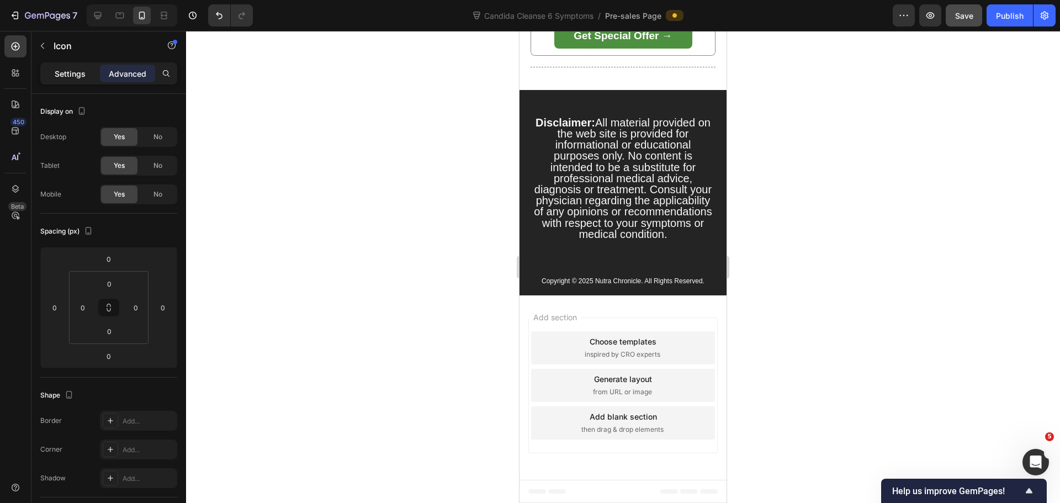
click at [64, 74] on p "Settings" at bounding box center [70, 74] width 31 height 12
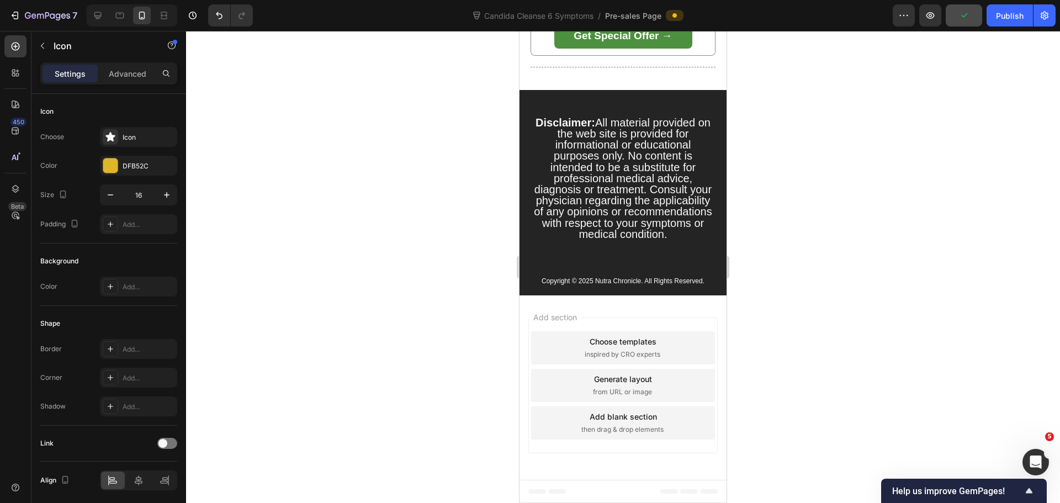
click at [745, 124] on div at bounding box center [623, 267] width 874 height 472
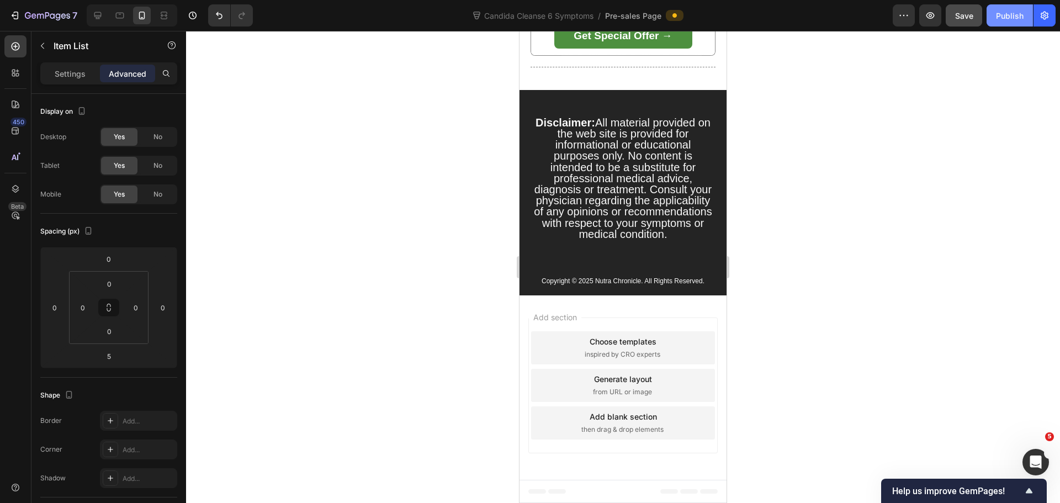
click at [998, 12] on div "Publish" at bounding box center [1010, 16] width 28 height 12
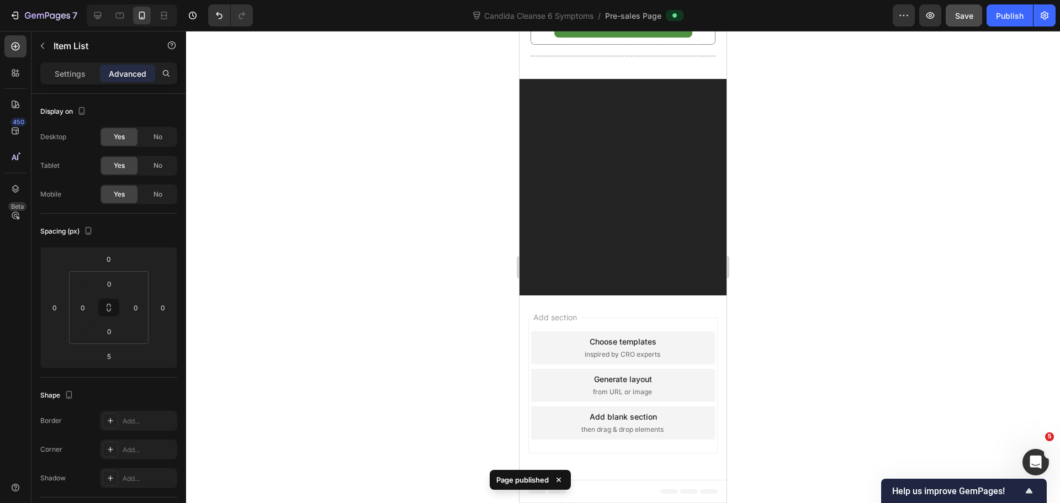
click at [853, 242] on div at bounding box center [623, 267] width 874 height 472
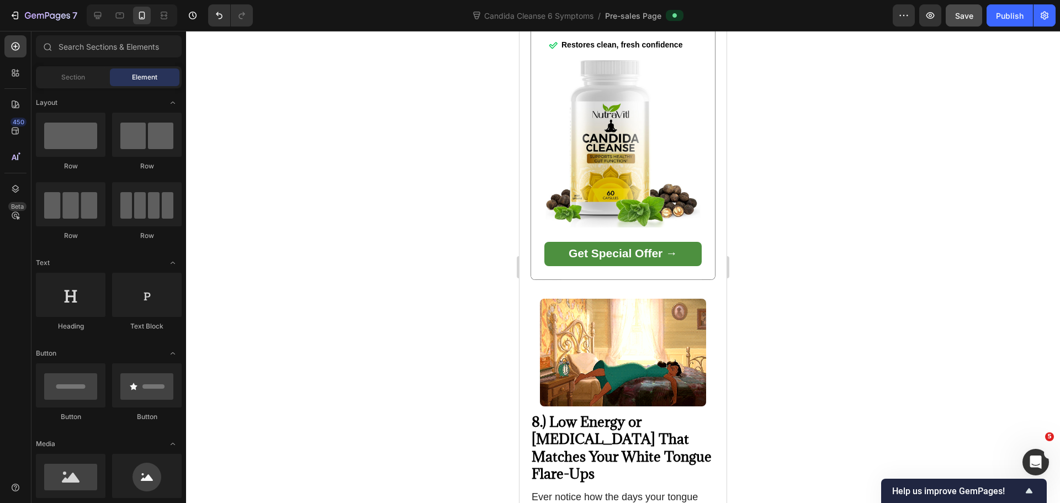
scroll to position [4305, 0]
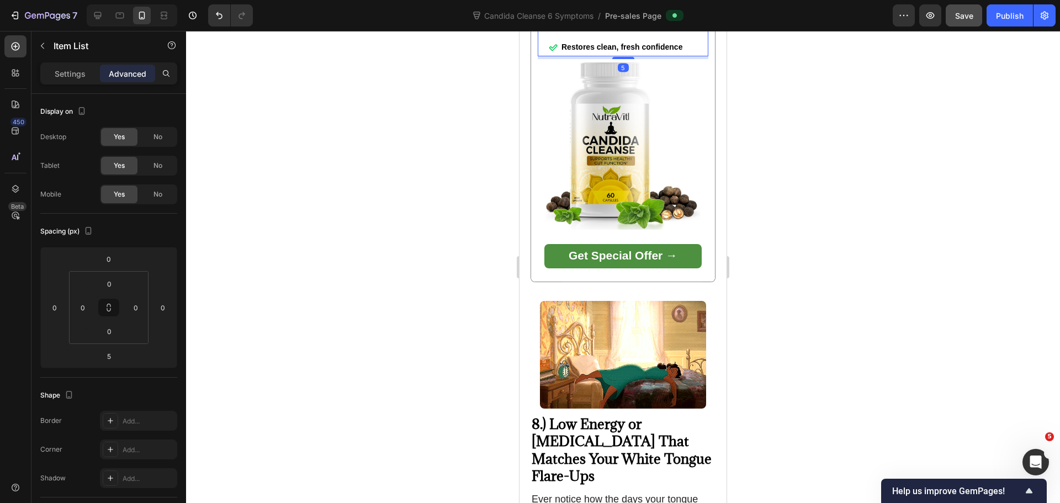
click at [929, 295] on div at bounding box center [623, 267] width 874 height 472
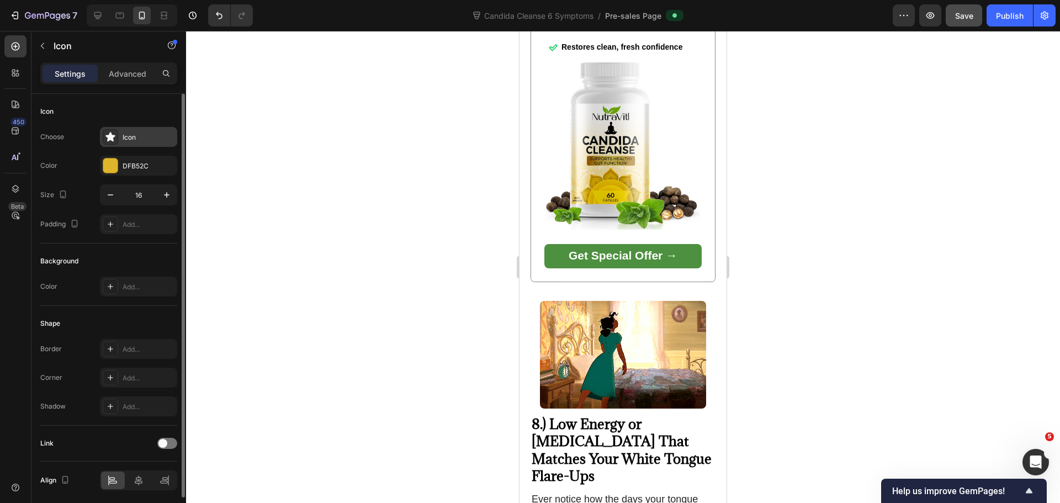
click at [134, 136] on div "Icon" at bounding box center [149, 137] width 52 height 10
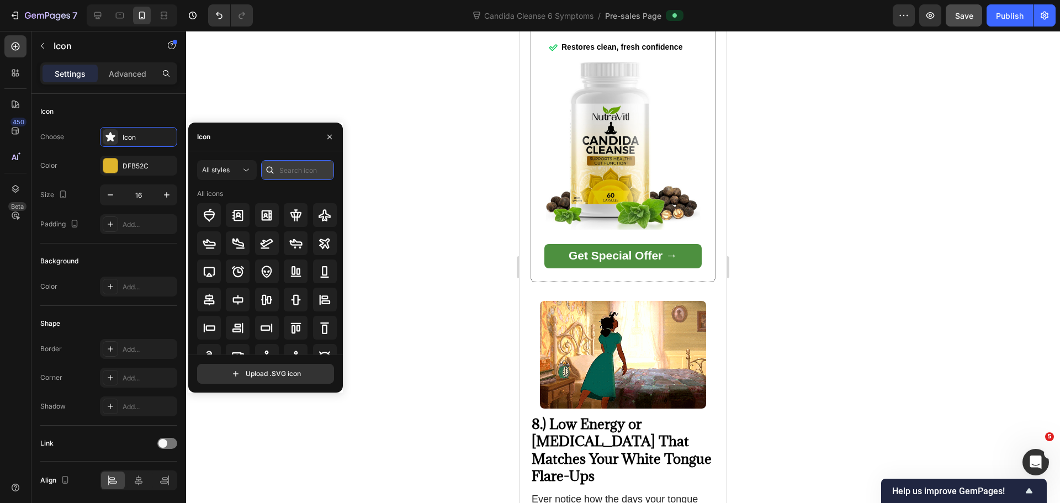
click at [288, 167] on input "text" at bounding box center [297, 170] width 73 height 20
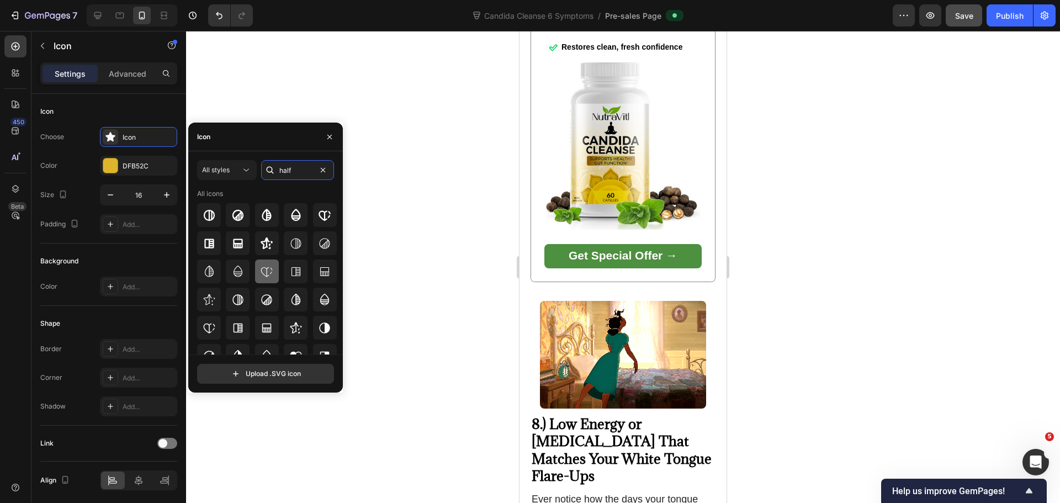
scroll to position [41, 0]
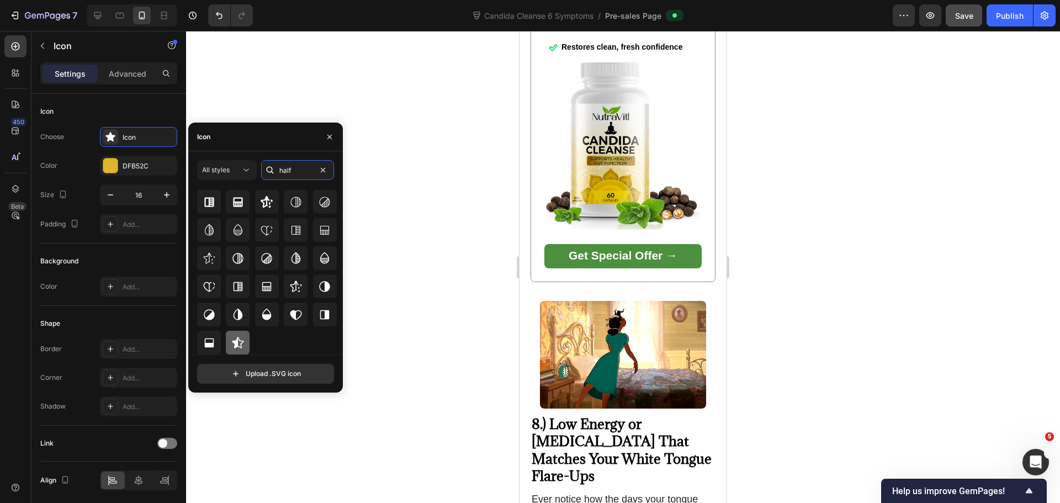
type input "half"
click at [240, 342] on icon at bounding box center [237, 342] width 13 height 13
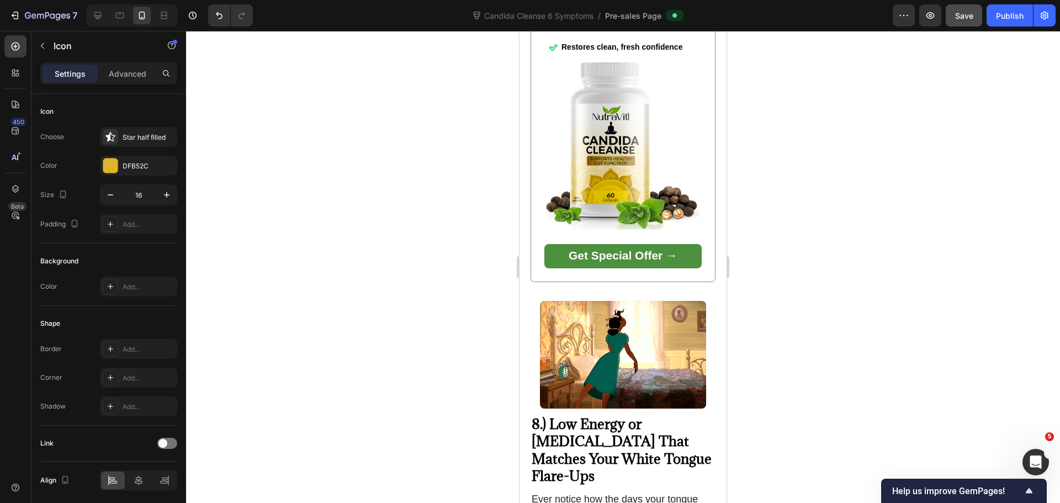
click at [847, 298] on div at bounding box center [623, 267] width 874 height 472
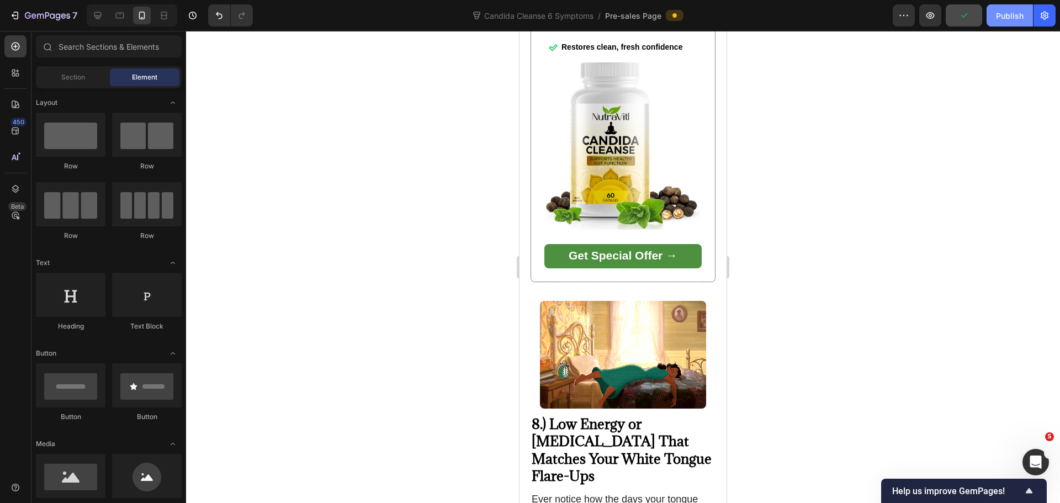
click at [1010, 15] on div "Publish" at bounding box center [1010, 16] width 28 height 12
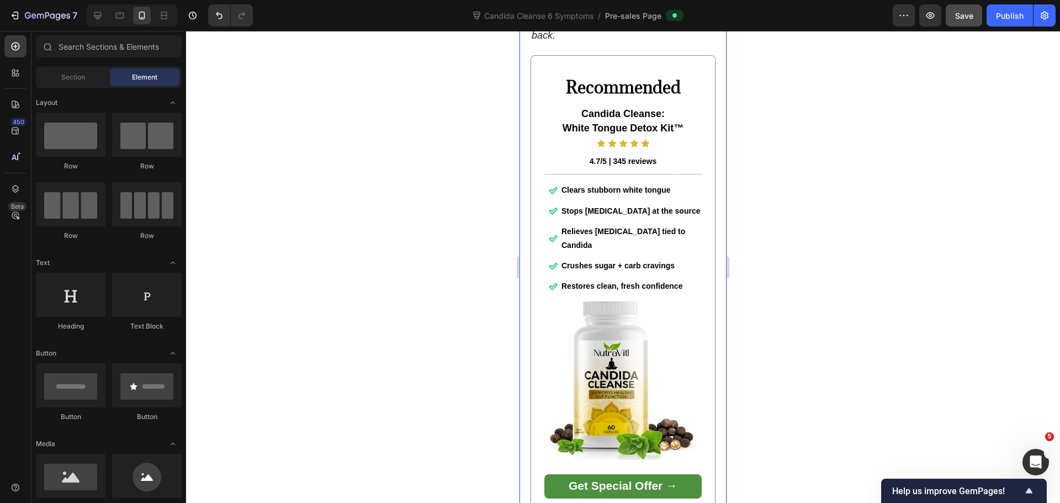
scroll to position [1877, 0]
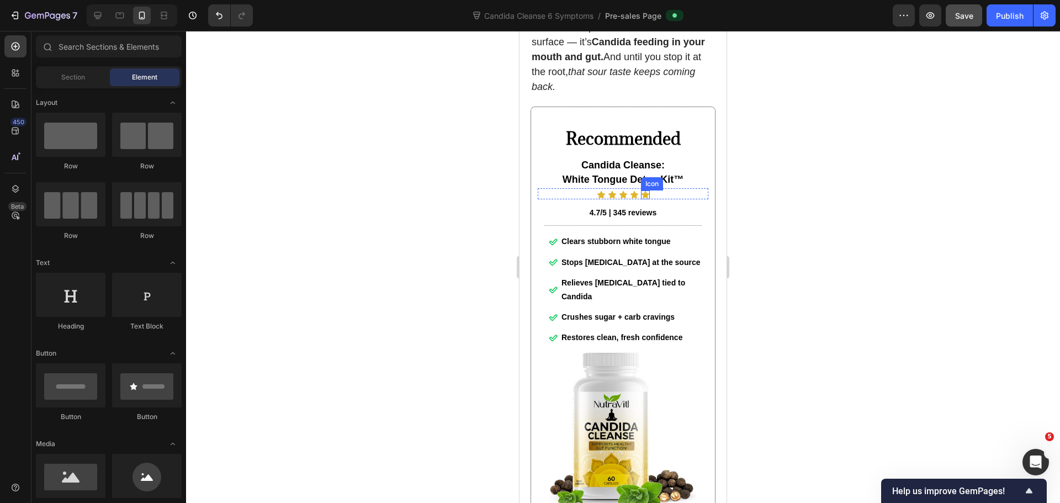
click at [642, 191] on icon at bounding box center [645, 194] width 8 height 7
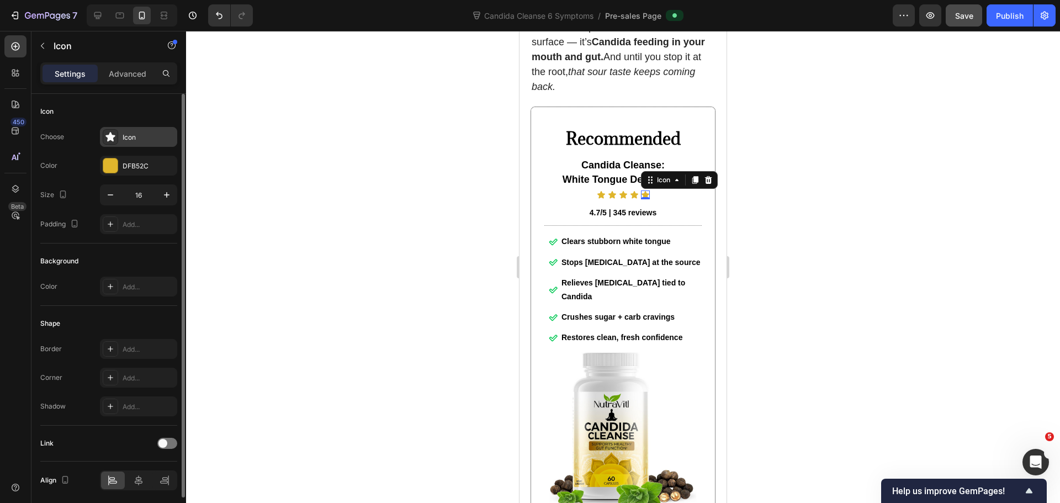
click at [148, 140] on div "Icon" at bounding box center [149, 137] width 52 height 10
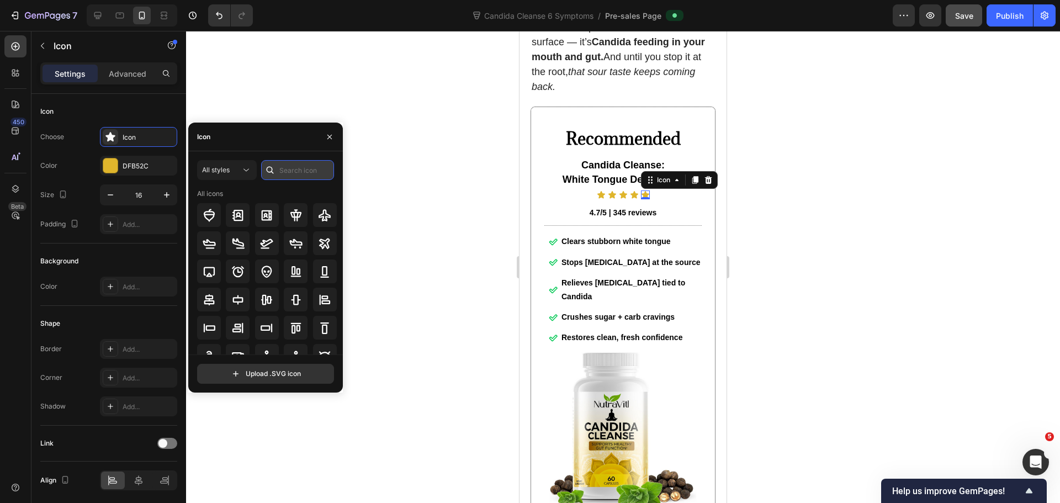
click at [289, 168] on input "text" at bounding box center [297, 170] width 73 height 20
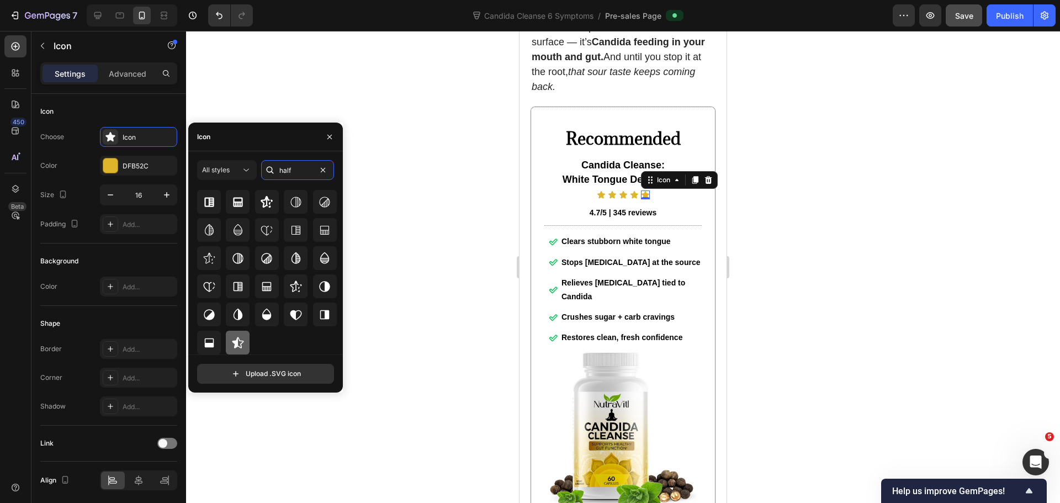
type input "half"
click at [236, 342] on icon at bounding box center [238, 342] width 12 height 11
click at [758, 200] on div at bounding box center [623, 267] width 874 height 472
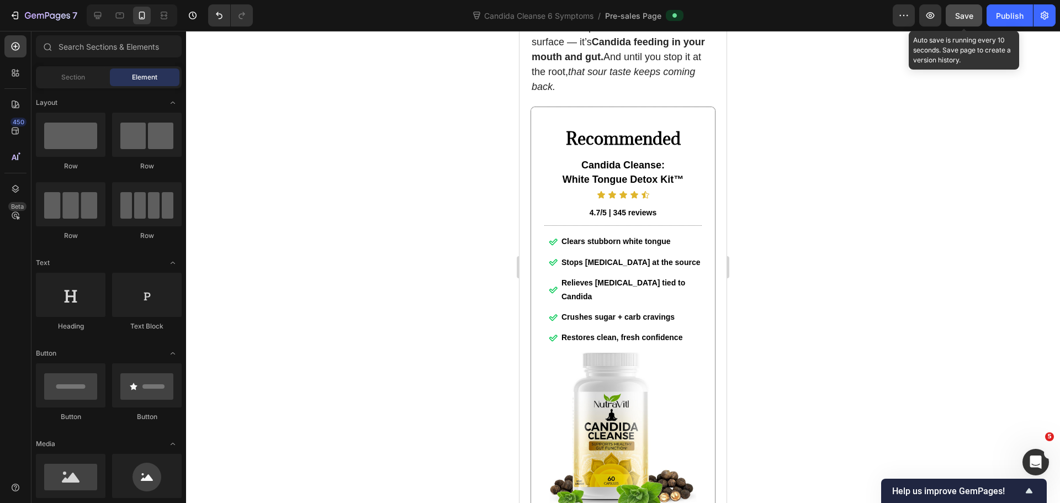
click at [969, 12] on span "Save" at bounding box center [964, 15] width 18 height 9
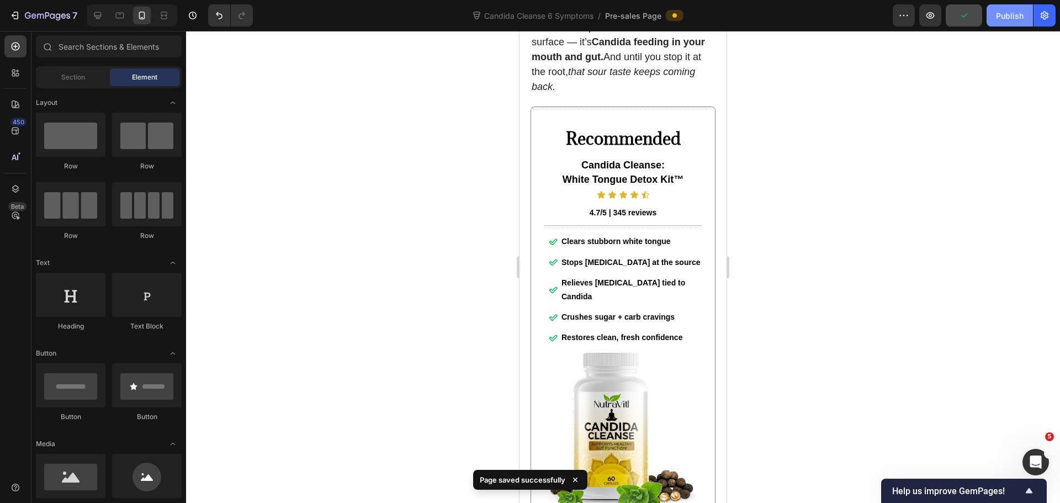
click at [1018, 18] on div "Publish" at bounding box center [1010, 16] width 28 height 12
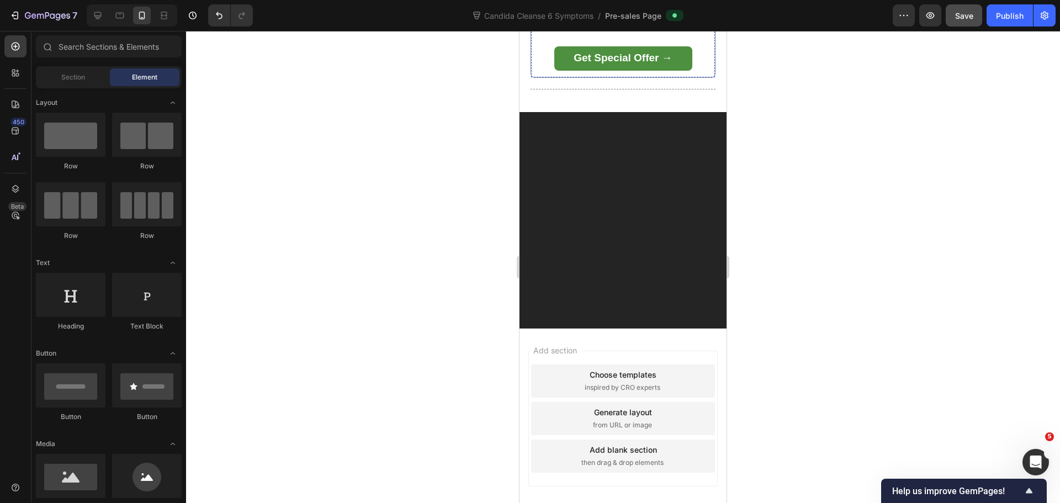
scroll to position [6917, 0]
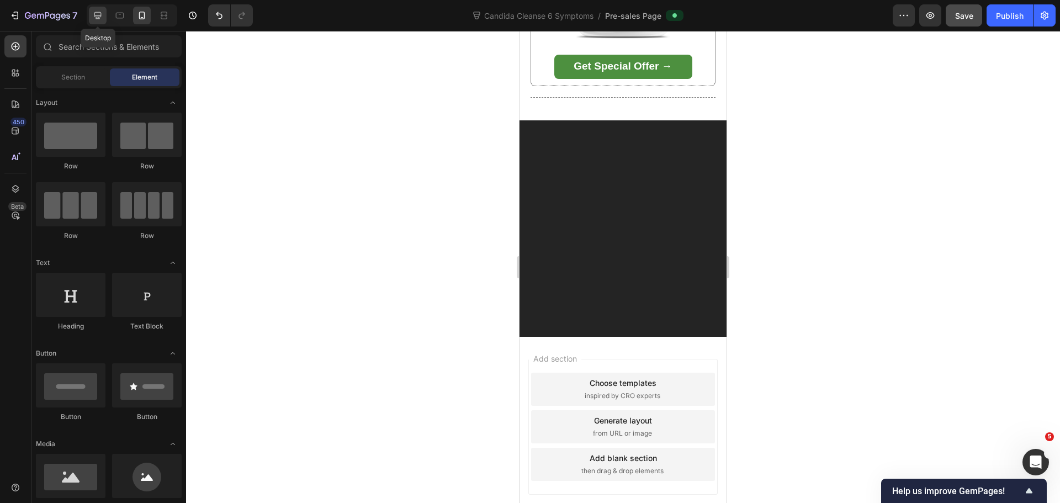
click at [96, 13] on icon at bounding box center [97, 15] width 11 height 11
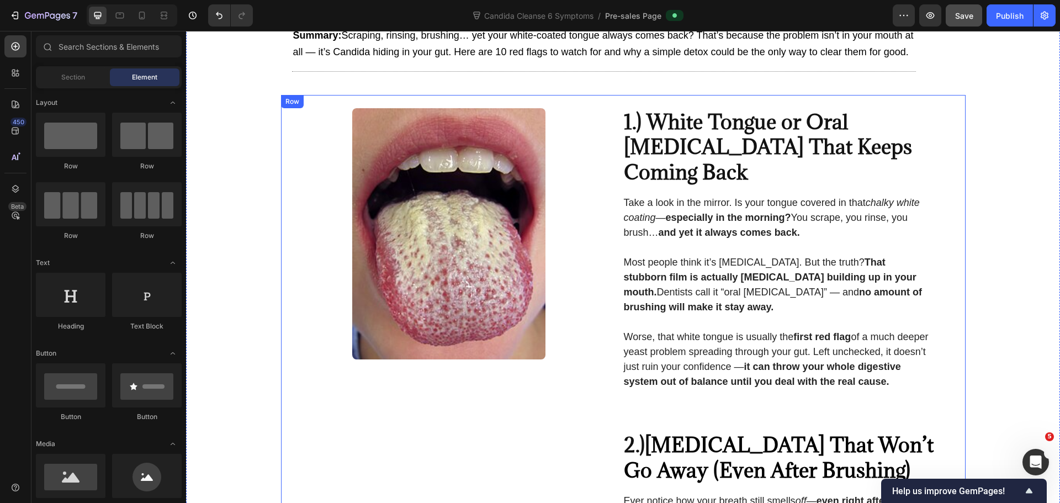
scroll to position [71, 0]
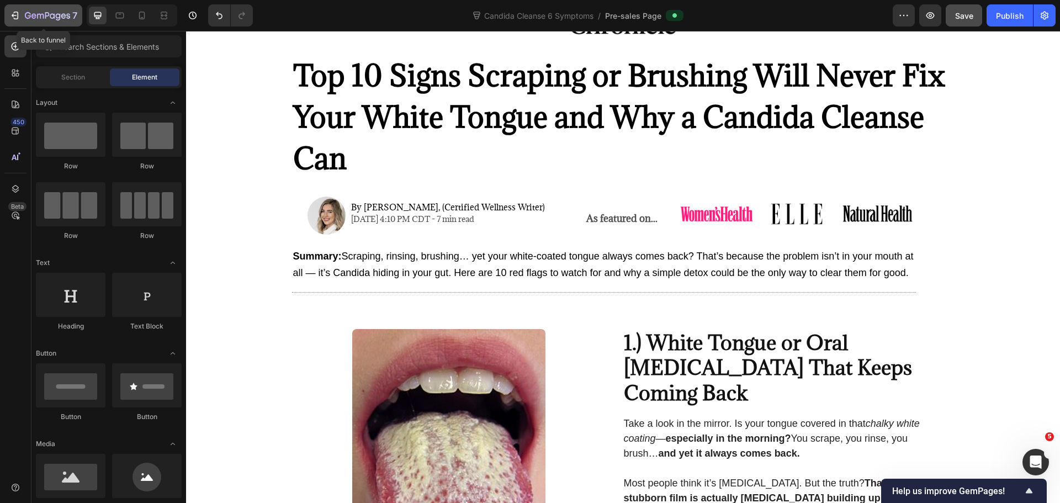
click at [12, 11] on icon "button" at bounding box center [14, 15] width 11 height 11
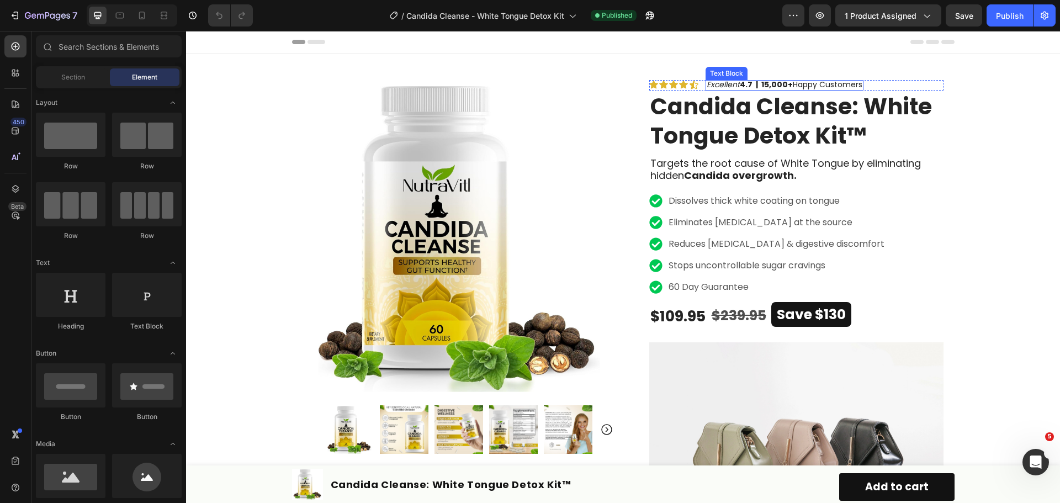
click at [713, 80] on icon "Excellent" at bounding box center [723, 84] width 33 height 11
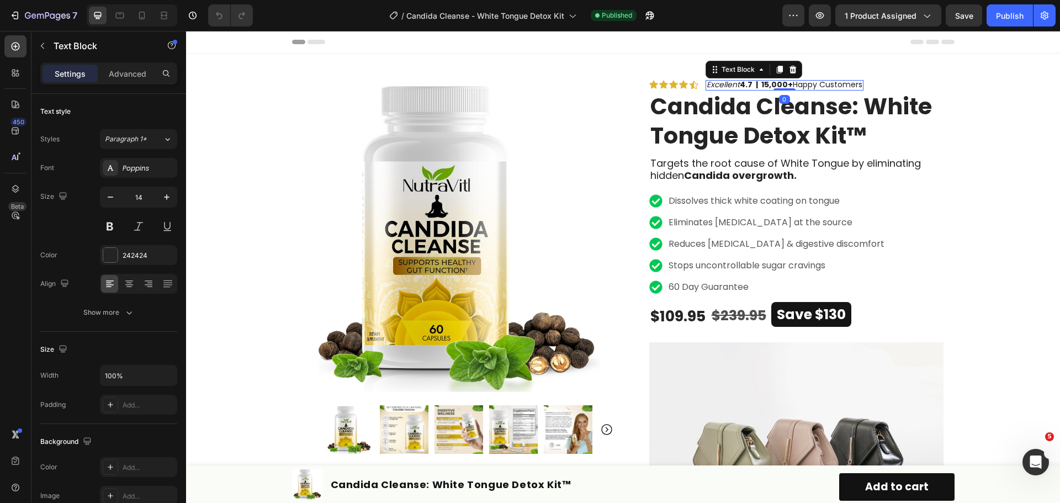
click at [738, 81] on icon "Excellent" at bounding box center [723, 84] width 33 height 11
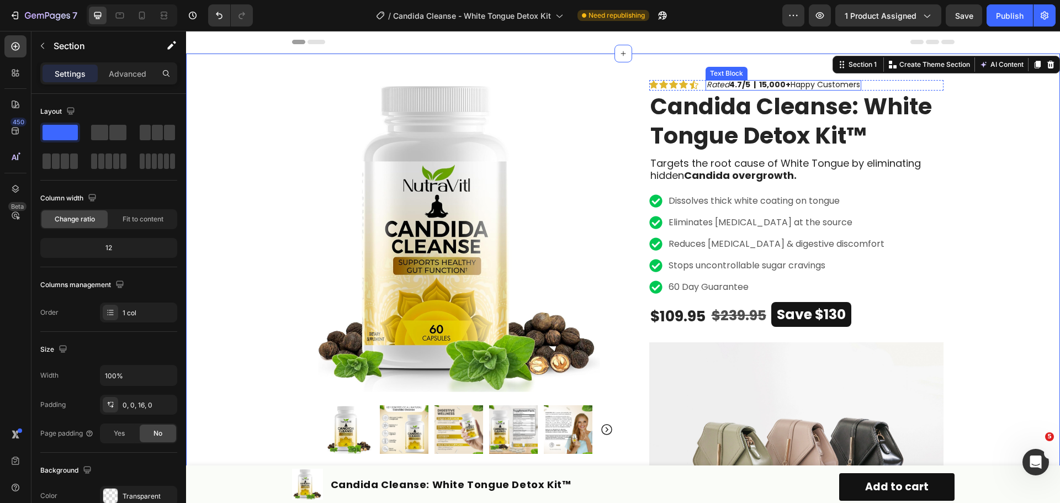
click at [718, 84] on icon "Rated" at bounding box center [718, 84] width 23 height 11
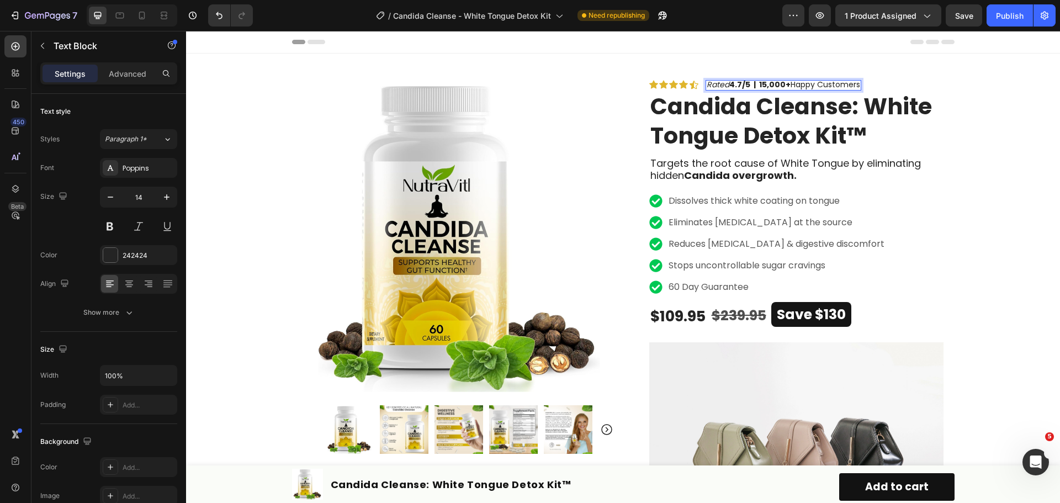
click at [723, 83] on icon "Rated" at bounding box center [718, 84] width 23 height 11
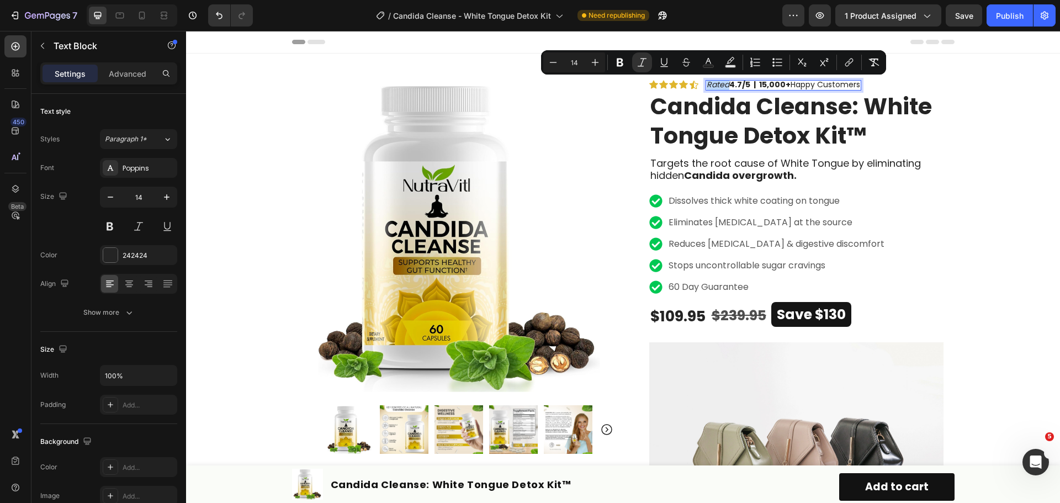
drag, startPoint x: 726, startPoint y: 83, endPoint x: 704, endPoint y: 84, distance: 22.1
click at [707, 84] on icon "Rated" at bounding box center [718, 84] width 23 height 11
click at [641, 59] on icon "Editor contextual toolbar" at bounding box center [642, 62] width 9 height 8
click at [620, 62] on icon "Editor contextual toolbar" at bounding box center [620, 63] width 7 height 8
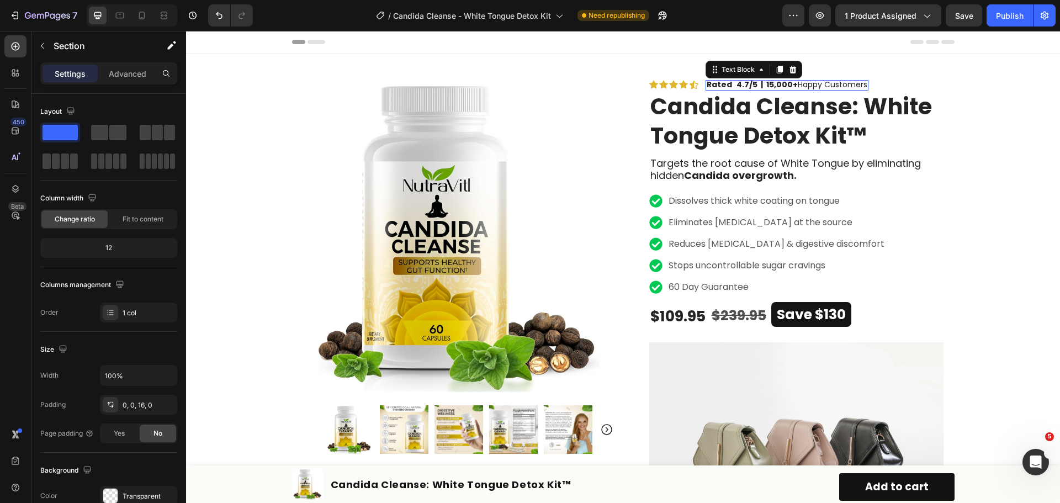
click at [732, 82] on icon "Rich Text Editor. Editing area: main" at bounding box center [734, 84] width 4 height 11
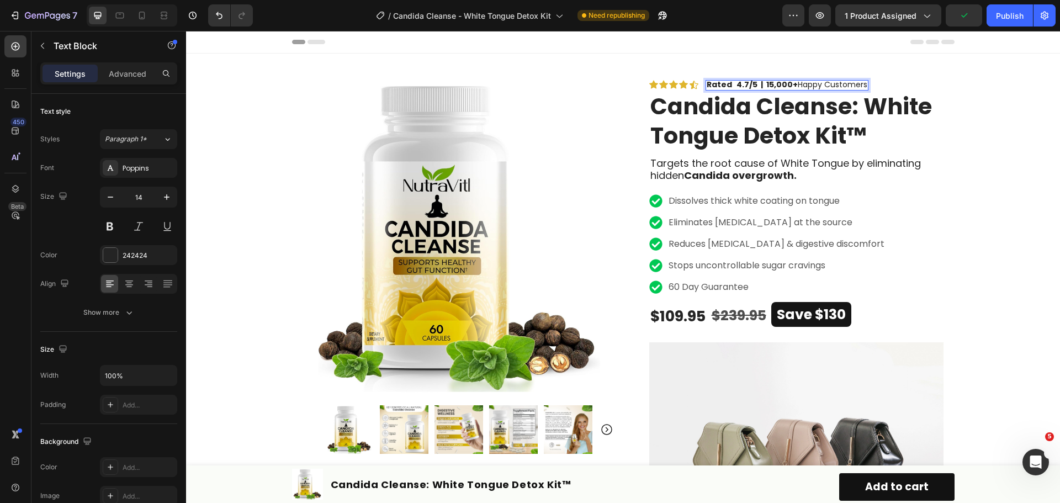
click at [736, 84] on strong "4.7/5 | 15,000+" at bounding box center [766, 84] width 61 height 11
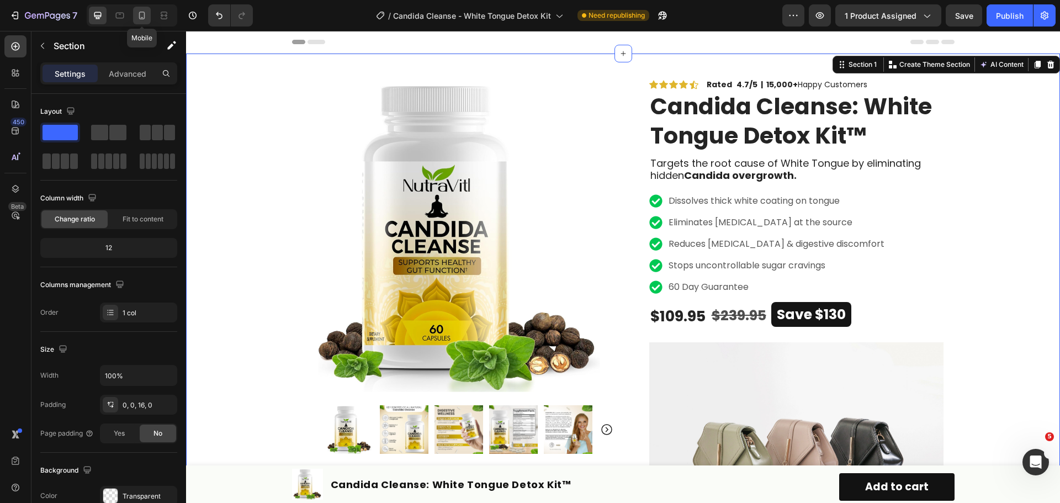
click at [146, 15] on icon at bounding box center [141, 15] width 11 height 11
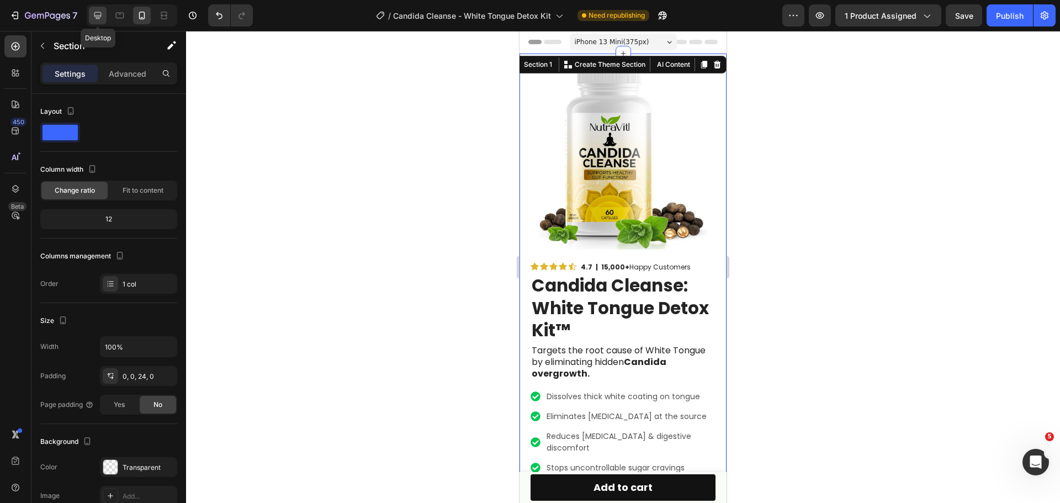
click at [98, 13] on icon at bounding box center [97, 15] width 11 height 11
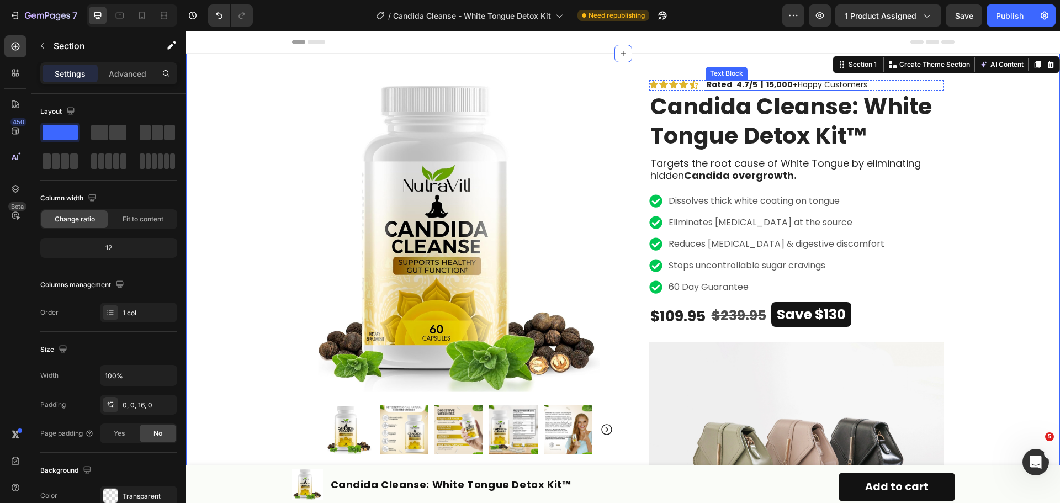
click at [736, 88] on strong "4.7/5 | 15,000+" at bounding box center [766, 84] width 61 height 11
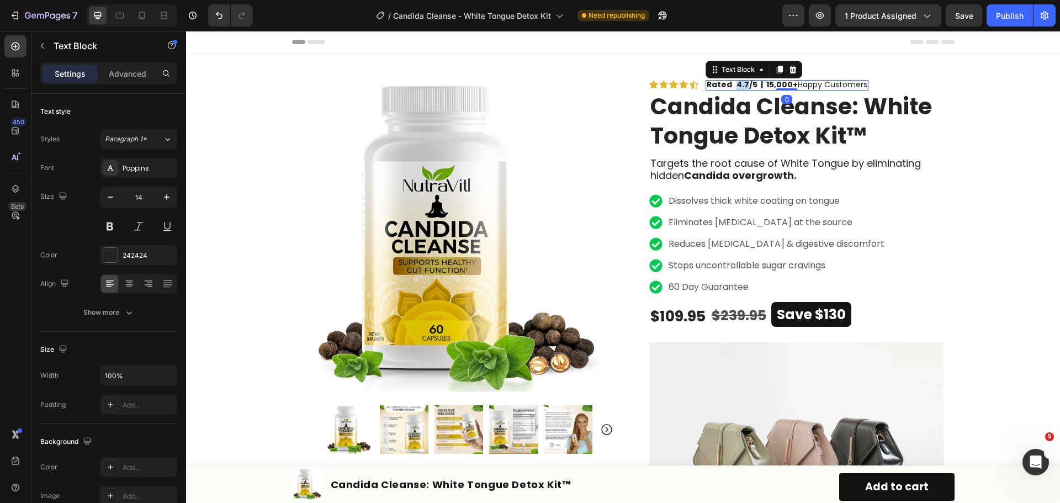
click at [737, 87] on strong "4.7/5 | 15,000+" at bounding box center [766, 84] width 61 height 11
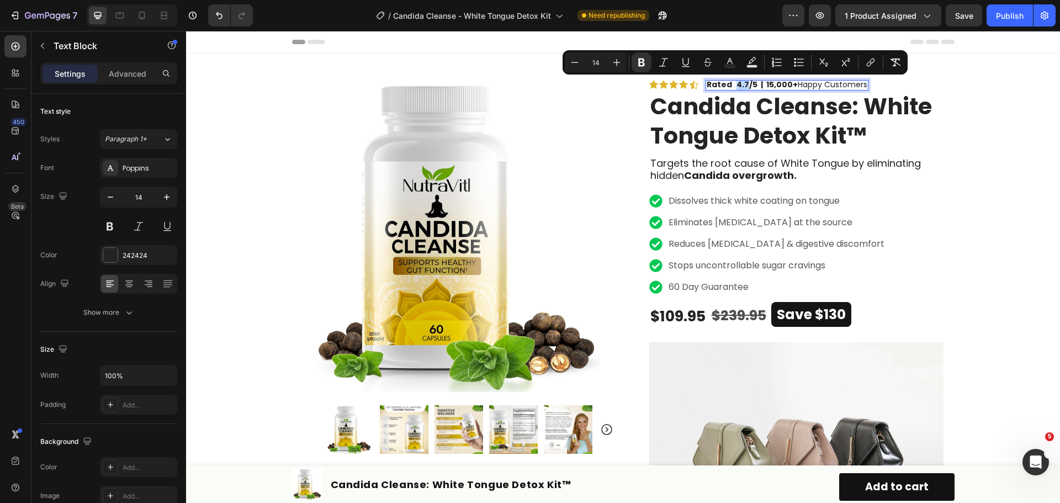
click at [737, 87] on strong "4.7/5 | 15,000+" at bounding box center [766, 84] width 61 height 11
copy span "Rated 4.7/5 | 15,000+ Happy Customers"
click at [140, 19] on icon at bounding box center [141, 15] width 11 height 11
type input "12"
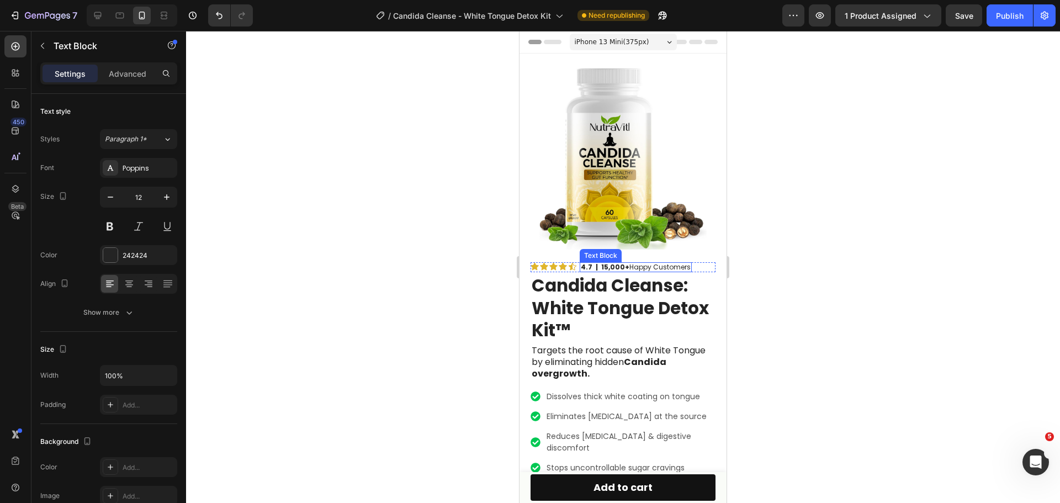
click at [639, 262] on span "4.7 | 15,000+ Happy Customers" at bounding box center [636, 266] width 110 height 9
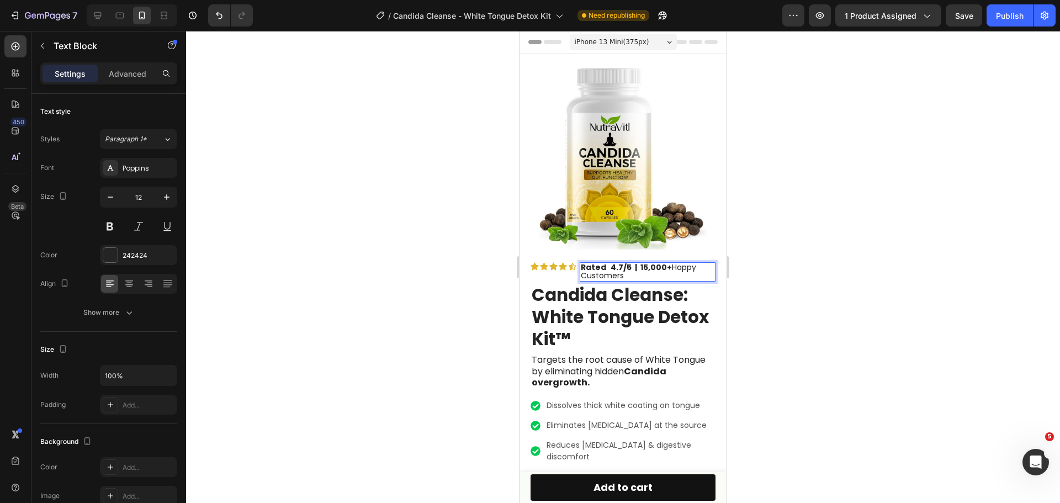
click at [812, 249] on div at bounding box center [623, 267] width 874 height 472
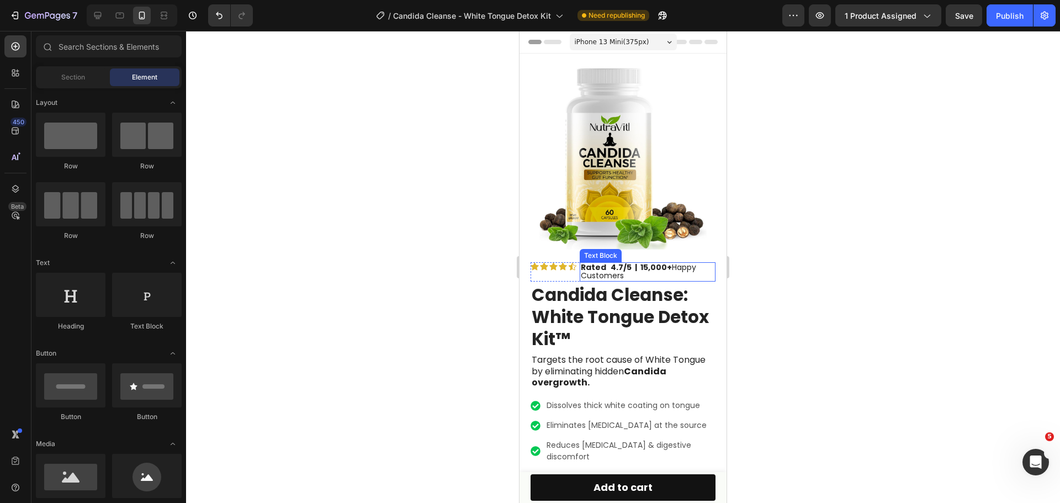
click at [655, 262] on strong "4.7/5 | 15,000+" at bounding box center [640, 267] width 61 height 11
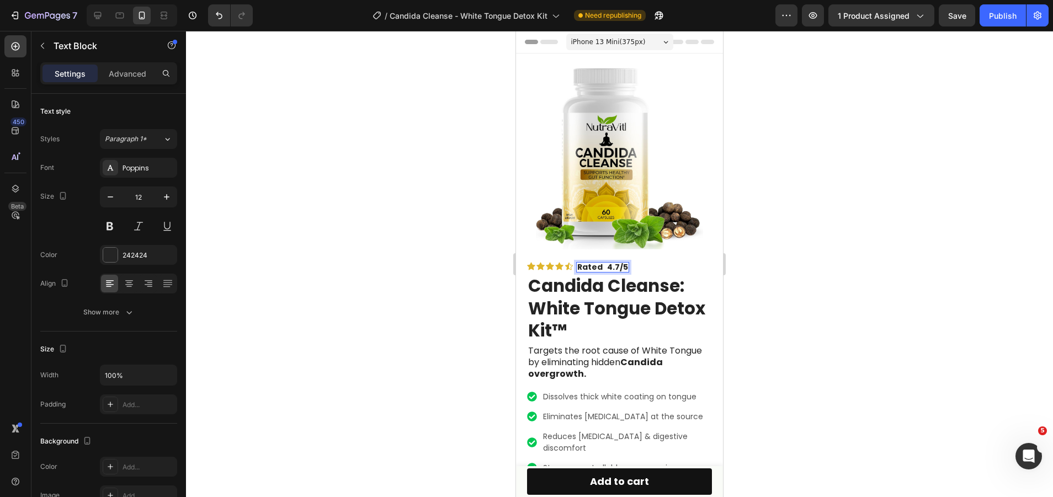
click at [830, 294] on div at bounding box center [619, 264] width 867 height 466
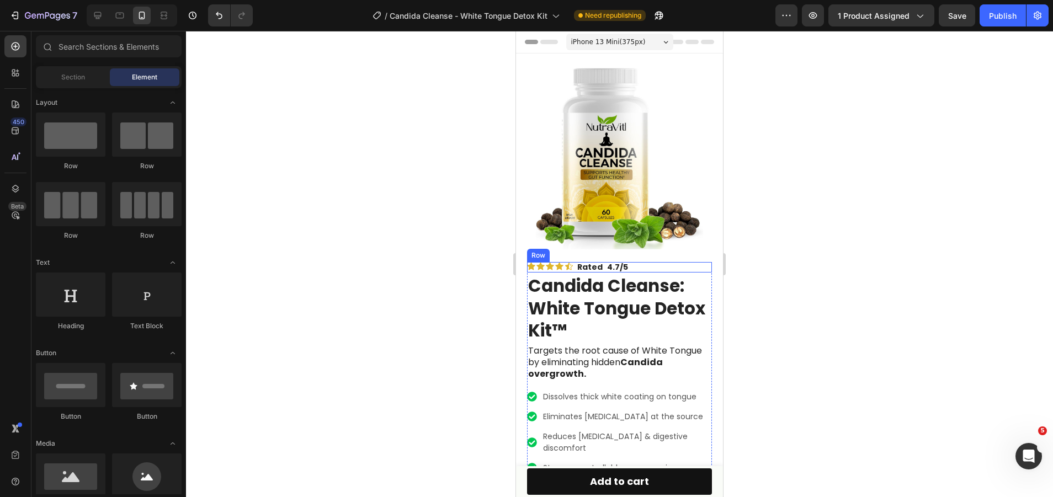
click at [645, 262] on div "Icon Icon Icon Icon Icon Icon List Rated 4.7/5 Text Block Row" at bounding box center [619, 267] width 185 height 10
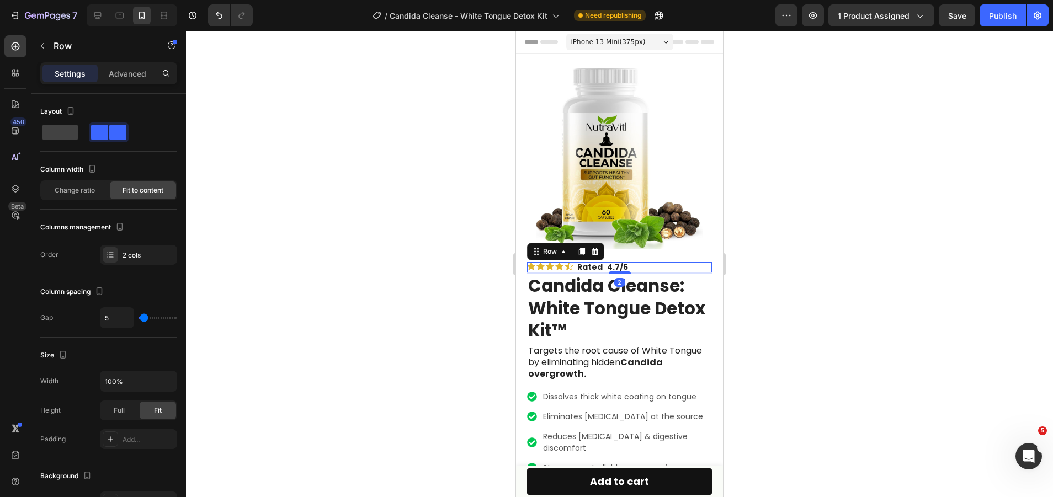
click at [641, 262] on div "Icon Icon Icon Icon Icon Icon List Rated 4.7/5 Text Block Row 2" at bounding box center [619, 267] width 185 height 10
click at [636, 262] on div "Icon Icon Icon Icon Icon Icon List Rated 4.7/5 Text Block Row 2" at bounding box center [619, 267] width 185 height 10
click at [629, 263] on div "Rated 4.7/5" at bounding box center [602, 267] width 53 height 9
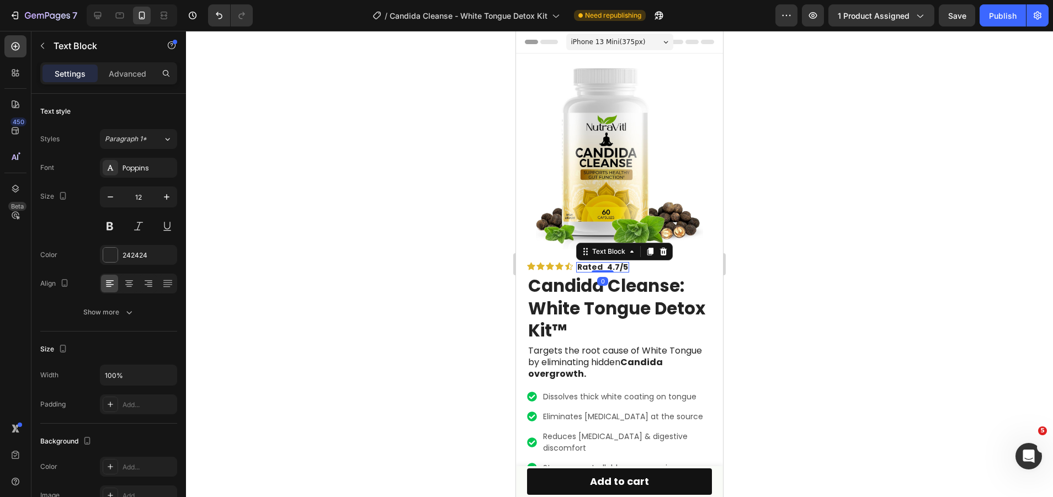
click at [629, 263] on div "Rated 4.7/5" at bounding box center [602, 267] width 53 height 9
click at [762, 221] on div at bounding box center [619, 264] width 867 height 466
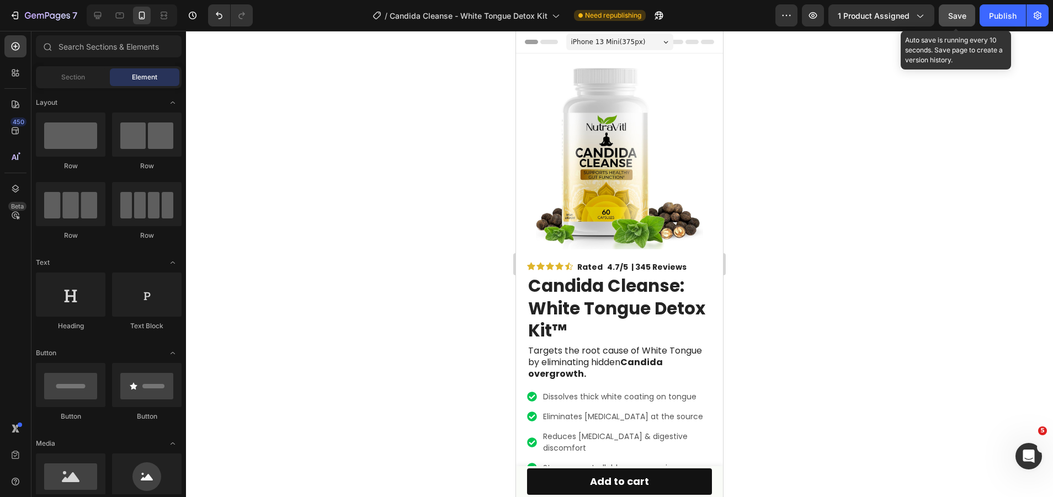
click at [958, 13] on span "Save" at bounding box center [957, 15] width 18 height 9
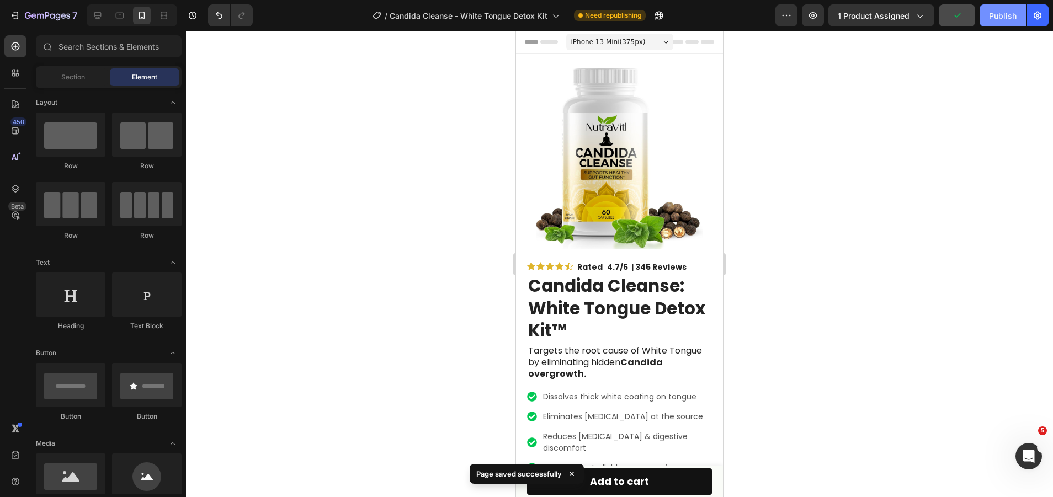
click at [990, 11] on div "Publish" at bounding box center [1003, 16] width 28 height 12
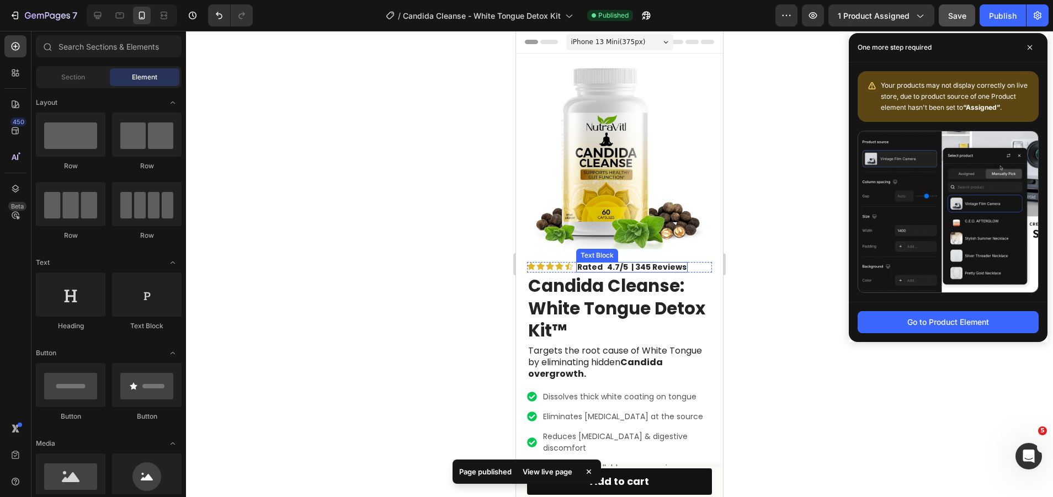
click at [595, 262] on strong "Rated" at bounding box center [589, 267] width 25 height 11
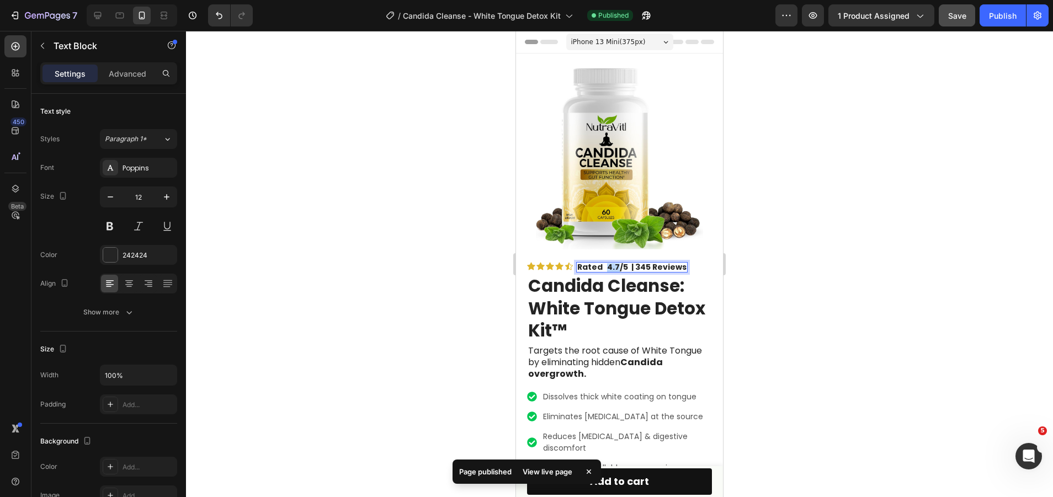
click at [607, 262] on strong "4.7/5 | 345 Reviews" at bounding box center [646, 267] width 79 height 11
click at [760, 238] on div at bounding box center [619, 264] width 867 height 466
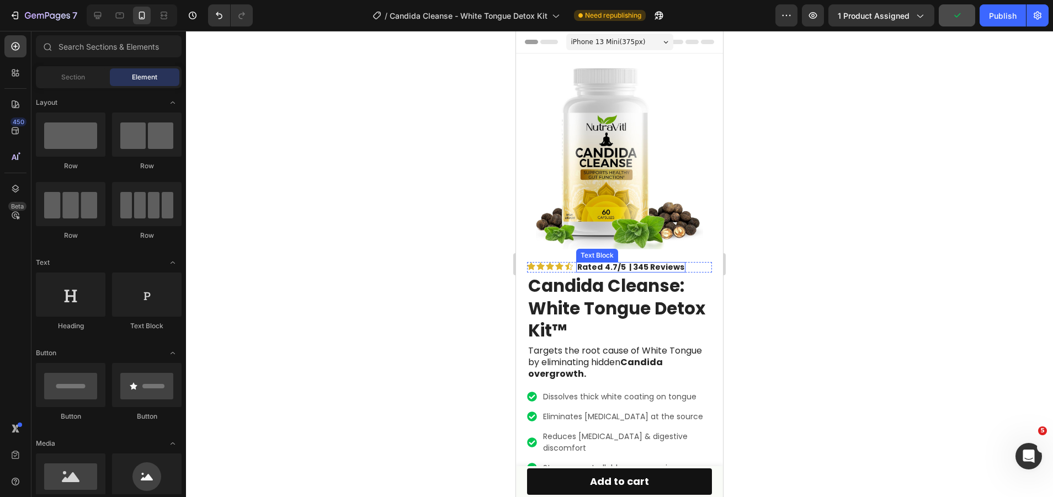
click at [636, 262] on strong "4.7/5 | 345 Reviews" at bounding box center [644, 267] width 79 height 11
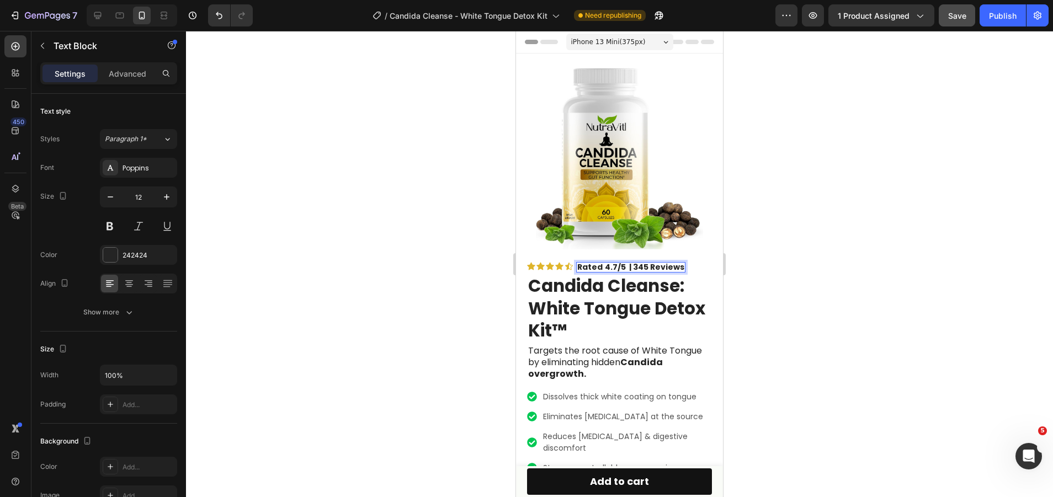
click at [631, 262] on strong "4.7/5 | 345 Reviews" at bounding box center [644, 267] width 79 height 11
click at [647, 262] on strong "4.7/5 | 345 Reviews" at bounding box center [644, 267] width 79 height 11
click at [630, 262] on strong "4.7/5 | 345 Reviews" at bounding box center [644, 267] width 79 height 11
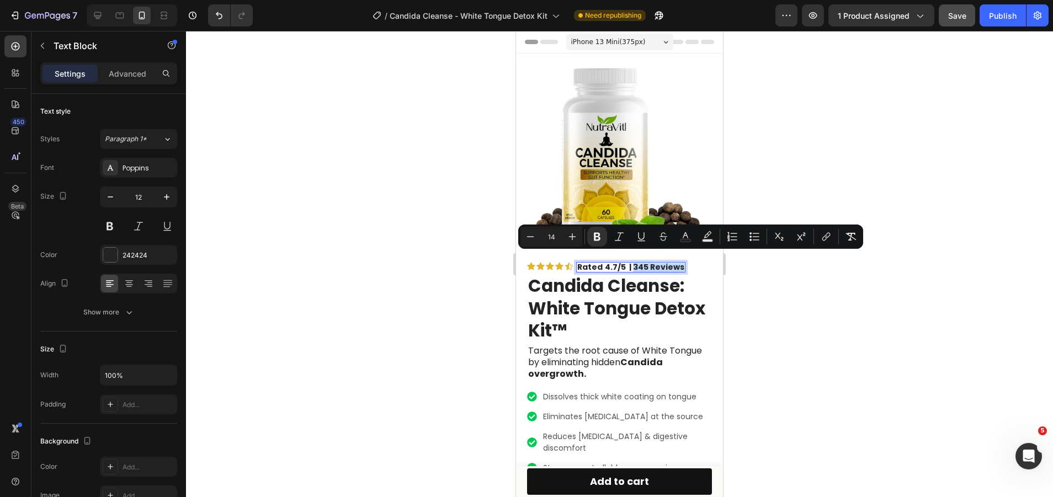
drag, startPoint x: 630, startPoint y: 258, endPoint x: 678, endPoint y: 262, distance: 48.7
click at [678, 262] on strong "4.7/5 | 345 Reviews" at bounding box center [644, 267] width 79 height 11
click at [602, 238] on icon "Editor contextual toolbar" at bounding box center [597, 236] width 11 height 11
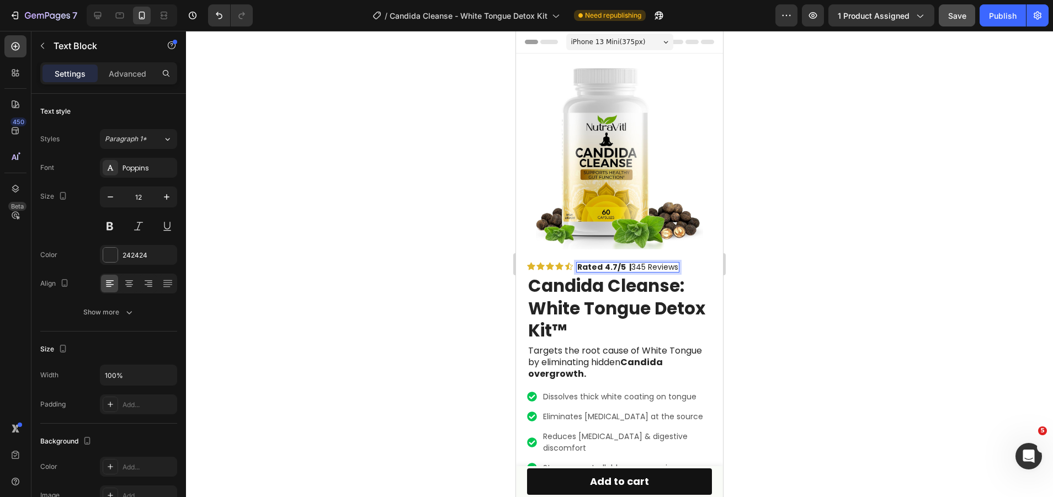
click at [807, 293] on div at bounding box center [619, 264] width 867 height 466
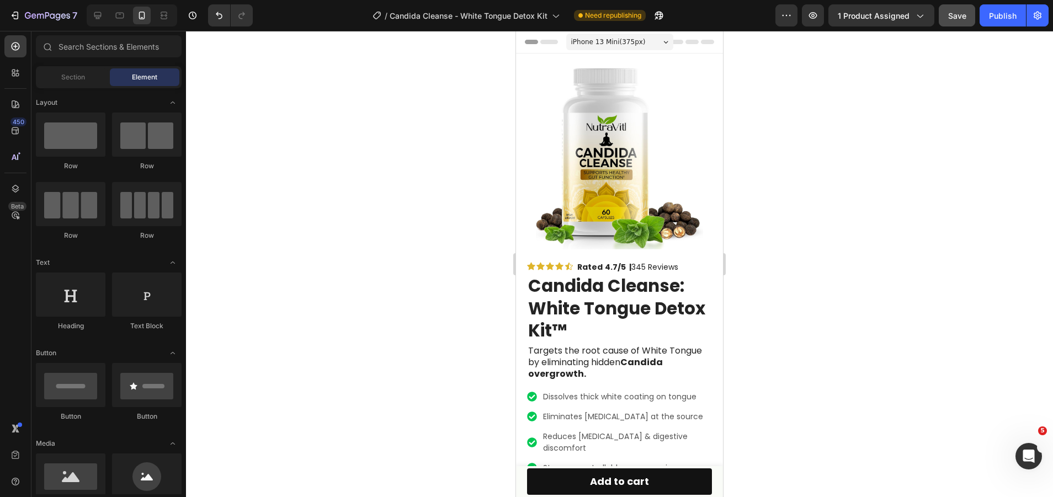
click at [831, 252] on div at bounding box center [619, 264] width 867 height 466
click at [214, 12] on icon "Undo/Redo" at bounding box center [219, 15] width 11 height 11
click at [949, 18] on span "Save" at bounding box center [957, 15] width 18 height 9
click at [1005, 13] on div "Publish" at bounding box center [1003, 16] width 28 height 12
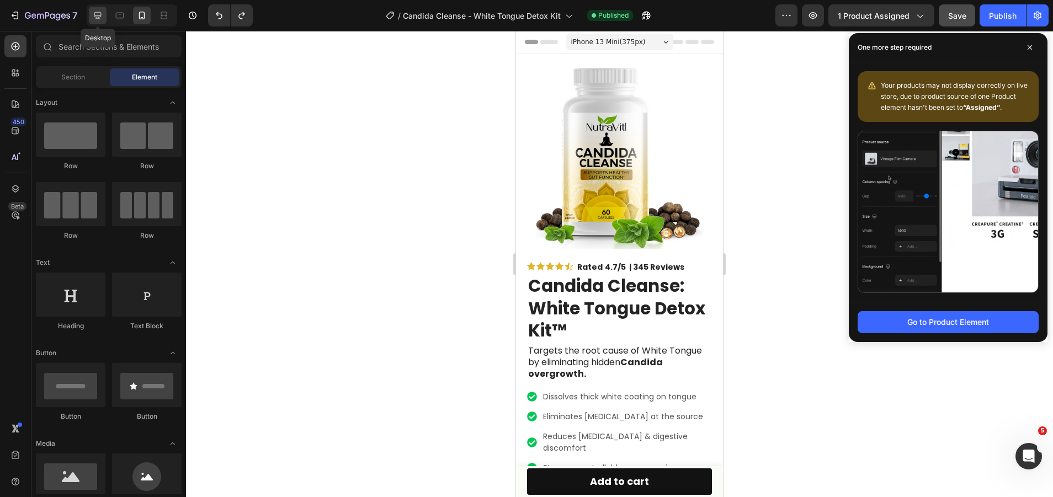
click at [94, 15] on icon at bounding box center [97, 15] width 7 height 7
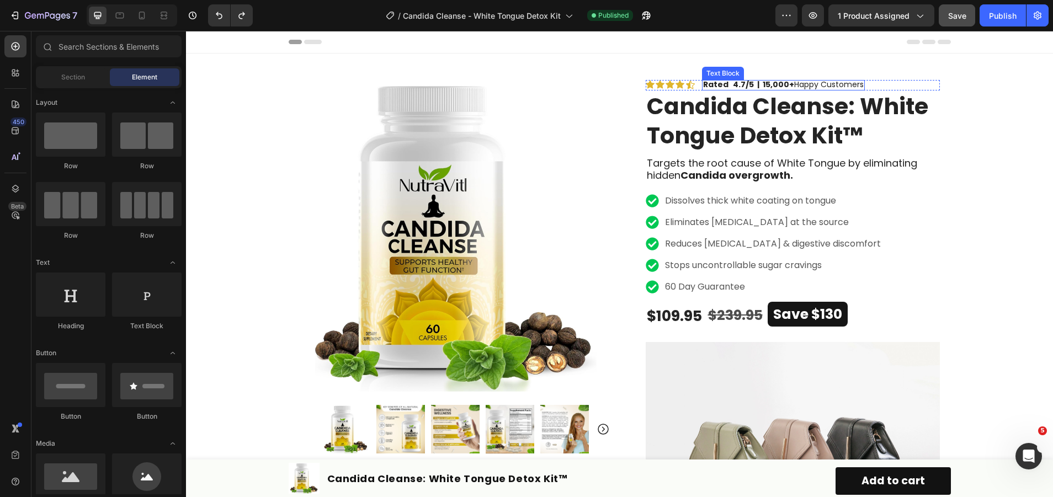
click at [794, 83] on span "Rated 4.7/5 | 15,000+ Happy Customers" at bounding box center [783, 84] width 161 height 11
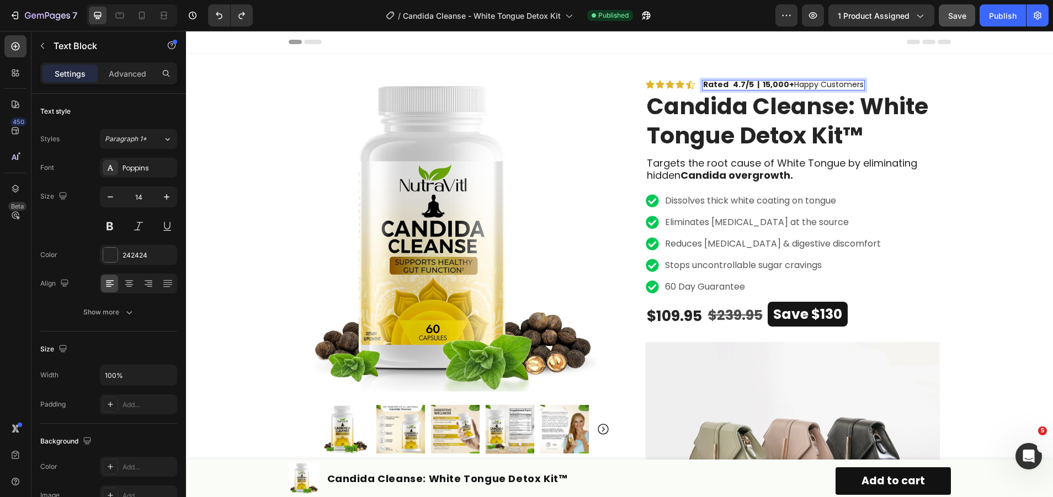
click at [759, 83] on strong "4.7/5 | 15,000+" at bounding box center [763, 84] width 61 height 11
click at [796, 83] on span "Rated 4.7/5 | 15,000+ Happy Customers" at bounding box center [783, 84] width 161 height 11
click at [751, 80] on strong "4.7/5 | 15,000+" at bounding box center [763, 84] width 61 height 11
drag, startPoint x: 747, startPoint y: 86, endPoint x: 856, endPoint y: 84, distance: 108.2
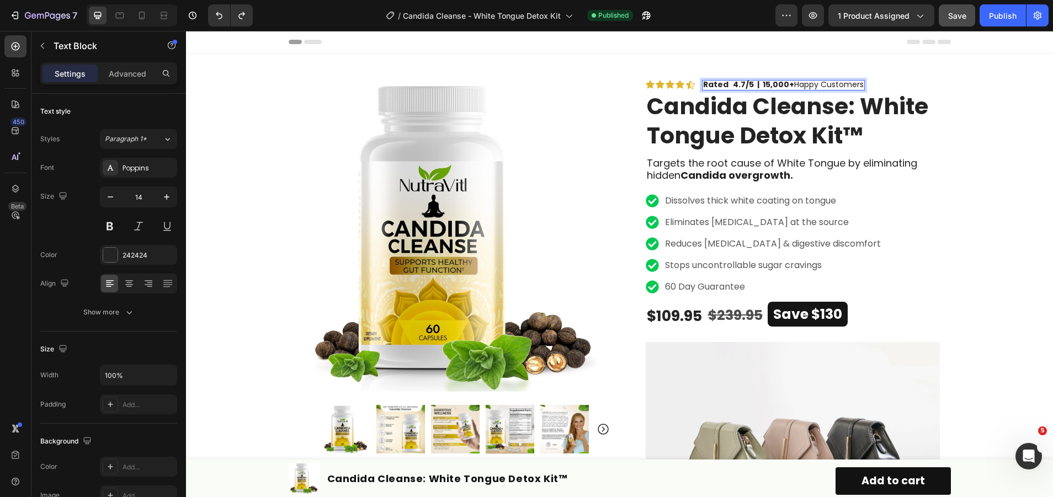
click at [856, 84] on span "Rated 4.7/5 | 15,000+ Happy Customers" at bounding box center [783, 84] width 161 height 11
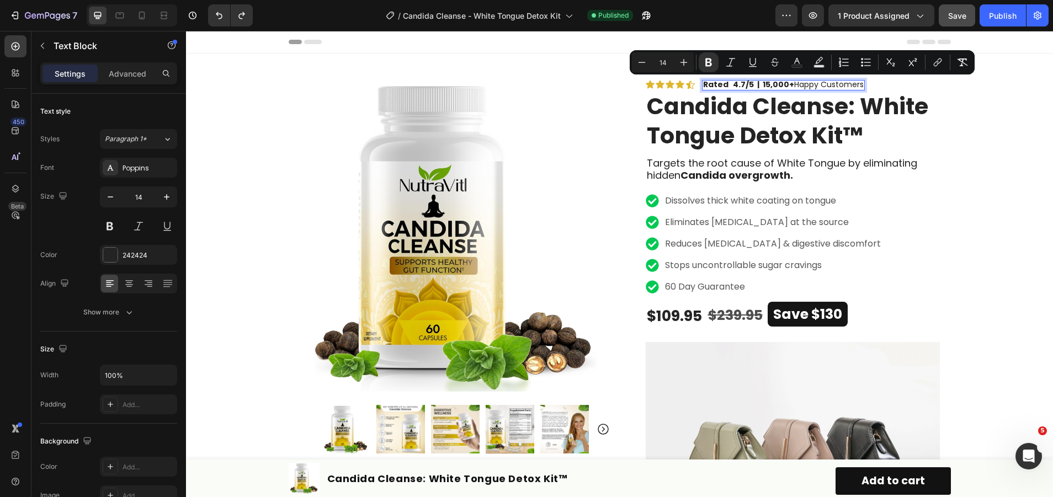
click at [749, 86] on strong "4.7/5 | 15,000+" at bounding box center [763, 84] width 61 height 11
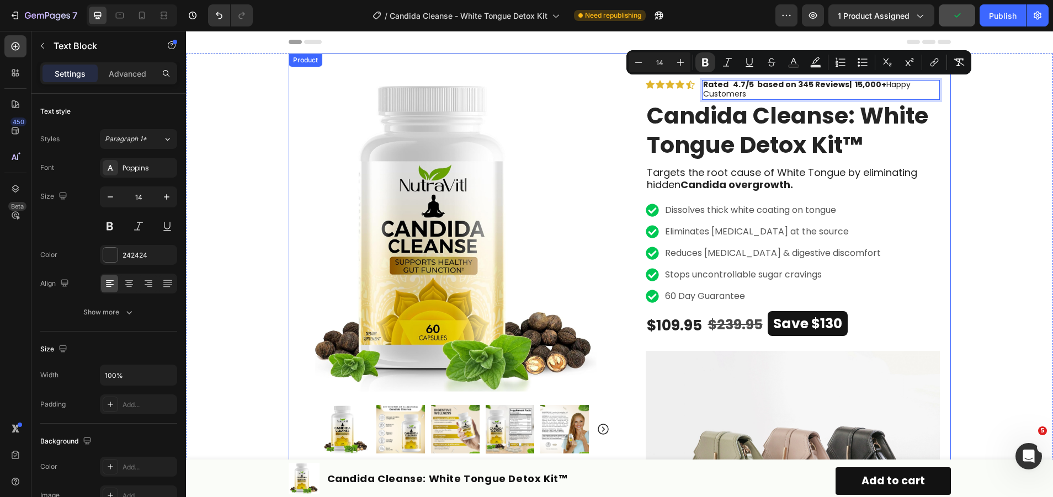
drag, startPoint x: 744, startPoint y: 94, endPoint x: 836, endPoint y: 77, distance: 94.4
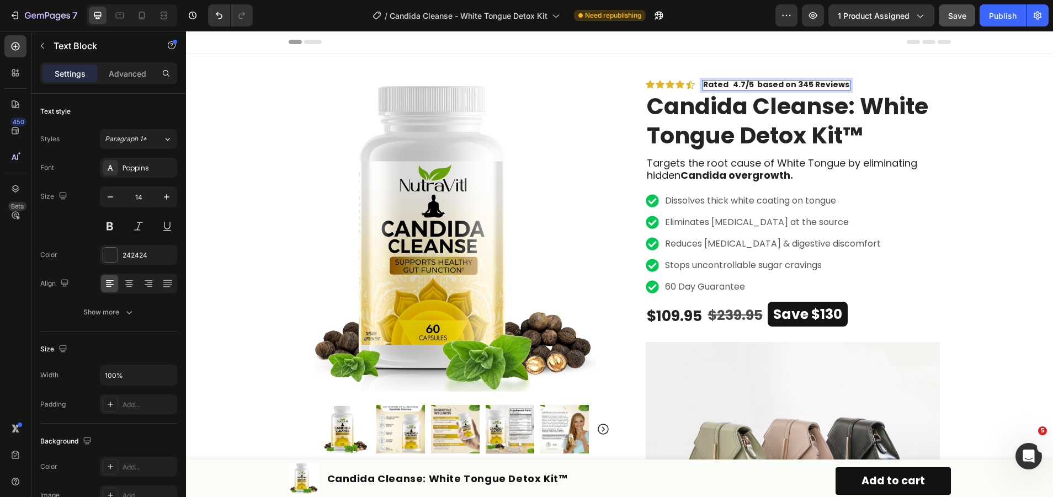
click at [785, 83] on strong "4.7/5 based on 345 Reviews" at bounding box center [791, 84] width 116 height 11
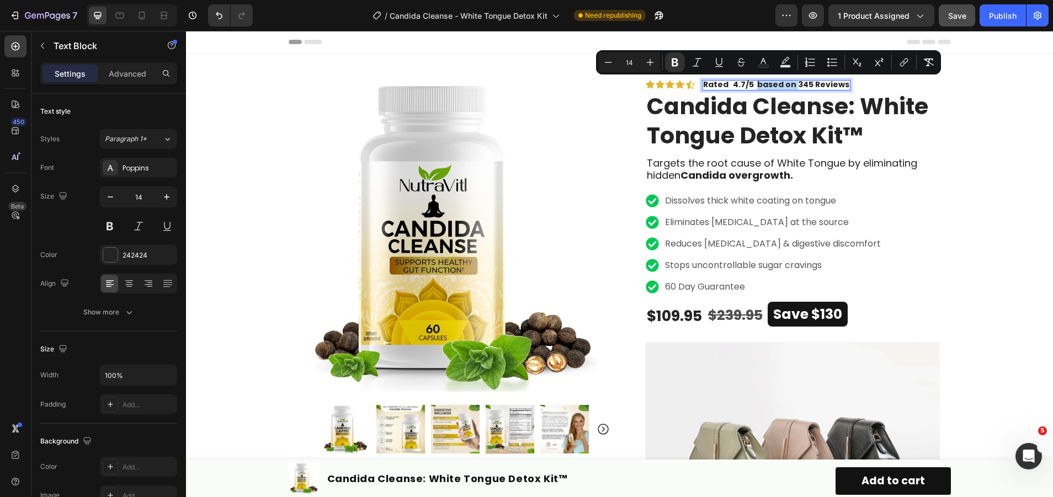
drag, startPoint x: 785, startPoint y: 83, endPoint x: 754, endPoint y: 84, distance: 30.9
click at [754, 84] on strong "4.7/5 based on 345 Reviews" at bounding box center [791, 84] width 116 height 11
click at [670, 62] on icon "Editor contextual toolbar" at bounding box center [675, 62] width 11 height 11
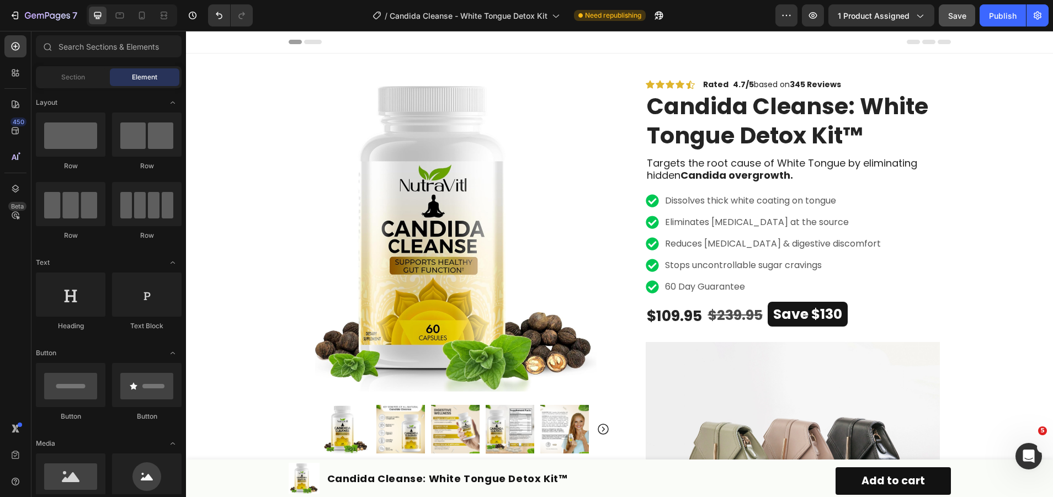
click at [758, 45] on div "Header" at bounding box center [620, 42] width 662 height 22
click at [816, 84] on strong "345 Reviews" at bounding box center [815, 84] width 51 height 11
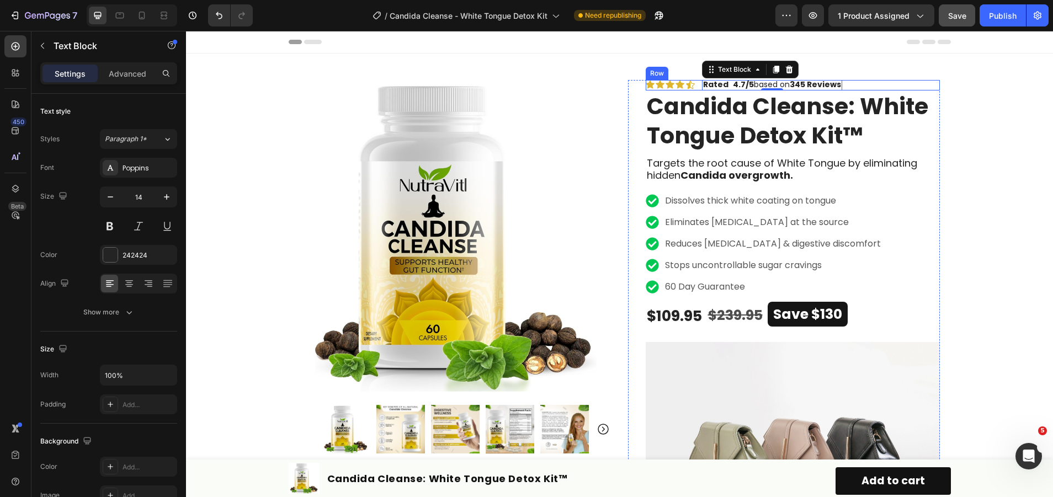
click at [868, 87] on div "Icon Icon Icon Icon Icon Icon List Rated 4.7/5 based on 345 Reviews Text Block …" at bounding box center [793, 85] width 294 height 10
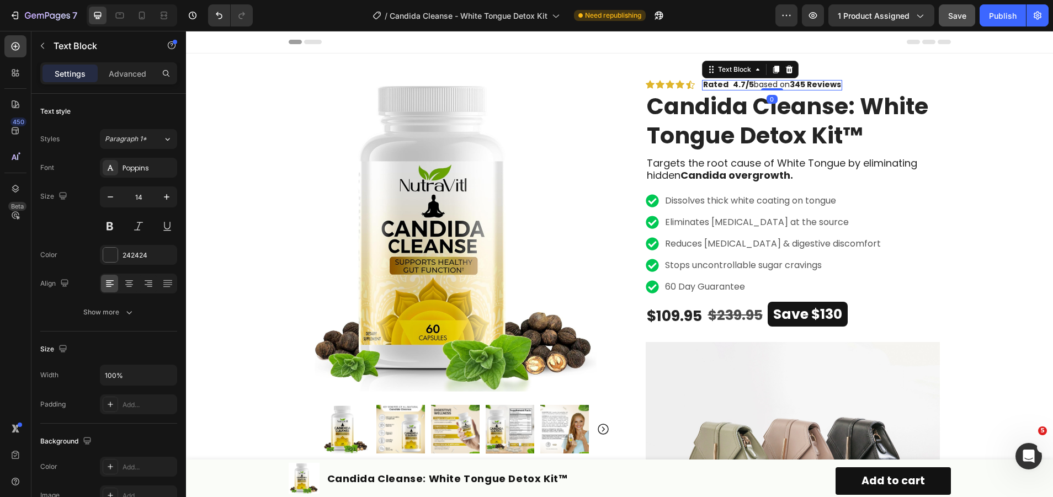
click at [733, 84] on strong "4.7/5" at bounding box center [743, 84] width 21 height 11
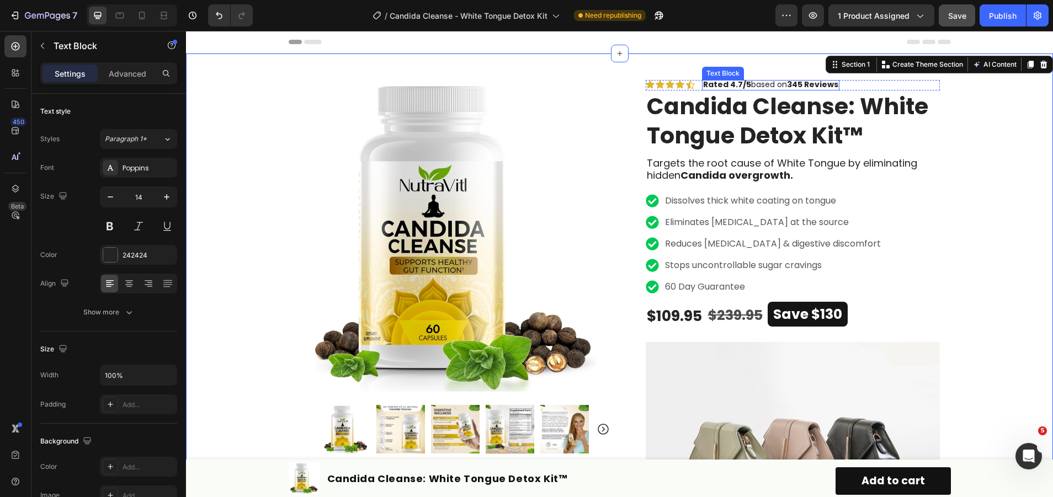
click at [775, 82] on span "Rated 4.7/5 based on 345 Reviews" at bounding box center [770, 84] width 135 height 11
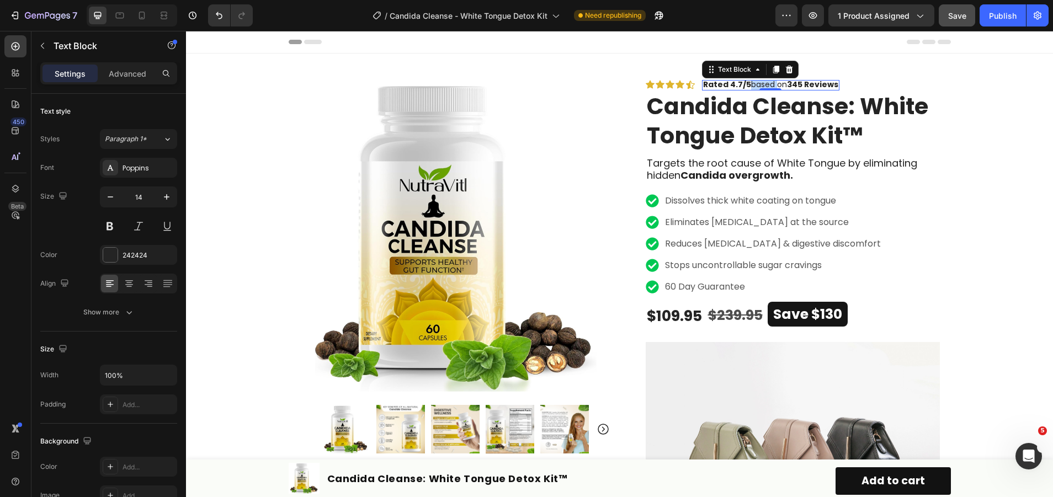
click at [755, 83] on span "Rated 4.7/5 based on 345 Reviews" at bounding box center [770, 84] width 135 height 11
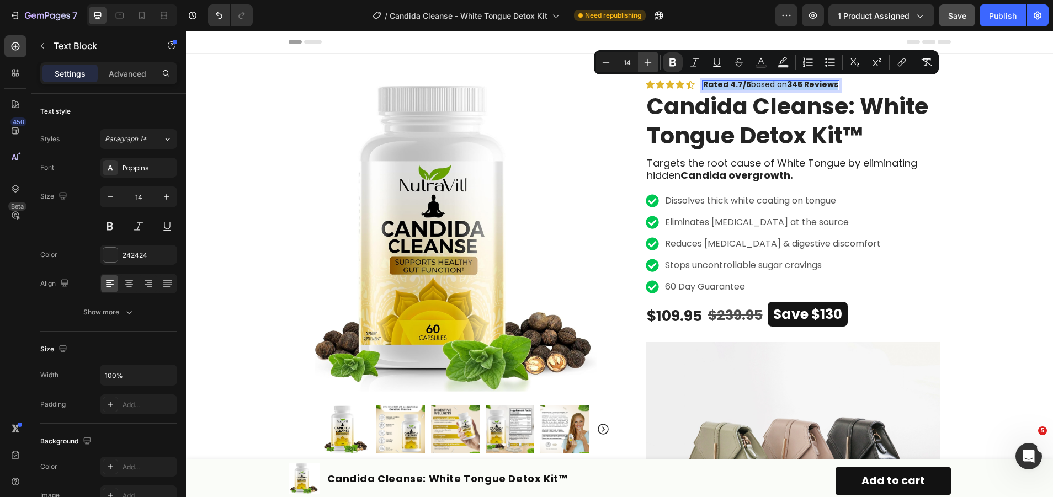
click at [647, 63] on icon "Editor contextual toolbar" at bounding box center [647, 62] width 11 height 11
type input "15"
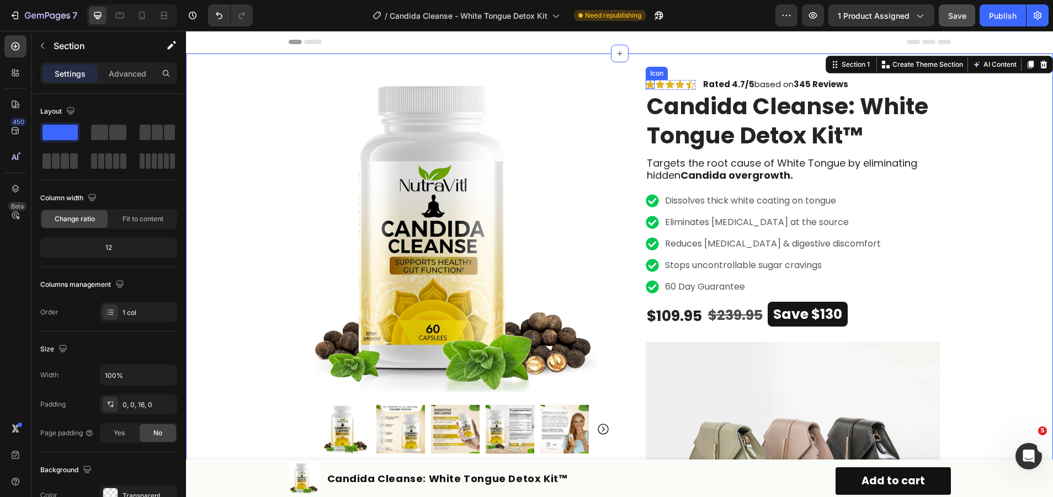
click at [646, 81] on icon at bounding box center [650, 84] width 9 height 9
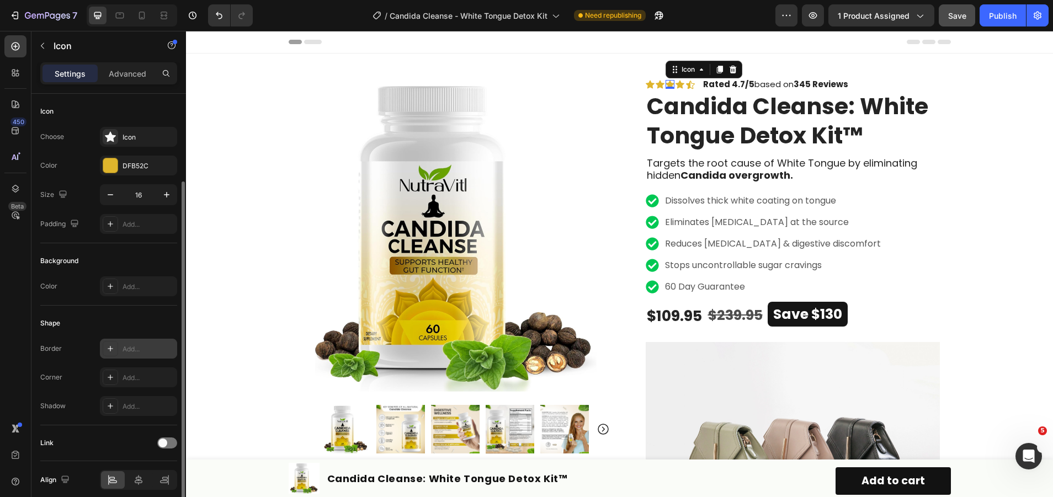
scroll to position [46, 0]
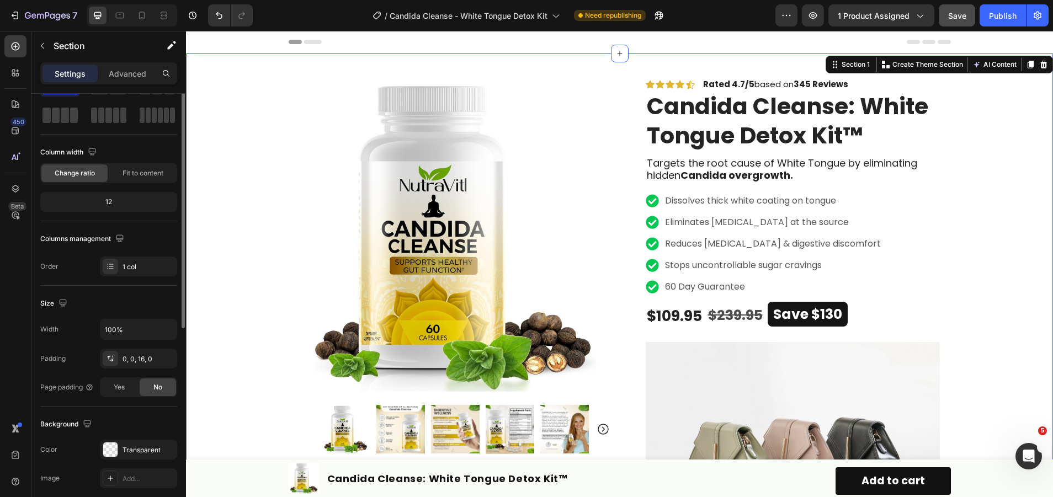
scroll to position [0, 0]
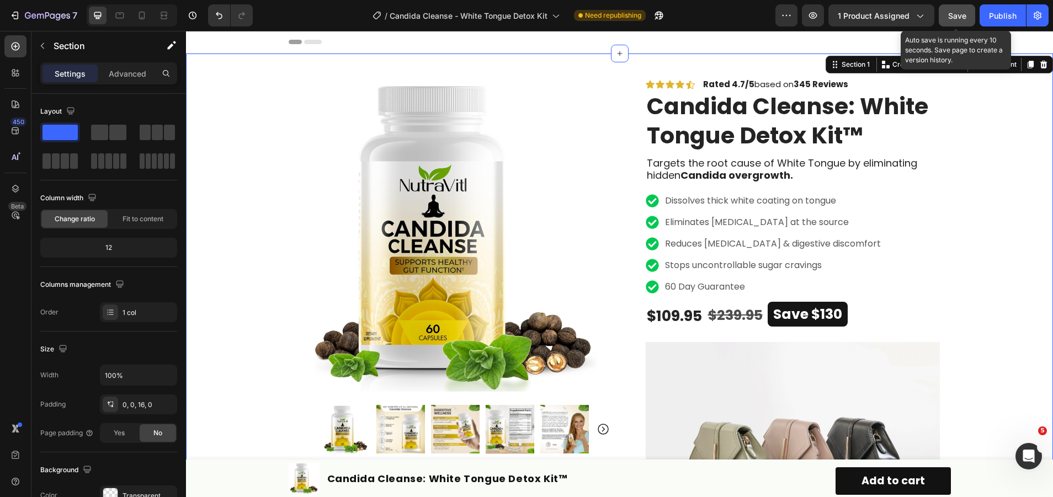
click at [952, 8] on button "Save" at bounding box center [957, 15] width 36 height 22
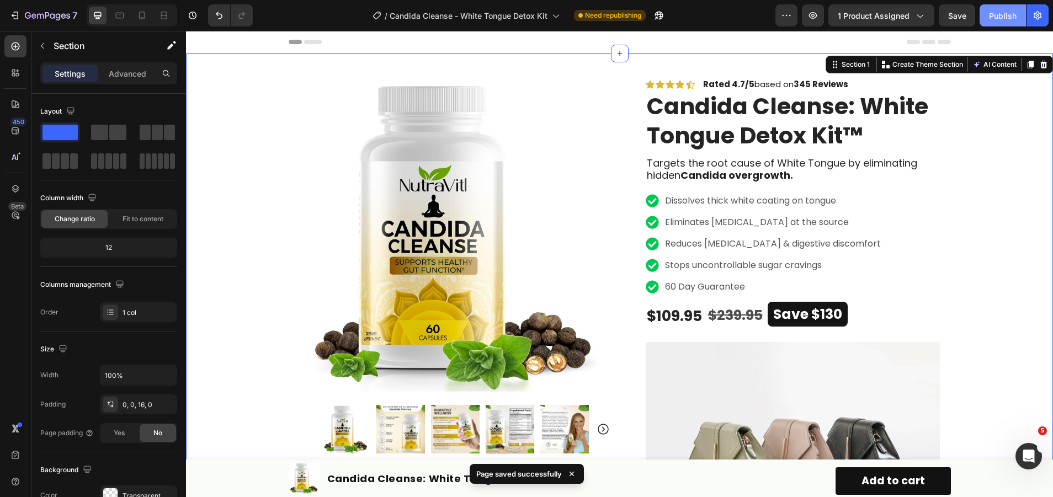
click at [1002, 17] on div "Publish" at bounding box center [1003, 16] width 28 height 12
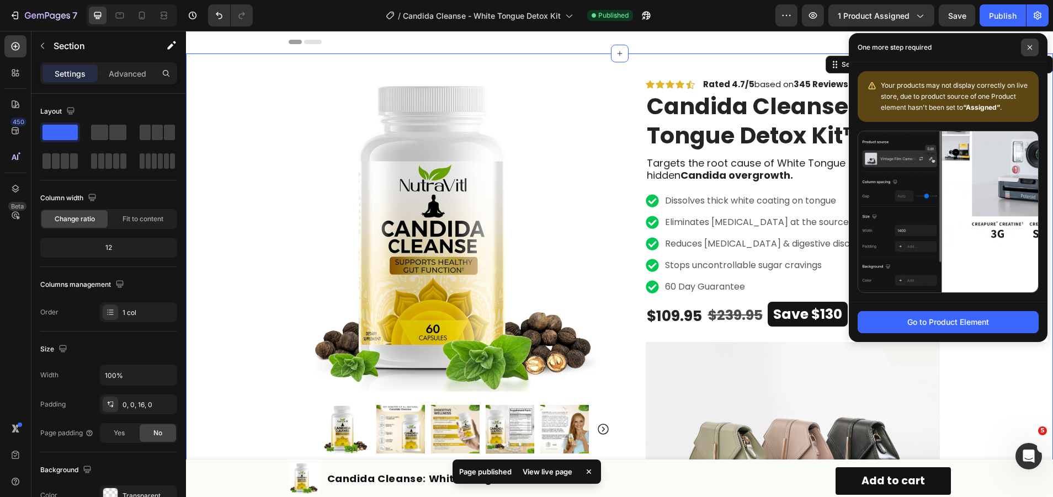
click at [1029, 50] on span at bounding box center [1030, 48] width 18 height 18
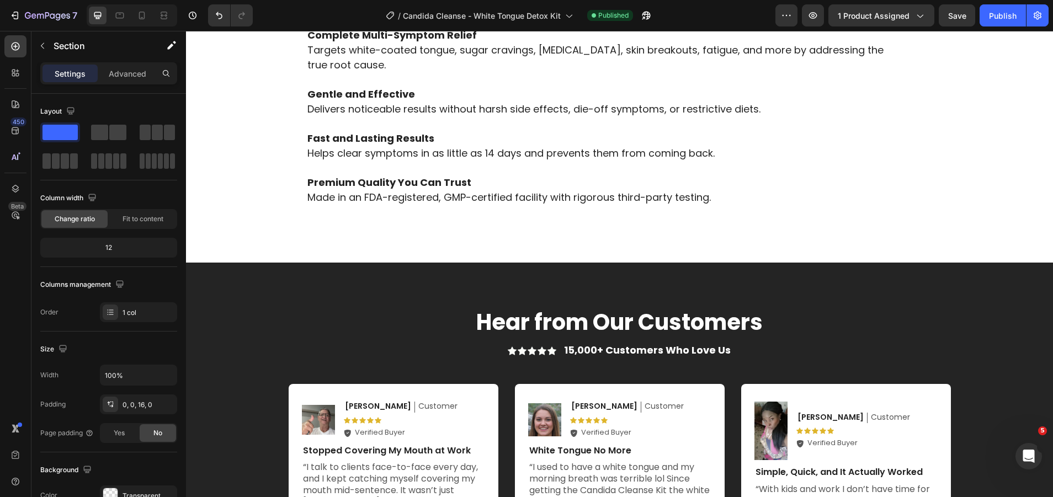
scroll to position [4305, 0]
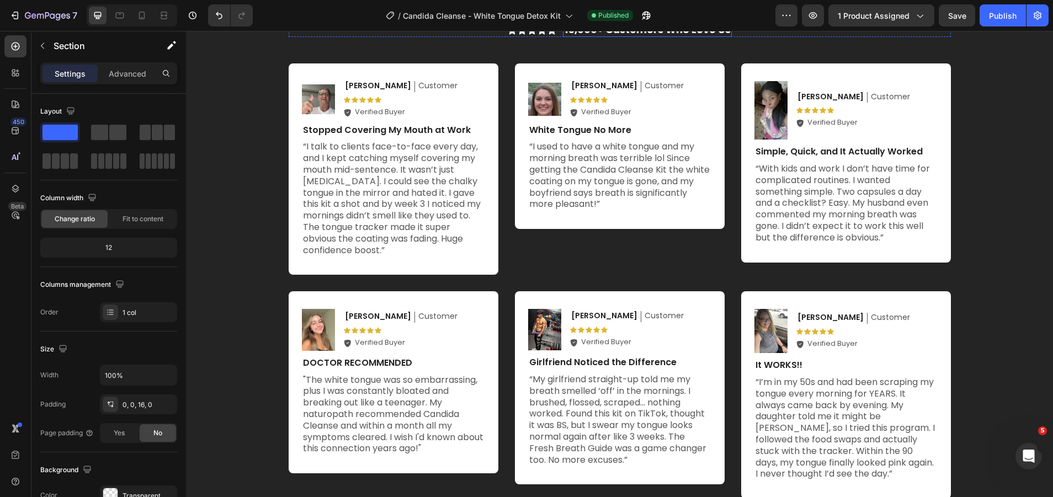
click at [573, 36] on strong "15,000+ Customers Who Love Us" at bounding box center [647, 30] width 167 height 14
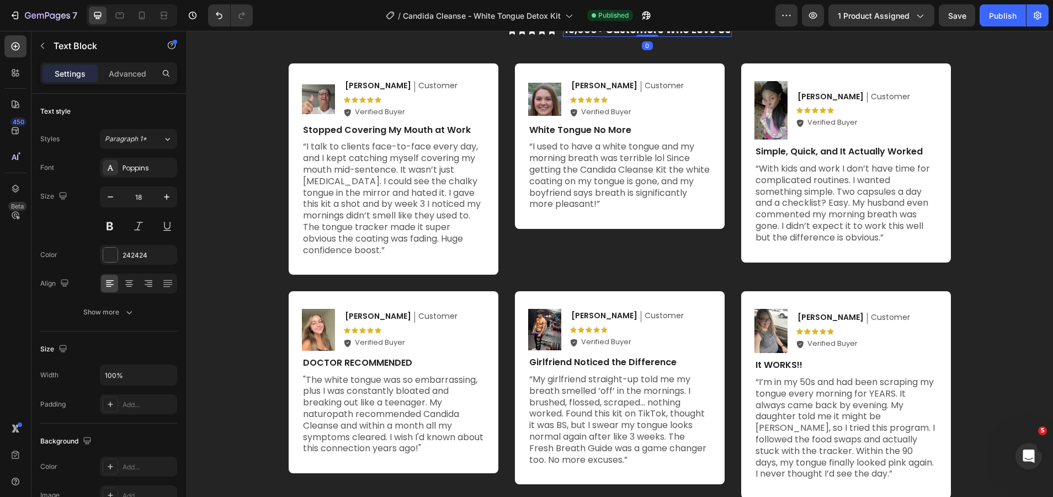
click at [570, 36] on strong "15,000+ Customers Who Love Us" at bounding box center [647, 30] width 167 height 14
click at [873, 206] on div "Hear from Our Customers Heading Hear from Our Customers Heading Icon Icon Icon …" at bounding box center [619, 242] width 867 height 601
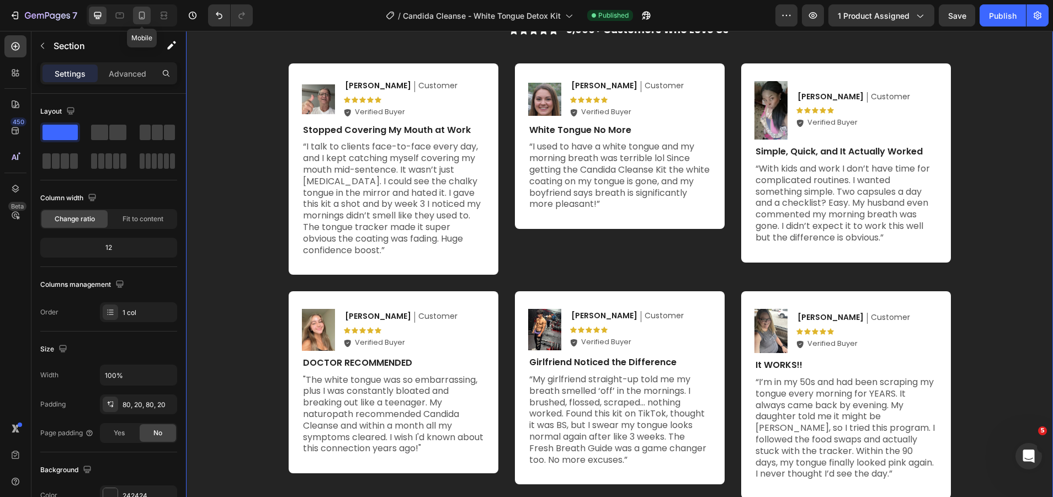
click at [140, 17] on icon at bounding box center [141, 15] width 11 height 11
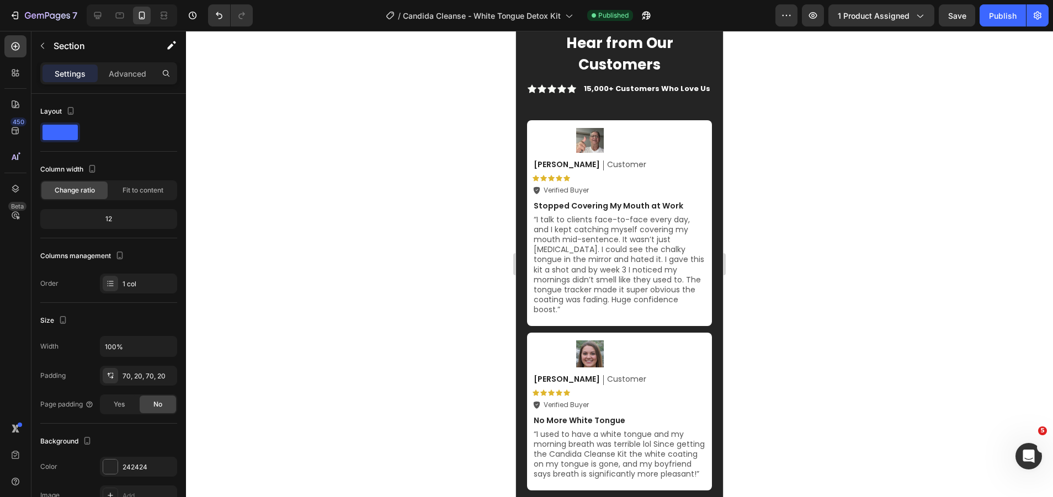
scroll to position [4335, 0]
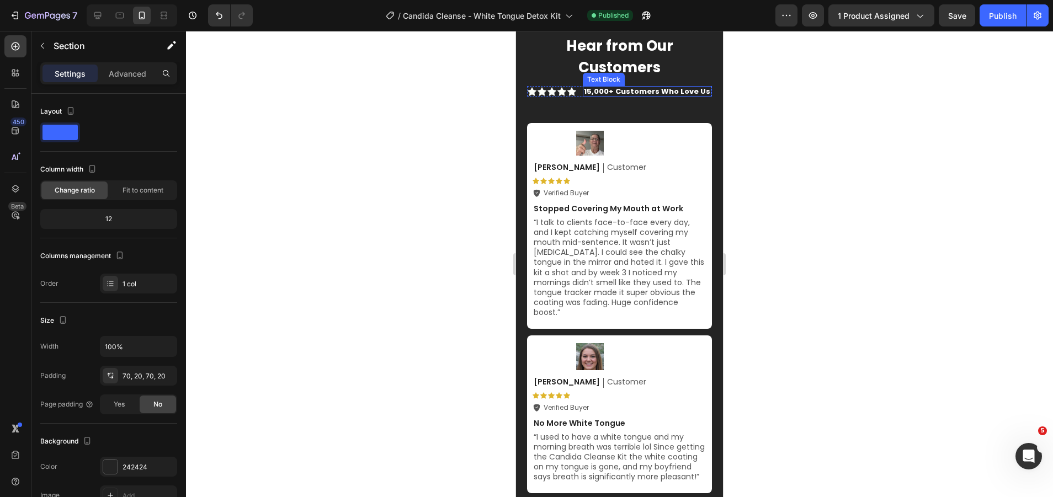
click at [592, 90] on strong "15,000+ Customers Who Love Us" at bounding box center [647, 91] width 126 height 10
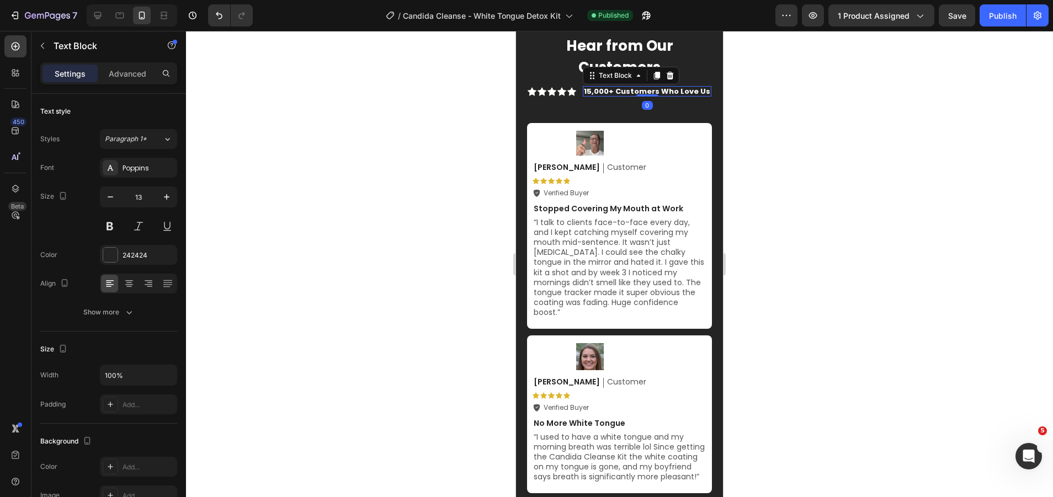
click at [588, 90] on strong "15,000+ Customers Who Love Us" at bounding box center [647, 91] width 126 height 10
click at [858, 143] on div at bounding box center [619, 264] width 867 height 466
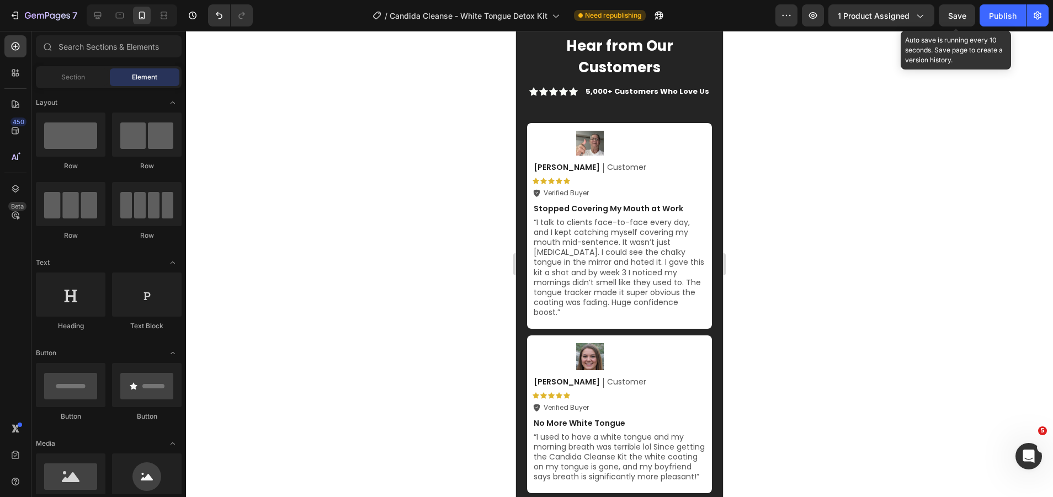
click at [960, 15] on span "Save" at bounding box center [957, 15] width 18 height 9
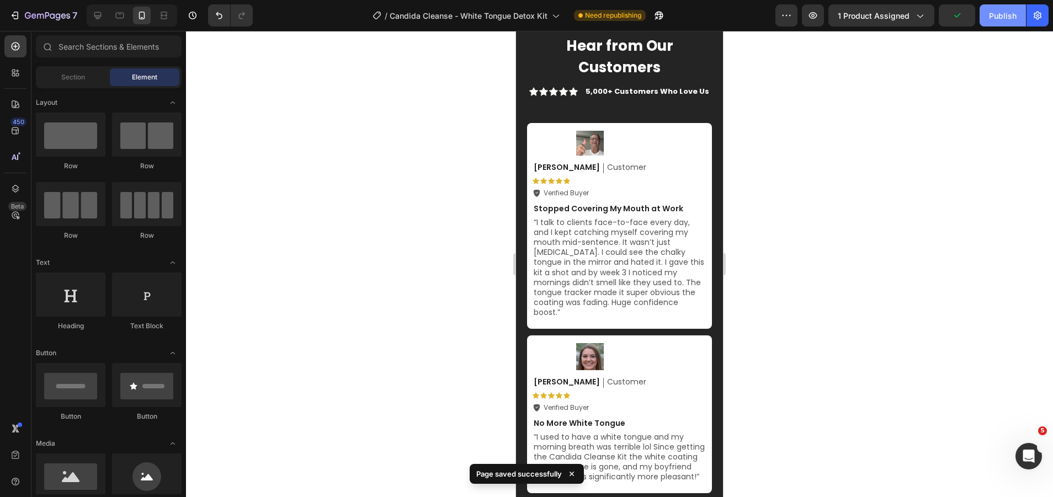
click at [996, 12] on div "Publish" at bounding box center [1003, 16] width 28 height 12
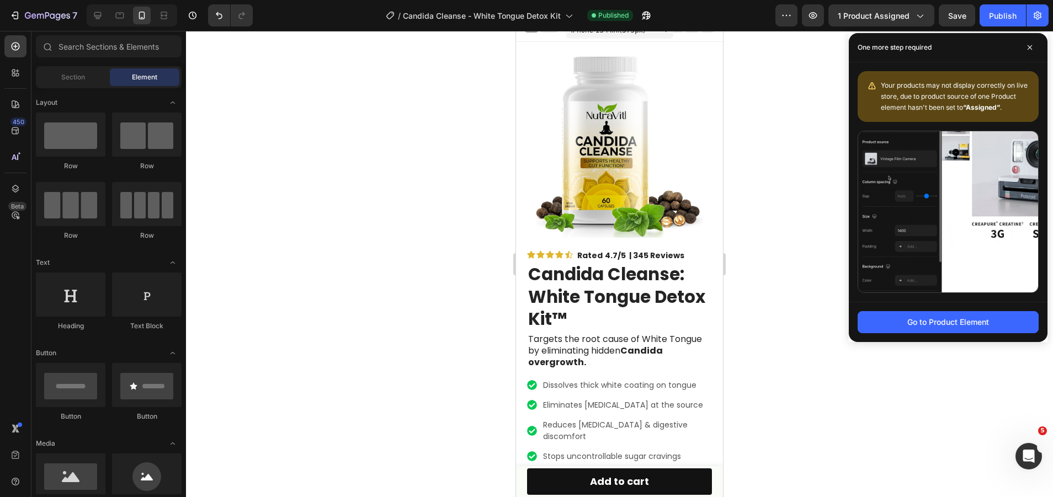
scroll to position [0, 0]
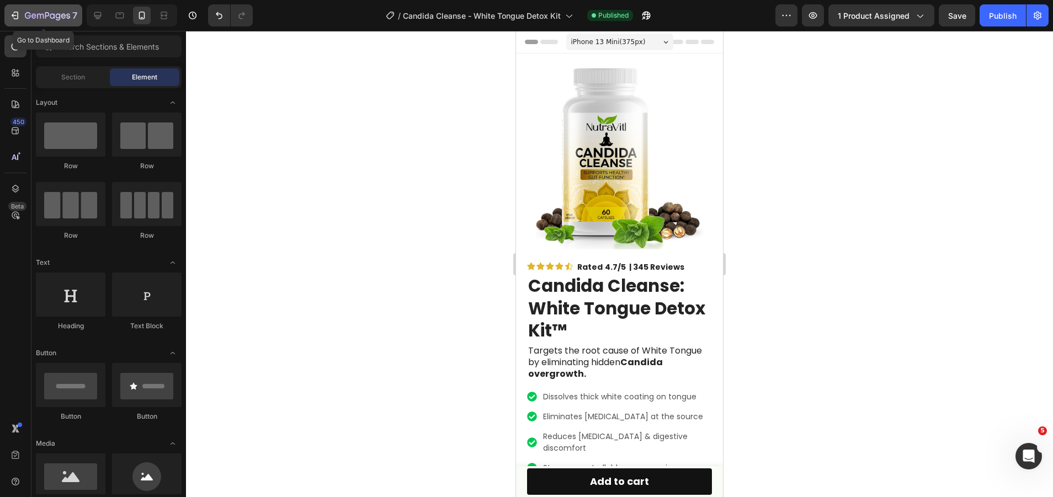
click at [22, 15] on div "7" at bounding box center [43, 15] width 68 height 13
